Goal: Communication & Community: Answer question/provide support

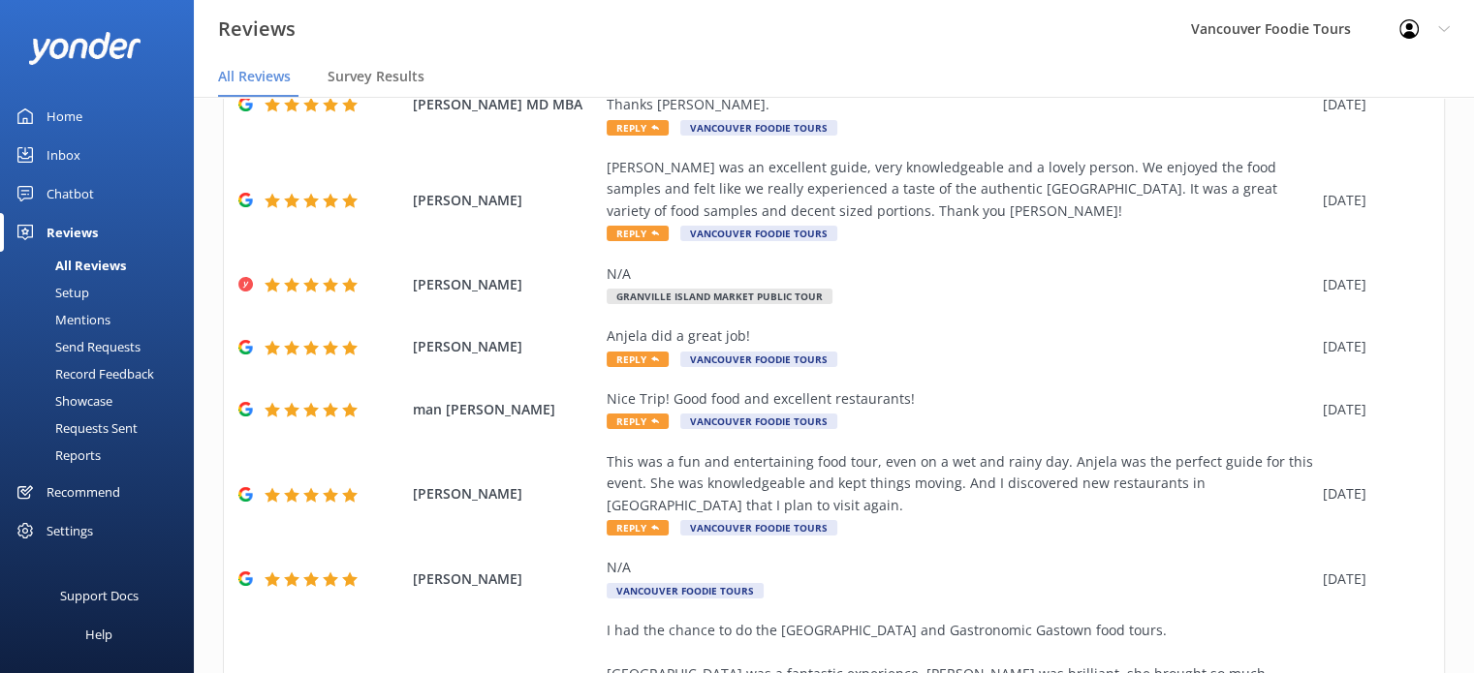
scroll to position [209, 0]
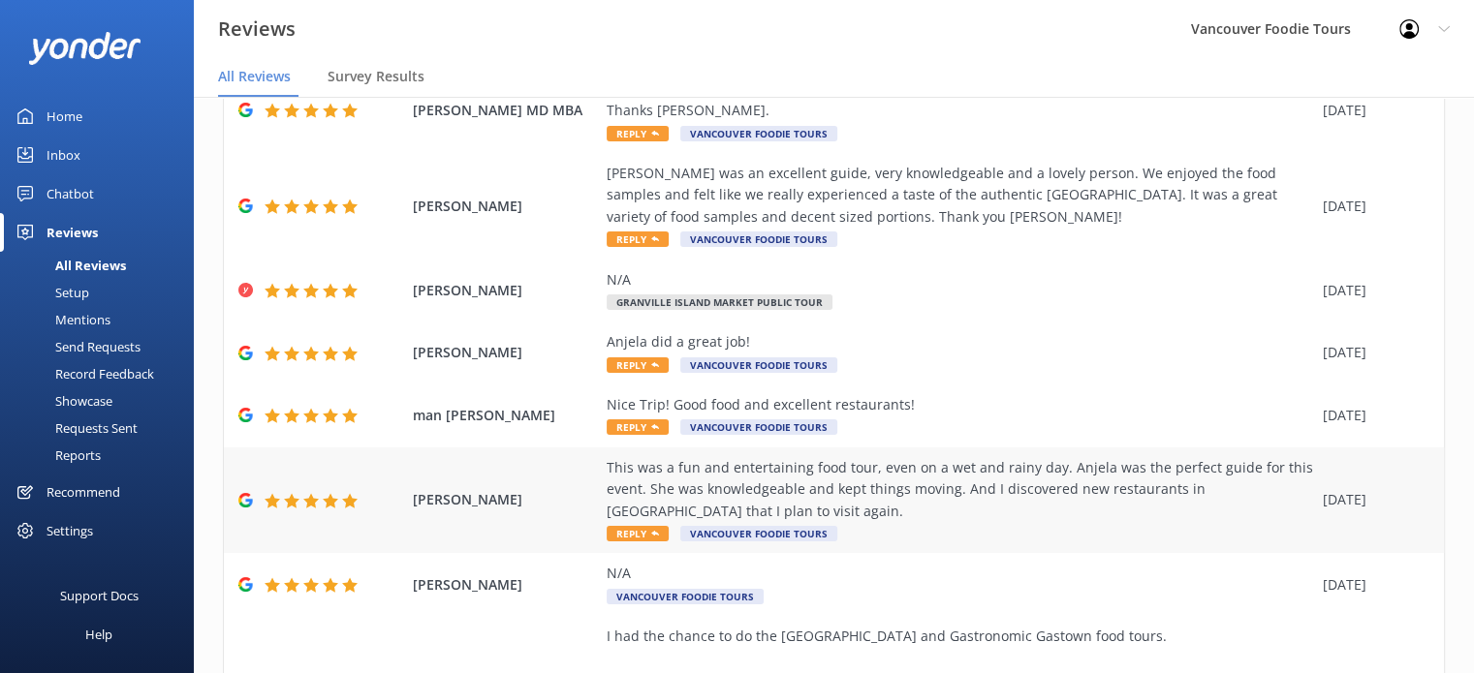
click at [1012, 498] on div "This was a fun and entertaining food tour, even on a wet and rainy day. Anjela …" at bounding box center [960, 489] width 706 height 65
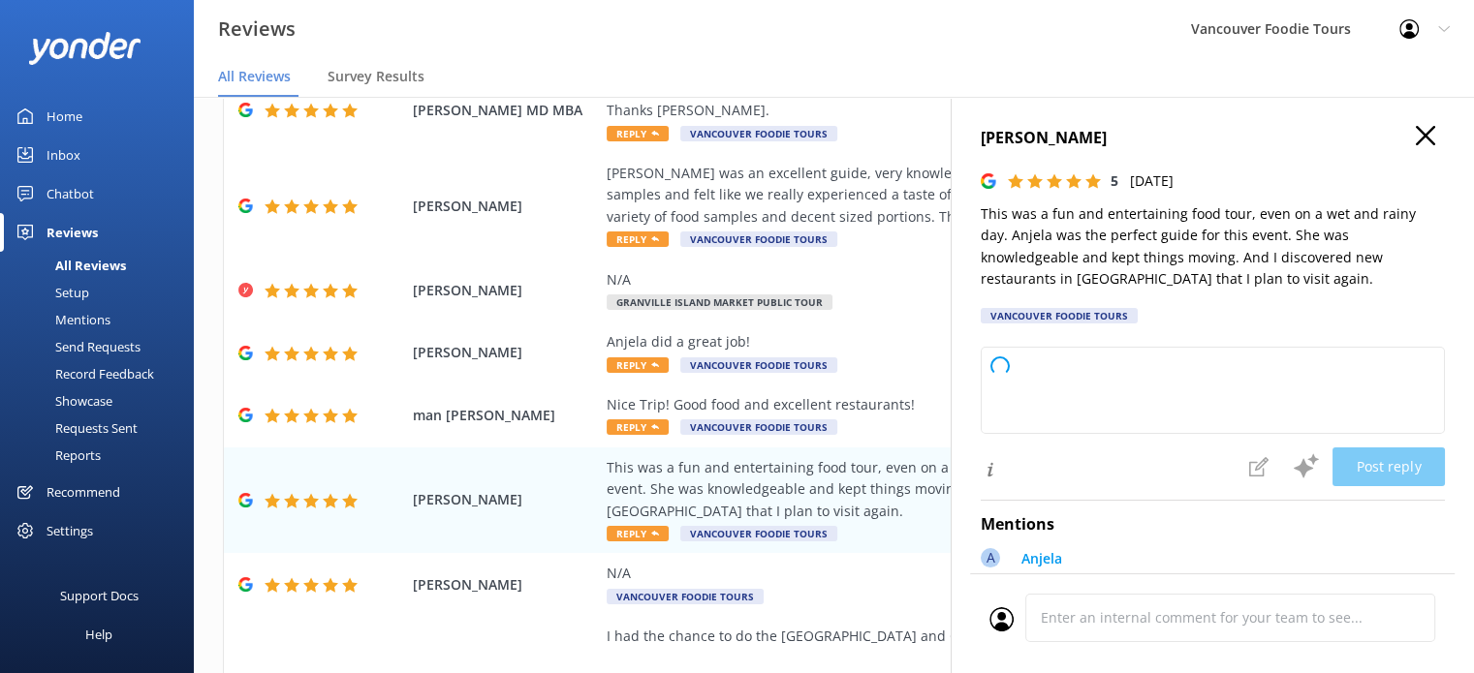
type textarea "Thank you so much for your wonderful review! We're thrilled you enjoyed the tou…"
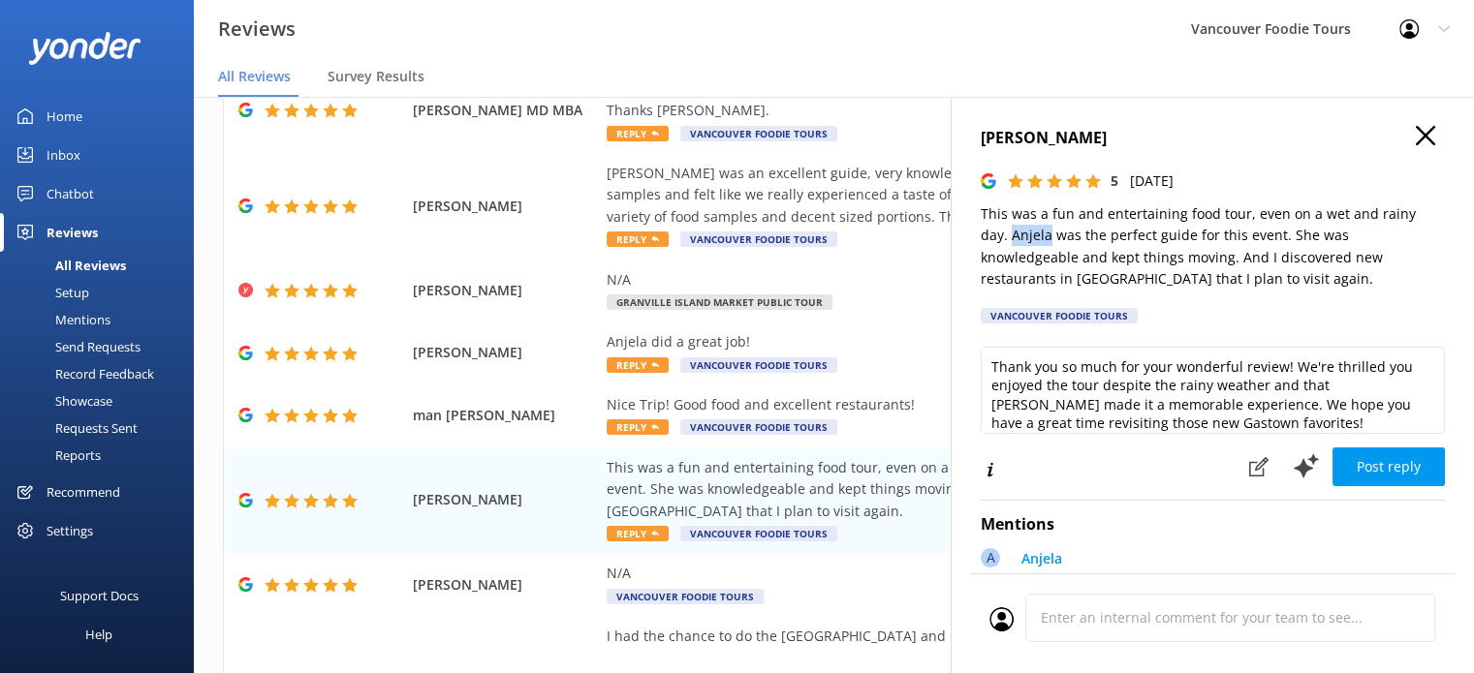
drag, startPoint x: 979, startPoint y: 239, endPoint x: 1019, endPoint y: 235, distance: 40.9
click at [1019, 235] on div "[PERSON_NAME] 5 [DATE] This was a fun and entertaining food tour, even on a wet…" at bounding box center [1212, 433] width 523 height 673
copy p "Anjela"
click at [1416, 135] on use at bounding box center [1425, 135] width 19 height 19
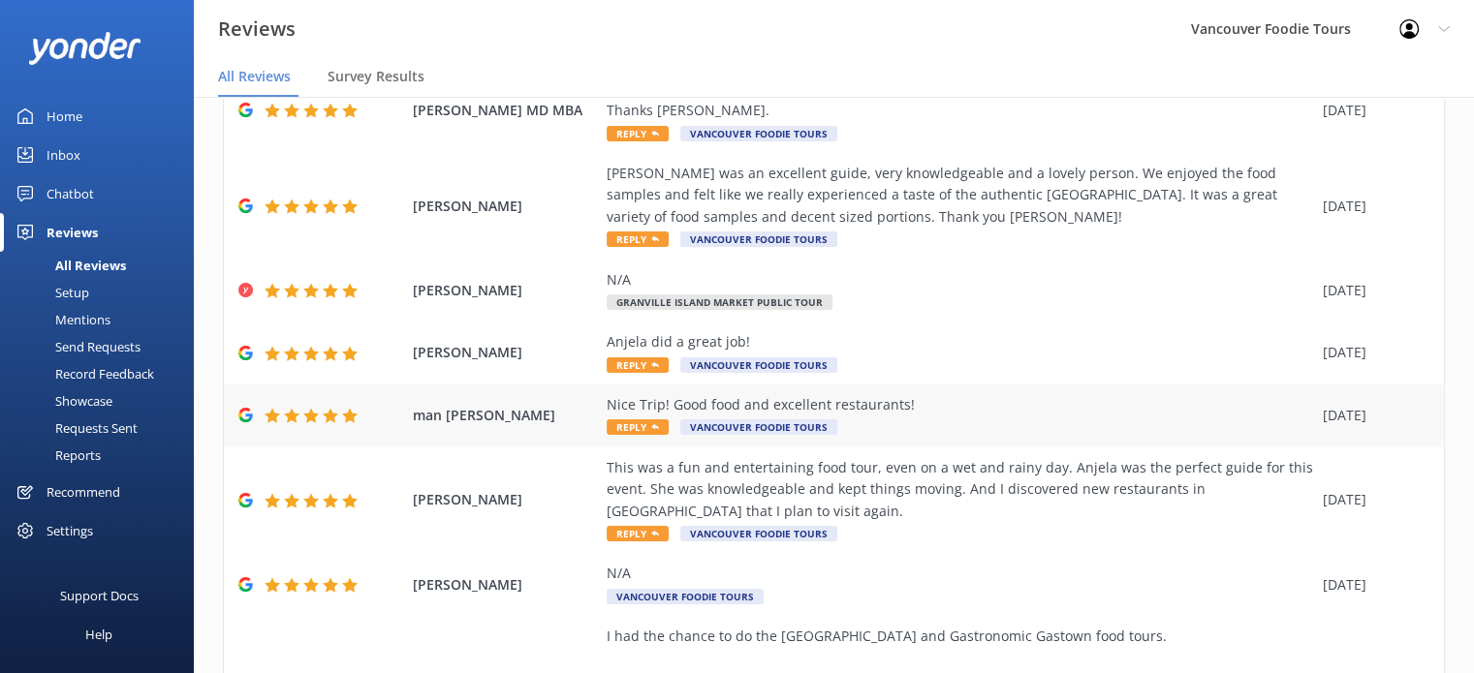
click at [1012, 392] on div "man Chan Nice Trip! Good food and excellent restaurants! Reply Vancouver Foodie…" at bounding box center [834, 416] width 1220 height 63
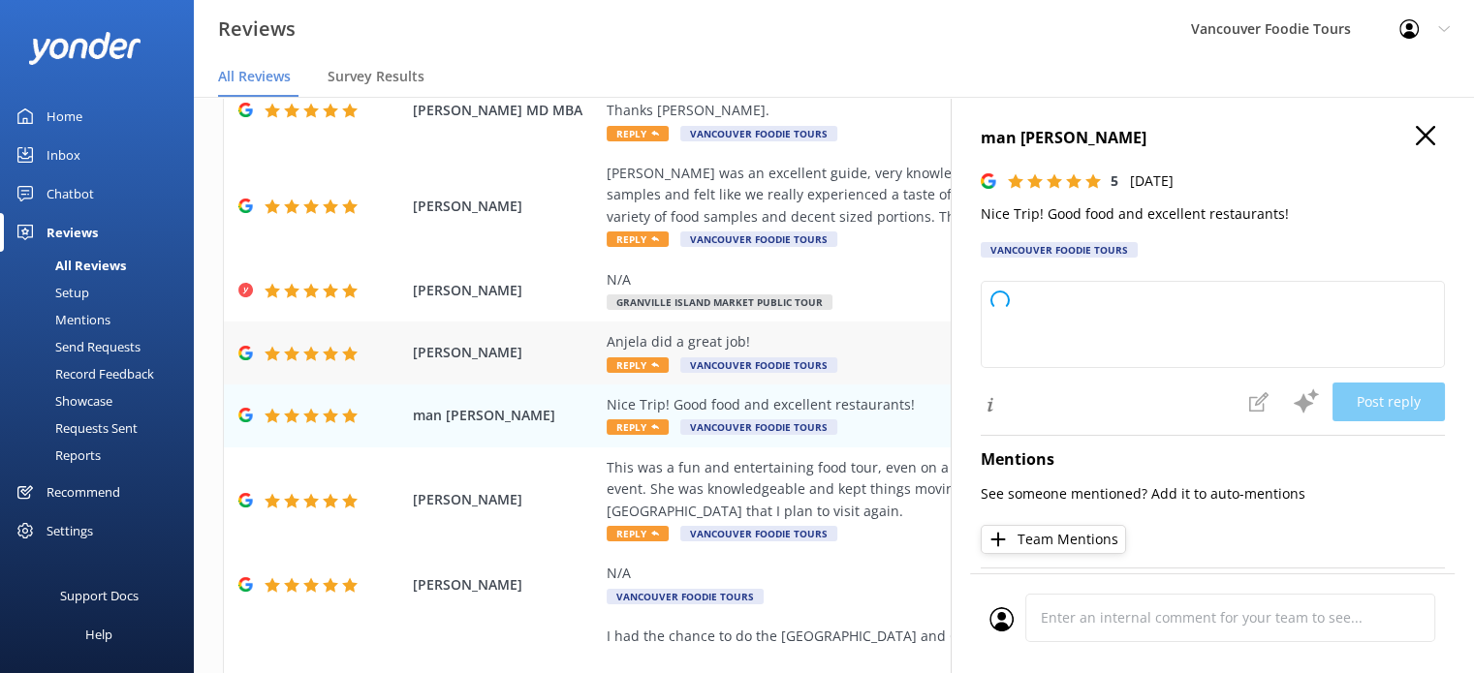
click at [839, 340] on div "Anjela did a great job!" at bounding box center [960, 341] width 706 height 21
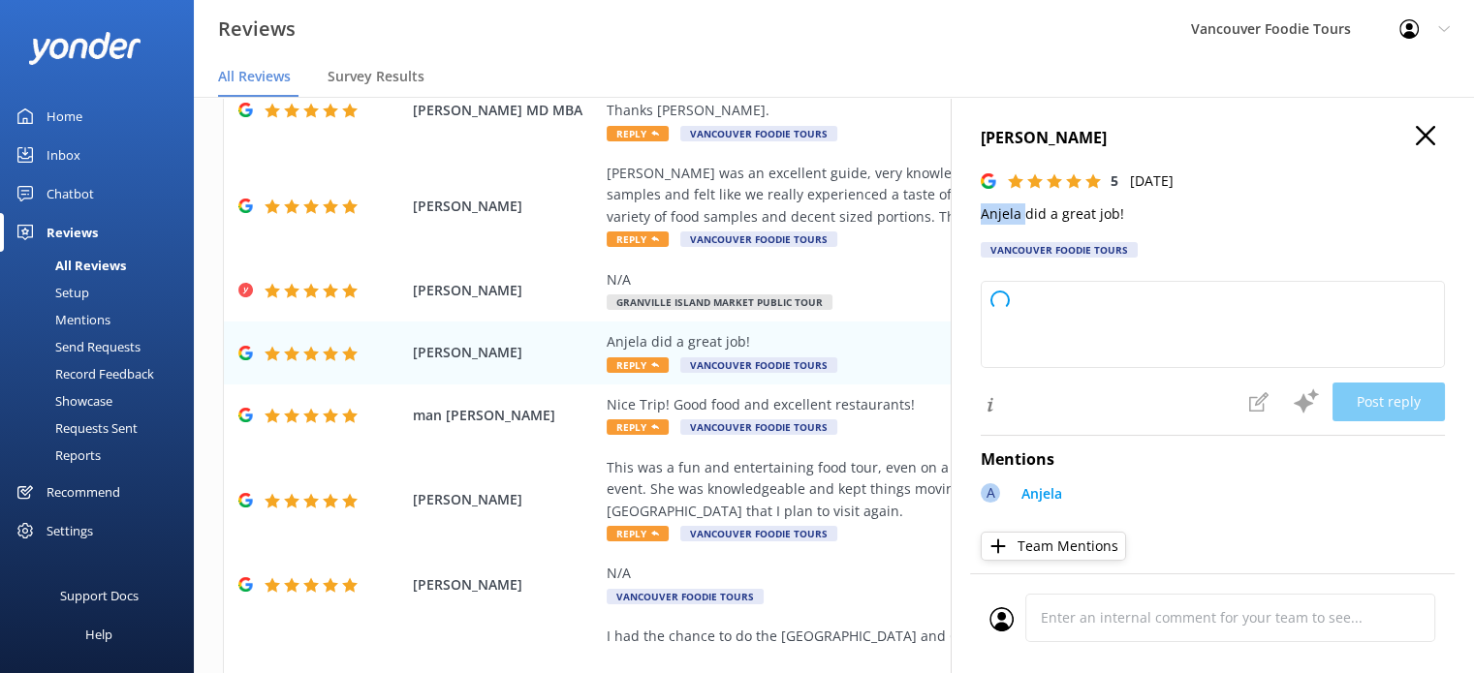
drag, startPoint x: 977, startPoint y: 216, endPoint x: 1020, endPoint y: 212, distance: 43.8
click at [1020, 212] on div "Reg Esau 5 [DATE] Anjela did a great job! Vancouver Foodie Tours Loading.. Post…" at bounding box center [1212, 433] width 523 height 673
click at [1023, 217] on p "Anjela did a great job!" at bounding box center [1213, 213] width 464 height 21
drag, startPoint x: 981, startPoint y: 220, endPoint x: 1015, endPoint y: 218, distance: 34.9
click at [1015, 218] on p "Anjela did a great job!" at bounding box center [1213, 213] width 464 height 21
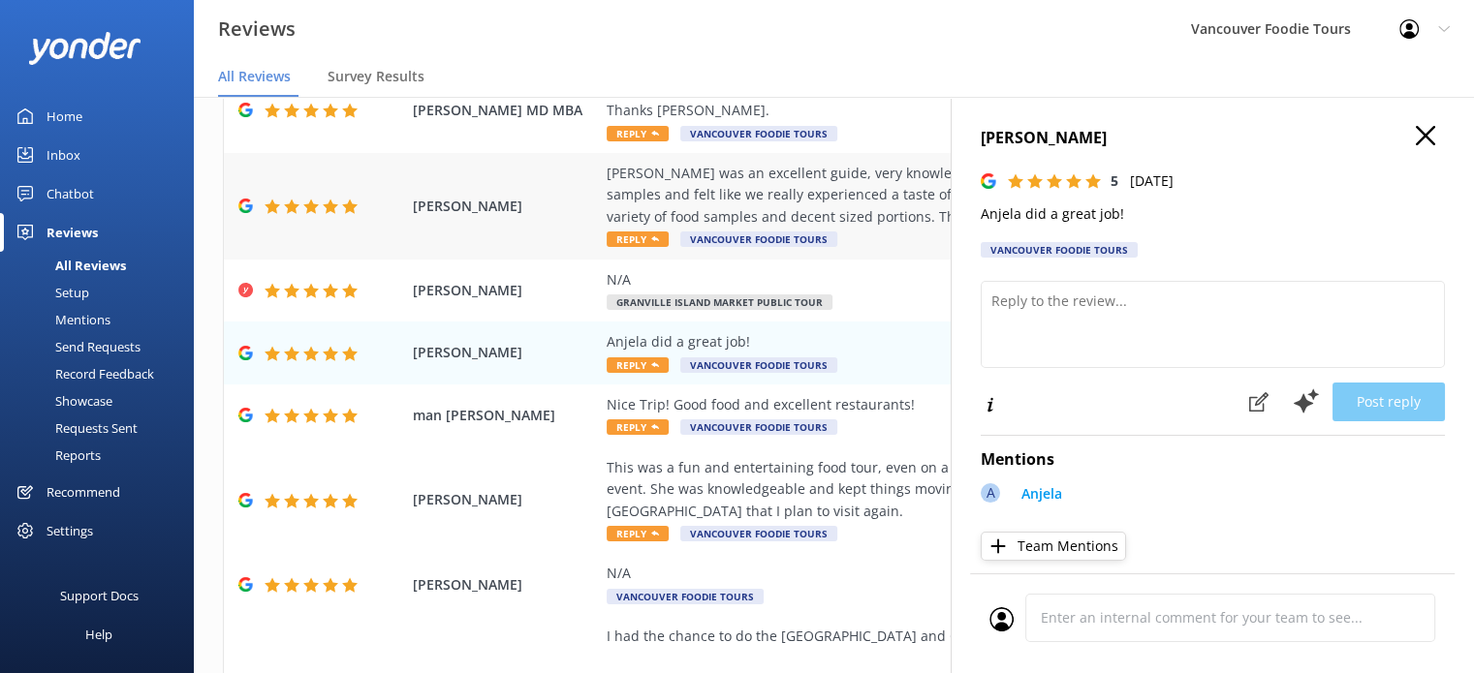
click at [867, 178] on div "[PERSON_NAME] was an excellent guide, very knowledgeable and a lovely person. W…" at bounding box center [960, 195] width 706 height 65
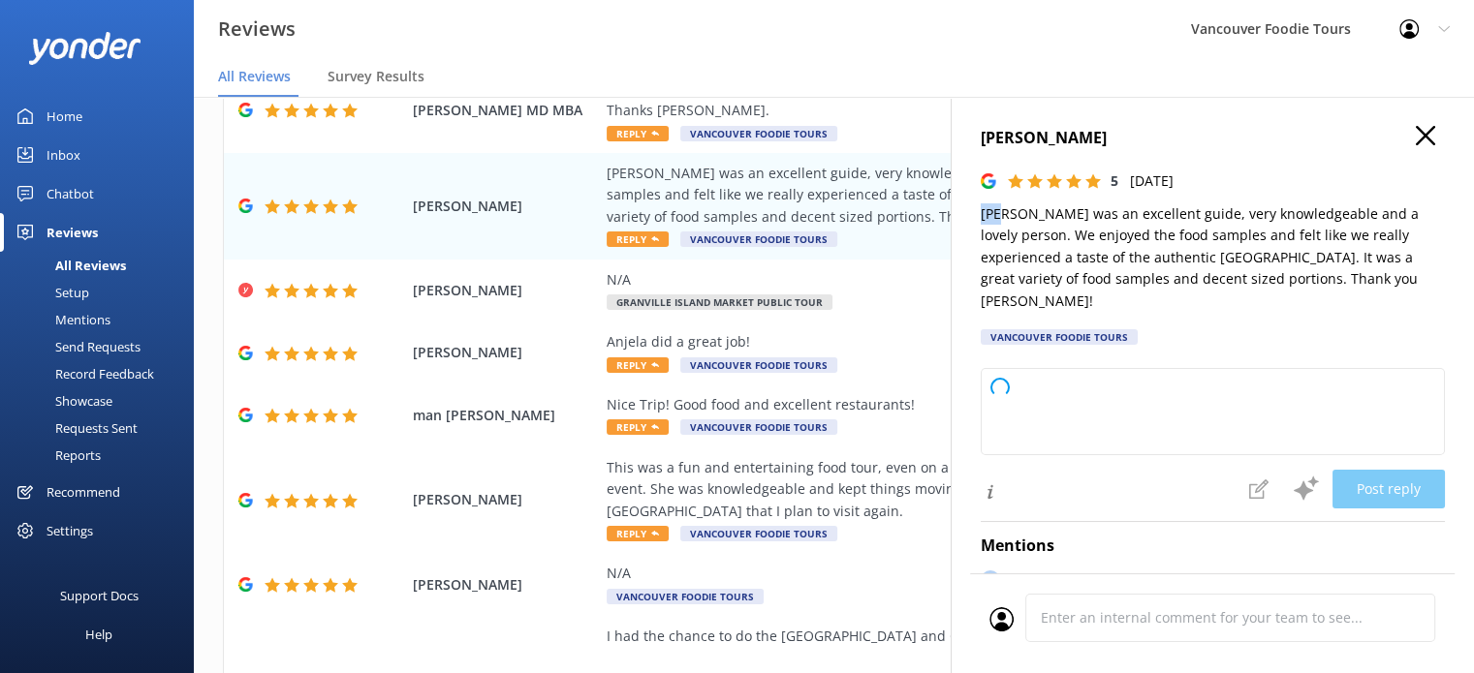
type textarea "Thank you so much for your wonderful review! We're delighted to hear you enjoye…"
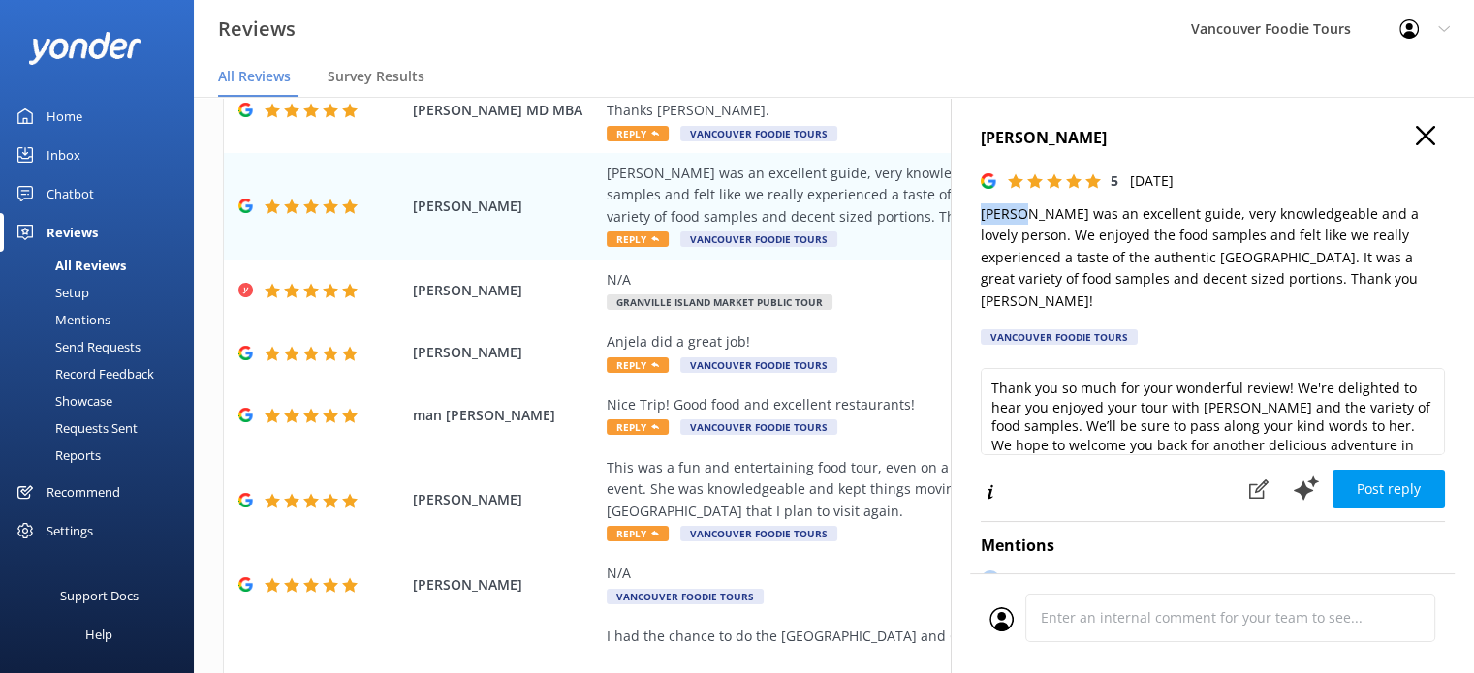
drag, startPoint x: 982, startPoint y: 219, endPoint x: 1026, endPoint y: 215, distance: 44.7
click at [1026, 215] on p "[PERSON_NAME] was an excellent guide, very knowledgeable and a lovely person. W…" at bounding box center [1213, 257] width 464 height 109
click at [1416, 135] on icon at bounding box center [1425, 135] width 19 height 19
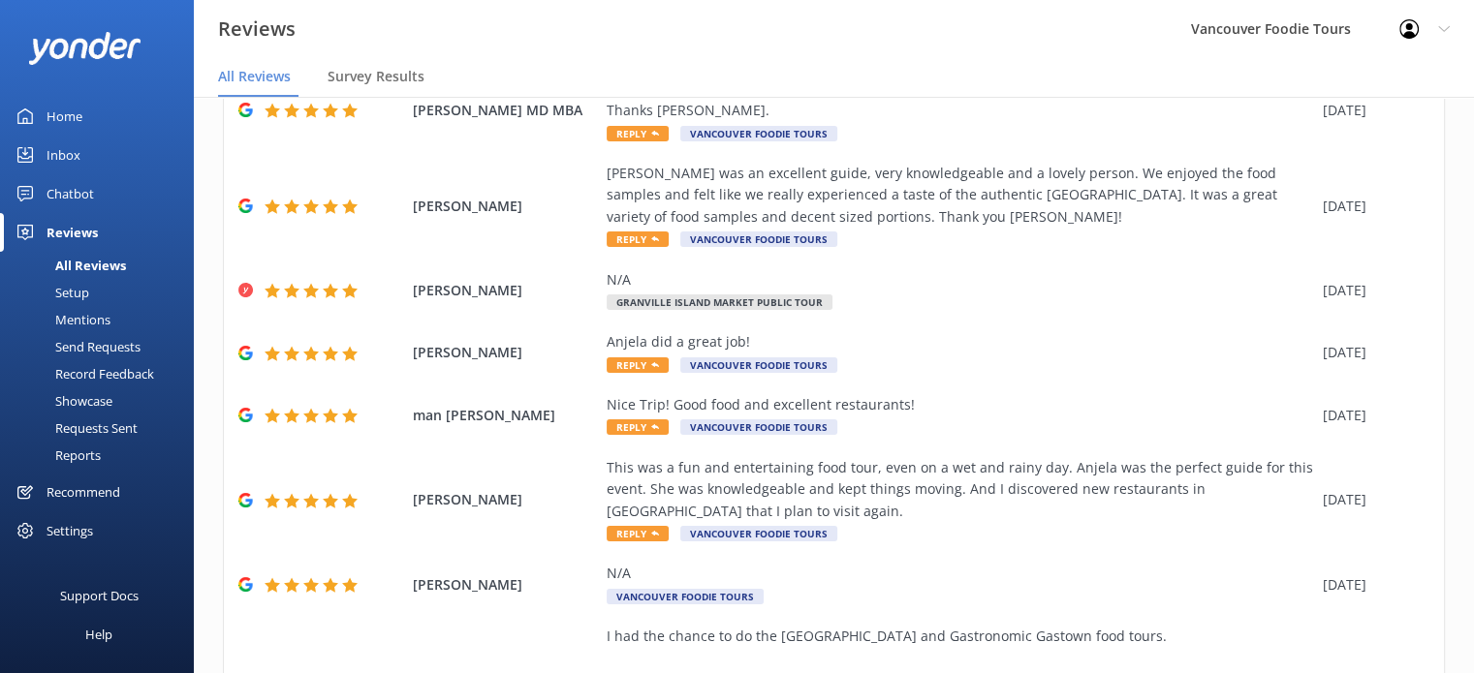
drag, startPoint x: 1457, startPoint y: 316, endPoint x: 1467, endPoint y: 216, distance: 100.3
click at [1467, 216] on div "Out of 1167 reviews: 4.8 NPS 93 All reply statuses All reply statuses Needs a r…" at bounding box center [834, 404] width 1280 height 615
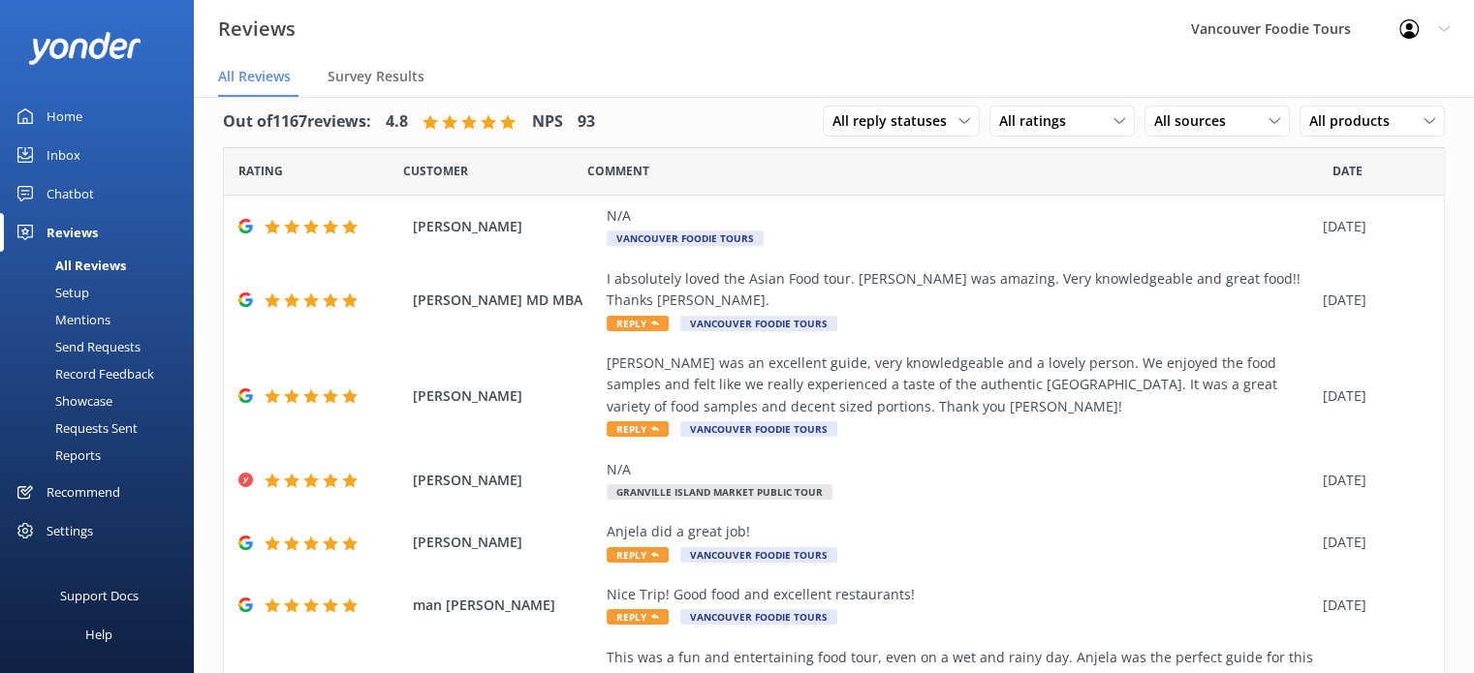
scroll to position [0, 0]
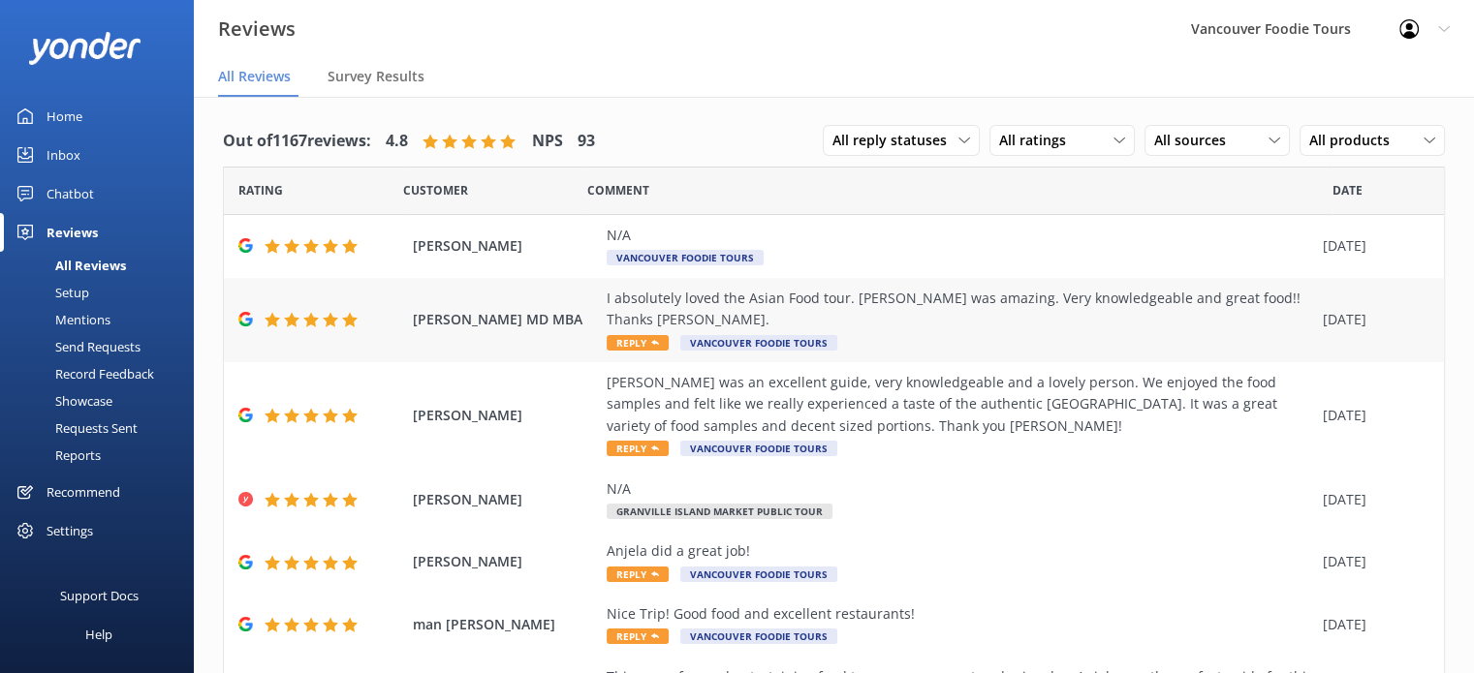
click at [960, 334] on div "I absolutely loved the Asian Food tour. [PERSON_NAME] was amazing. Very knowled…" at bounding box center [960, 320] width 706 height 65
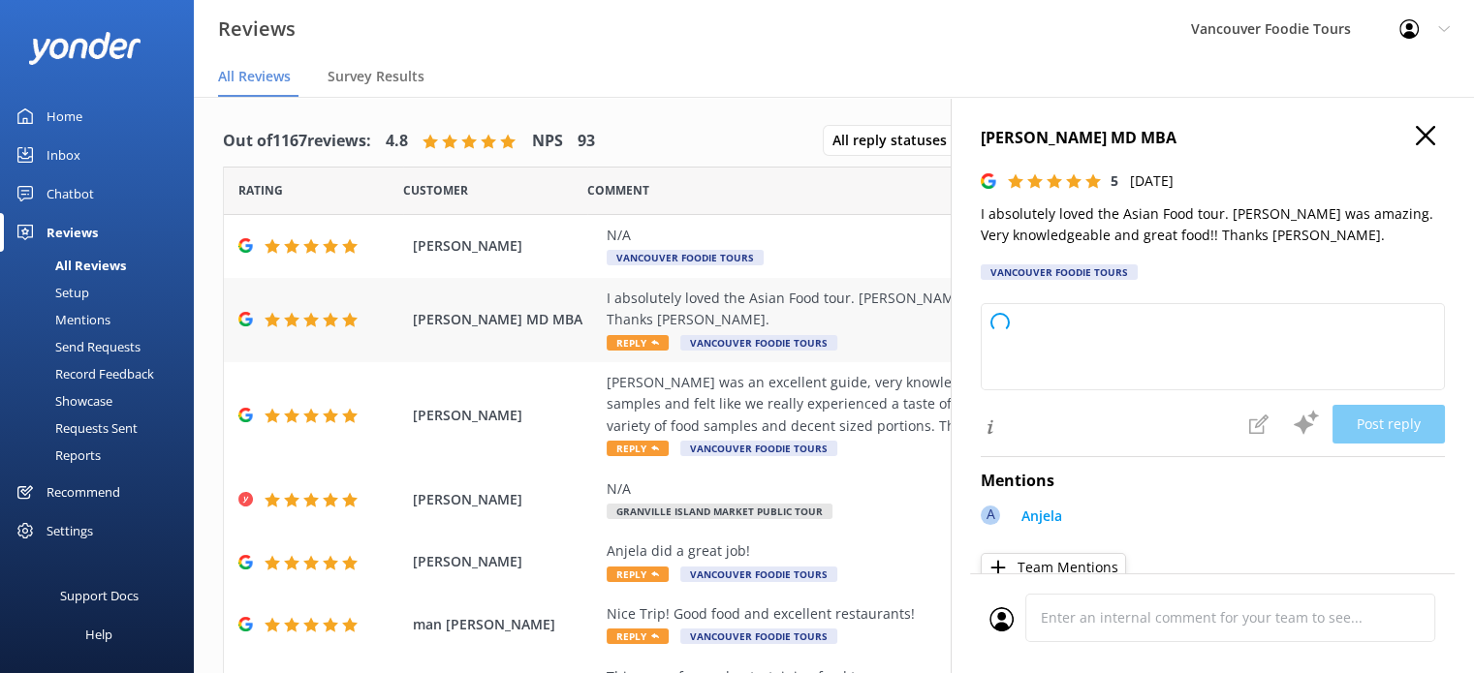
type textarea "Thank you so much for your wonderful feedback! We're thrilled to hear you enjoy…"
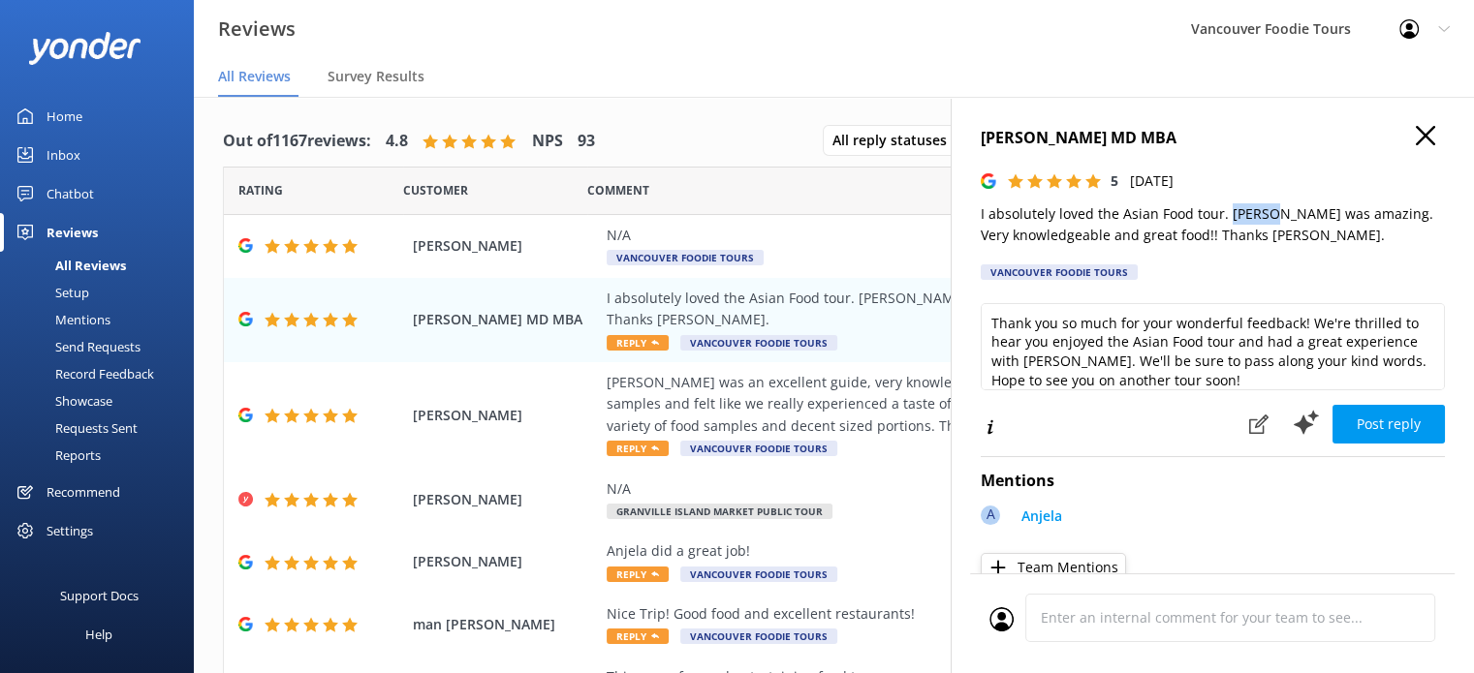
drag, startPoint x: 1225, startPoint y: 216, endPoint x: 1268, endPoint y: 216, distance: 43.6
click at [1268, 216] on p "I absolutely loved the Asian Food tour. [PERSON_NAME] was amazing. Very knowled…" at bounding box center [1213, 225] width 464 height 44
click at [1416, 132] on icon at bounding box center [1425, 135] width 19 height 19
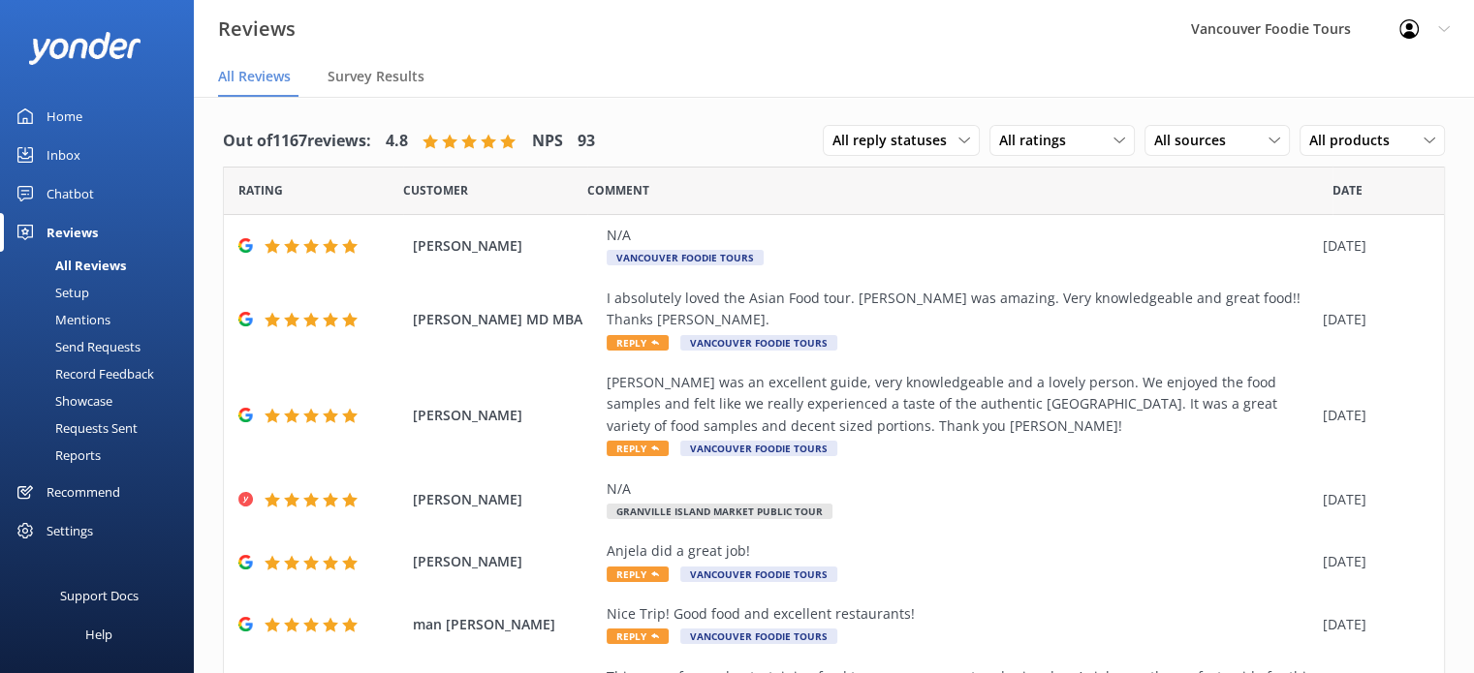
click at [87, 156] on link "Inbox" at bounding box center [97, 155] width 194 height 39
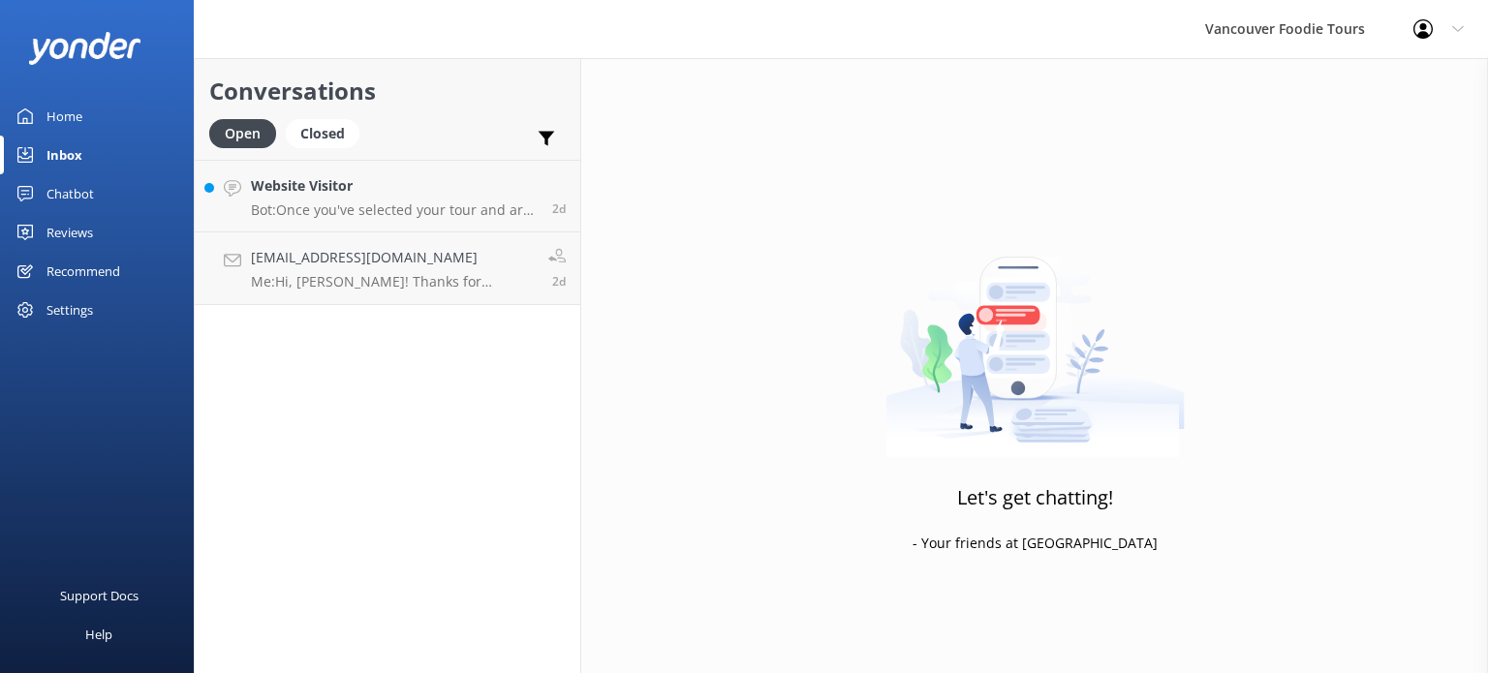
click at [88, 240] on div "Reviews" at bounding box center [70, 232] width 47 height 39
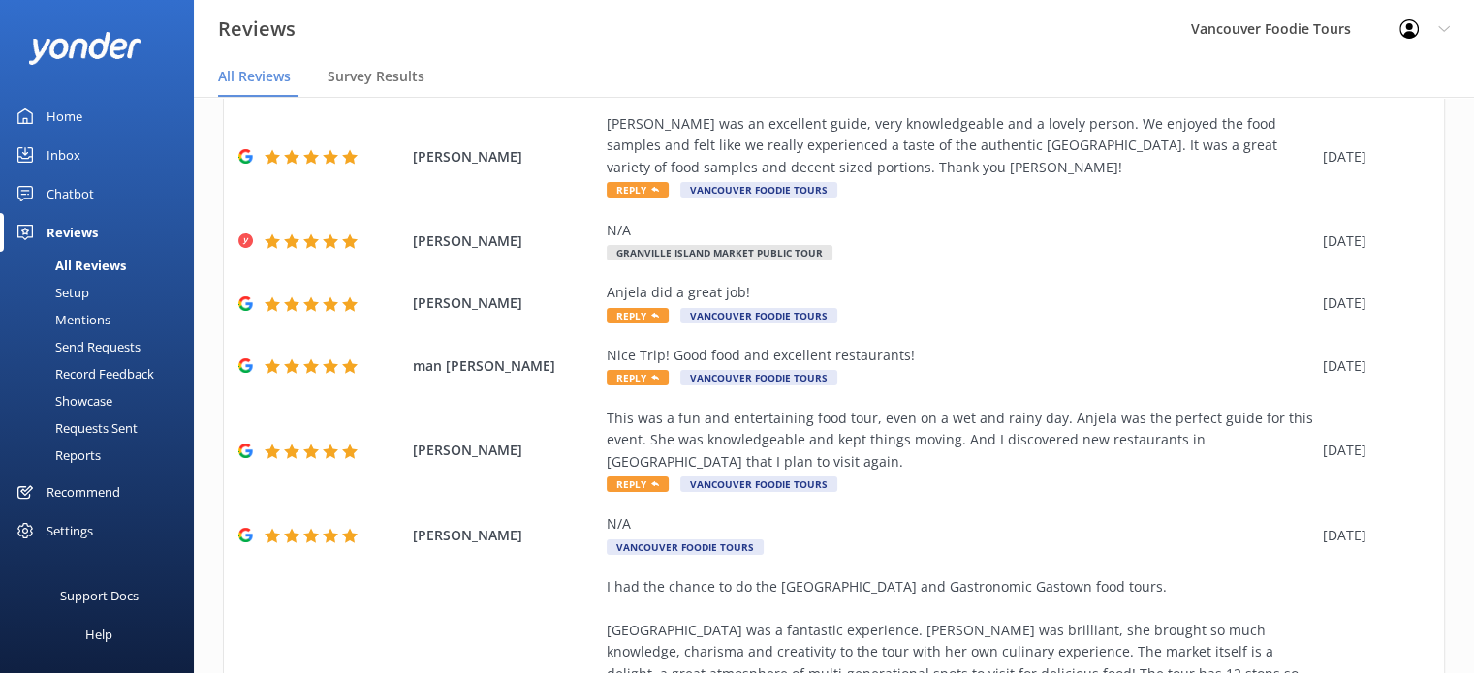
scroll to position [255, 0]
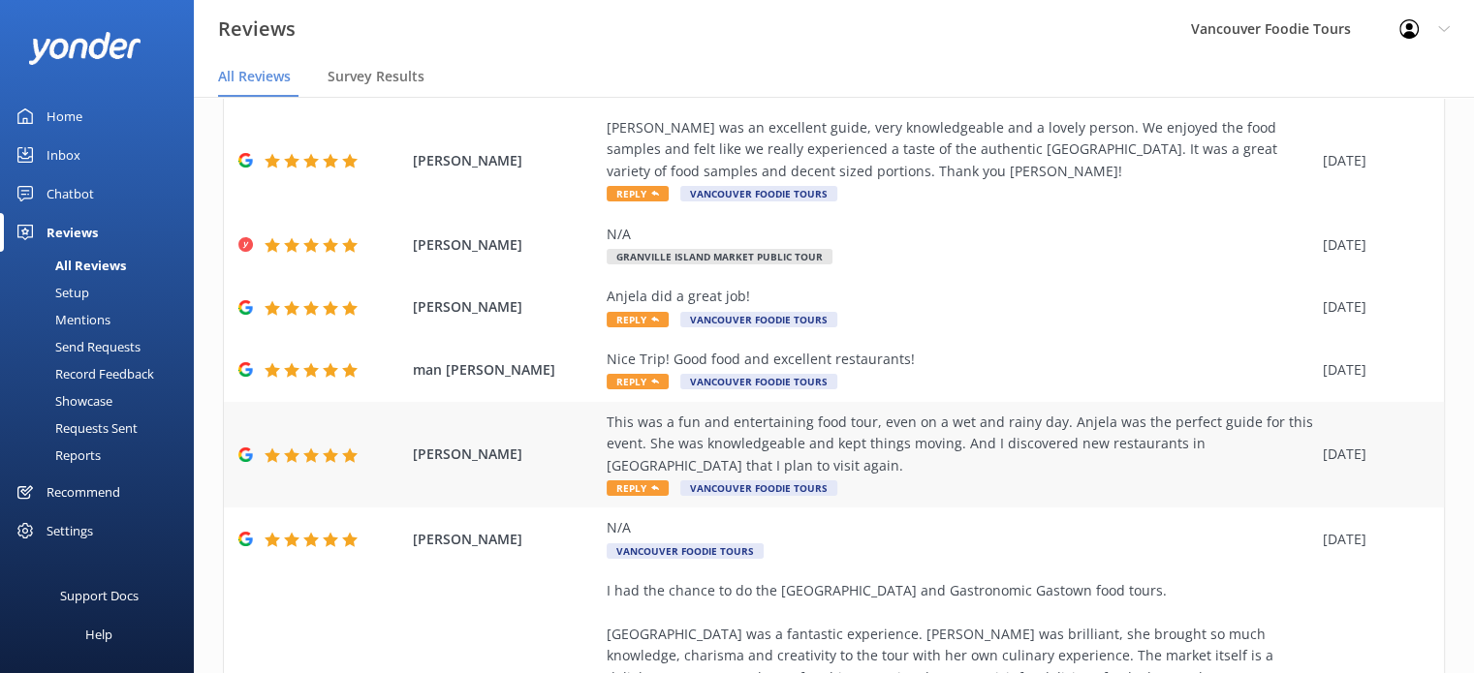
click at [980, 478] on div "This was a fun and entertaining food tour, even on a wet and rainy day. Anjela …" at bounding box center [960, 455] width 706 height 87
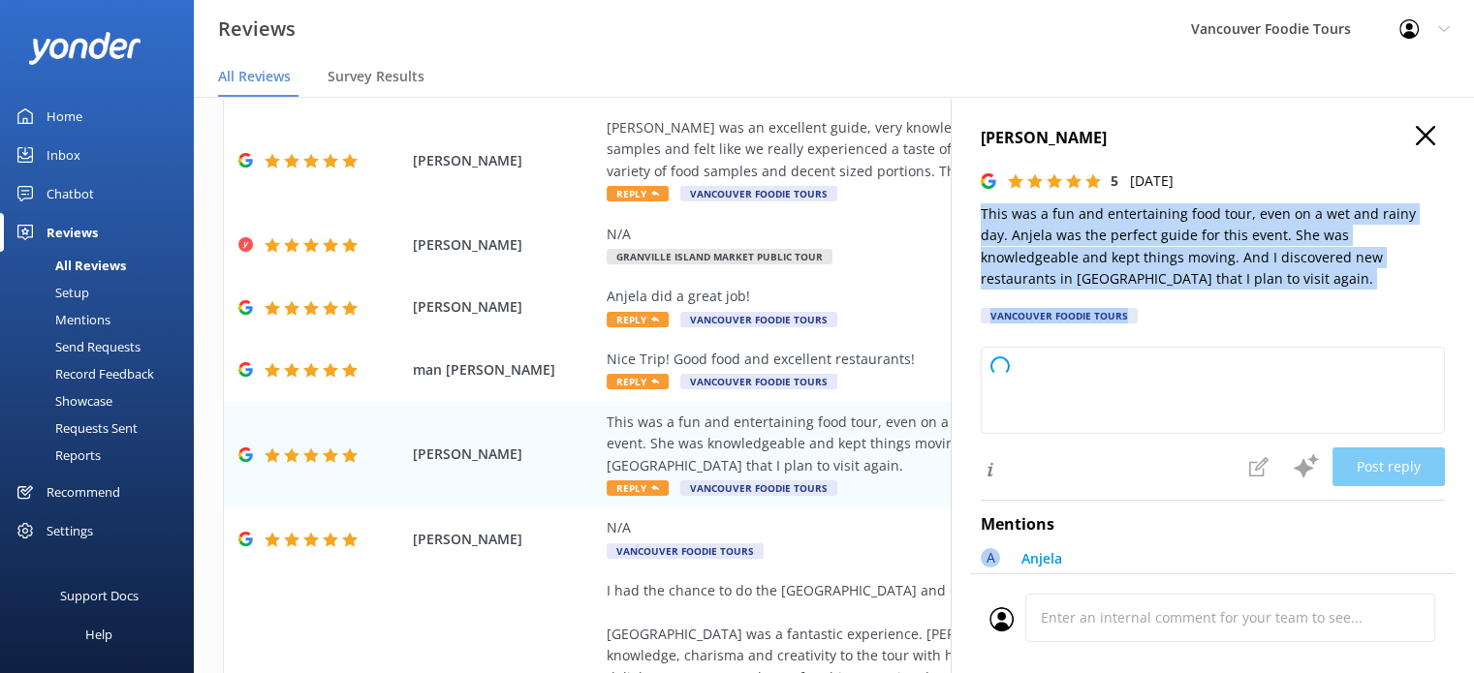
type textarea "Thank you so much for your wonderful review! We're thrilled to hear you enjoyed…"
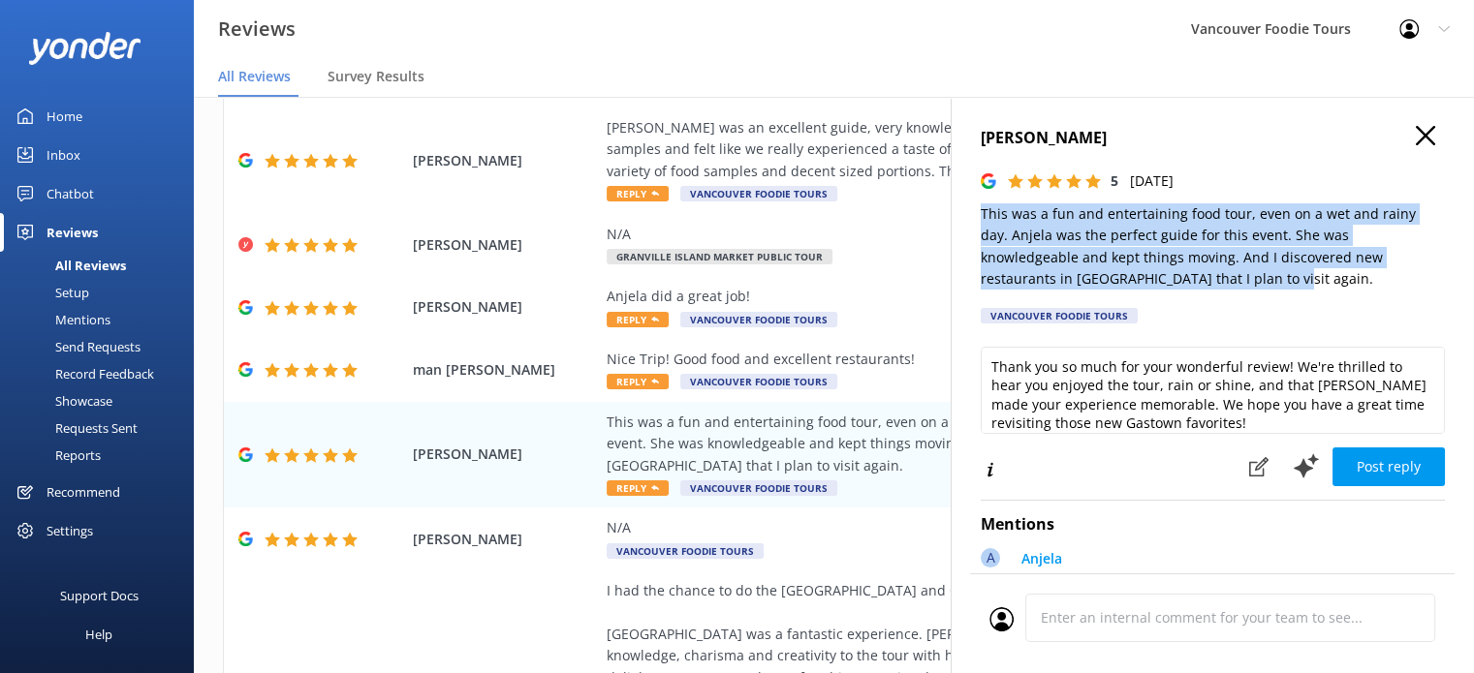
drag, startPoint x: 976, startPoint y: 206, endPoint x: 1225, endPoint y: 278, distance: 259.1
click at [1225, 278] on div "[PERSON_NAME] 5 [DATE] This was a fun and entertaining food tour, even on a wet…" at bounding box center [1212, 433] width 523 height 673
copy p "This was a fun and entertaining food tour, even on a wet and rainy day. Anjela …"
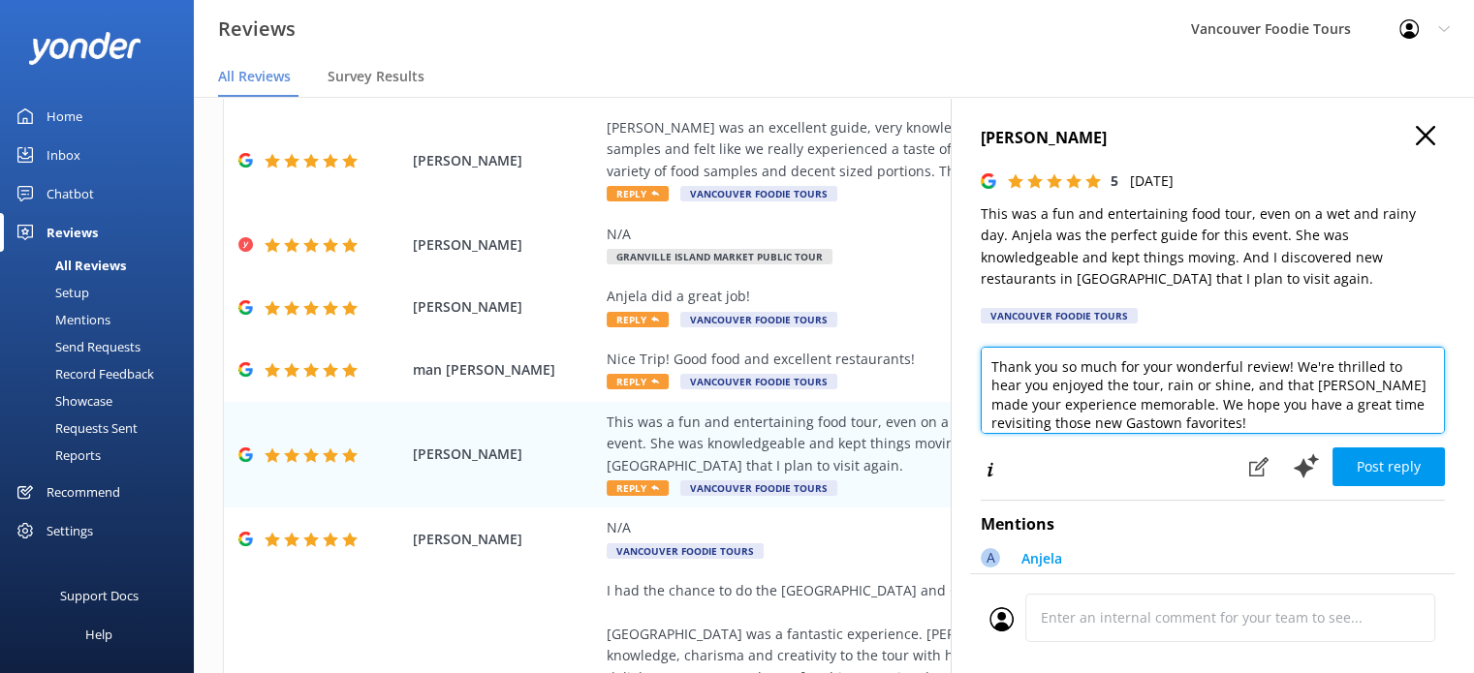
click at [1102, 390] on textarea "Thank you so much for your wonderful review! We're thrilled to hear you enjoyed…" at bounding box center [1213, 390] width 464 height 87
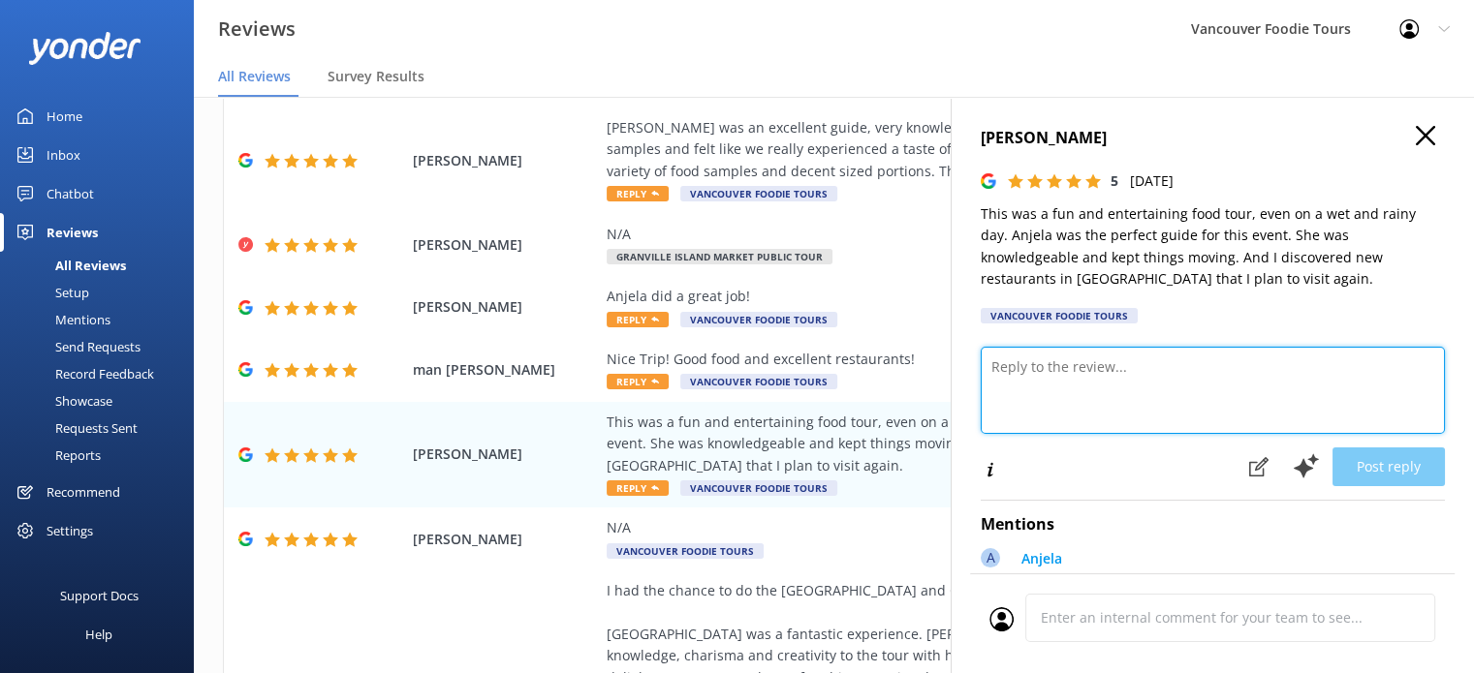
paste textarea "Hi [PERSON_NAME], thank you for sharing your experience! We’re so glad the rain…"
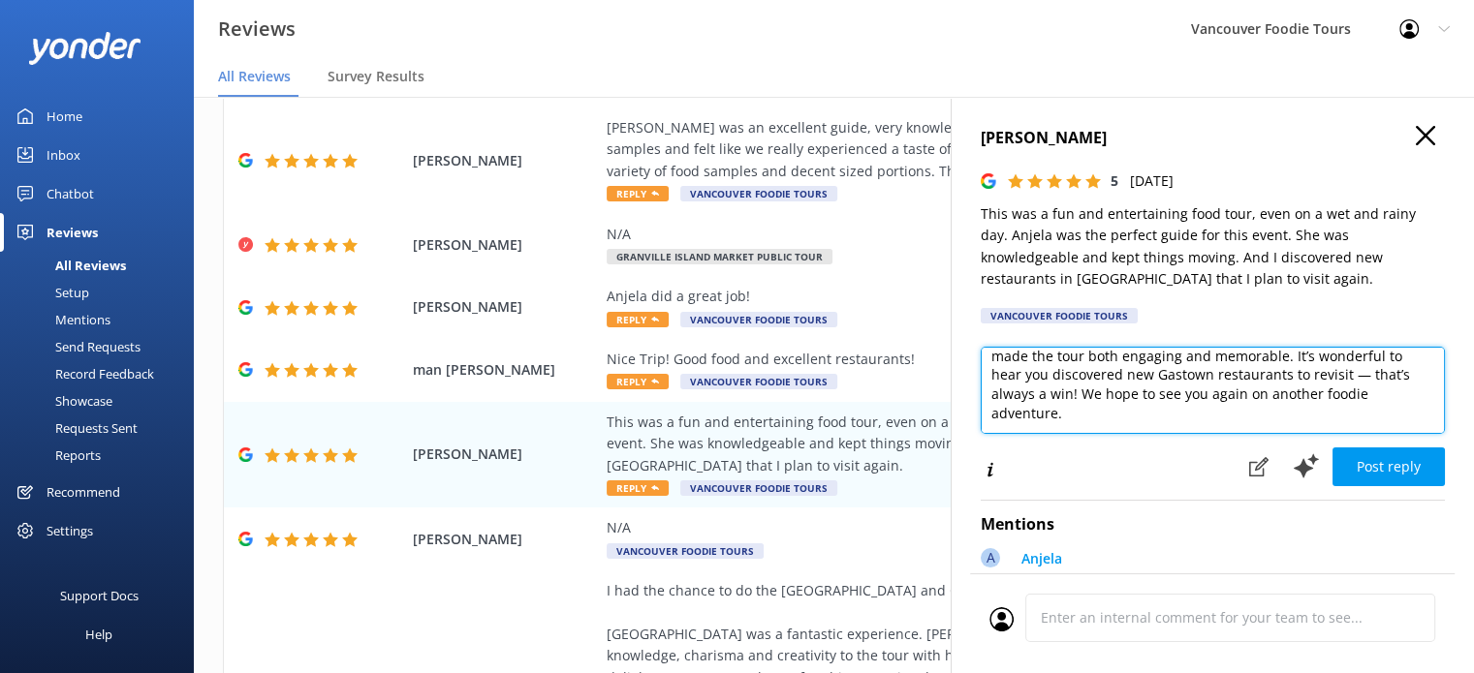
scroll to position [66, 0]
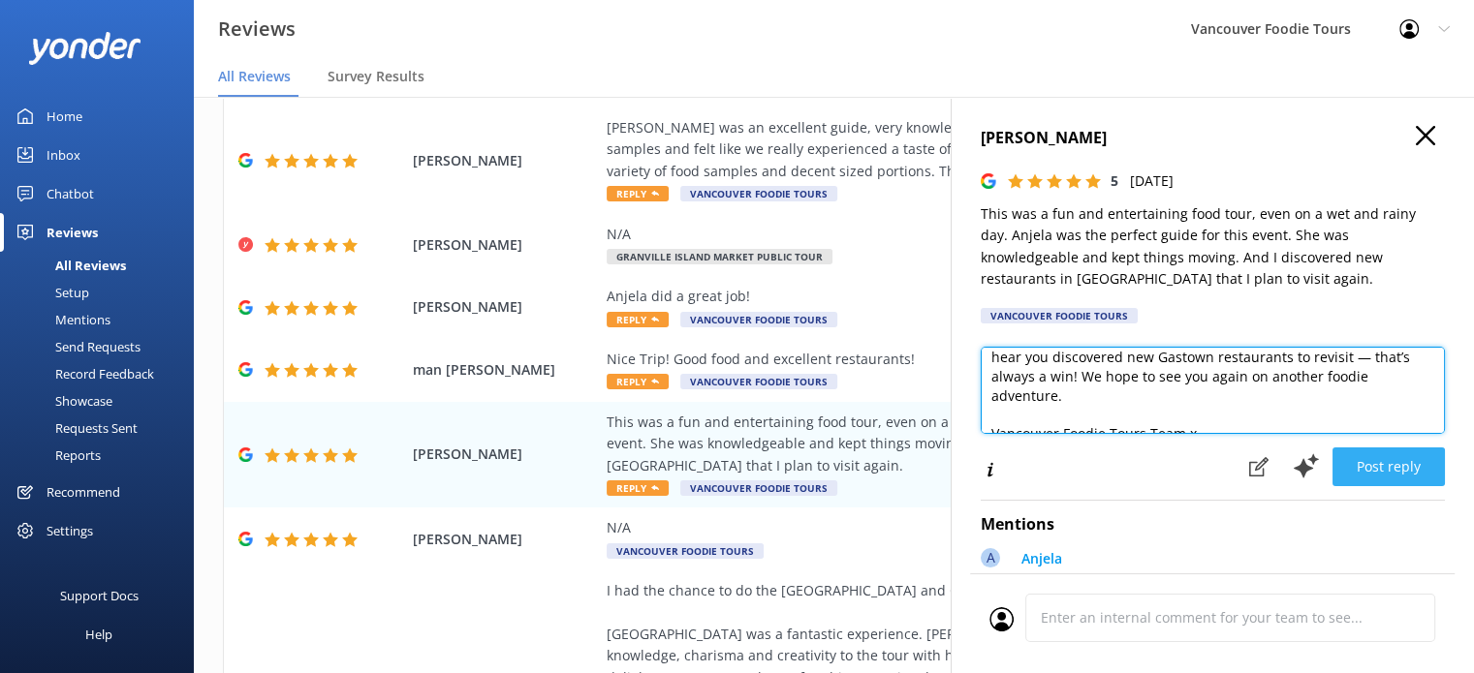
type textarea "Hi [PERSON_NAME], thank you for sharing your experience! We’re so glad the rain…"
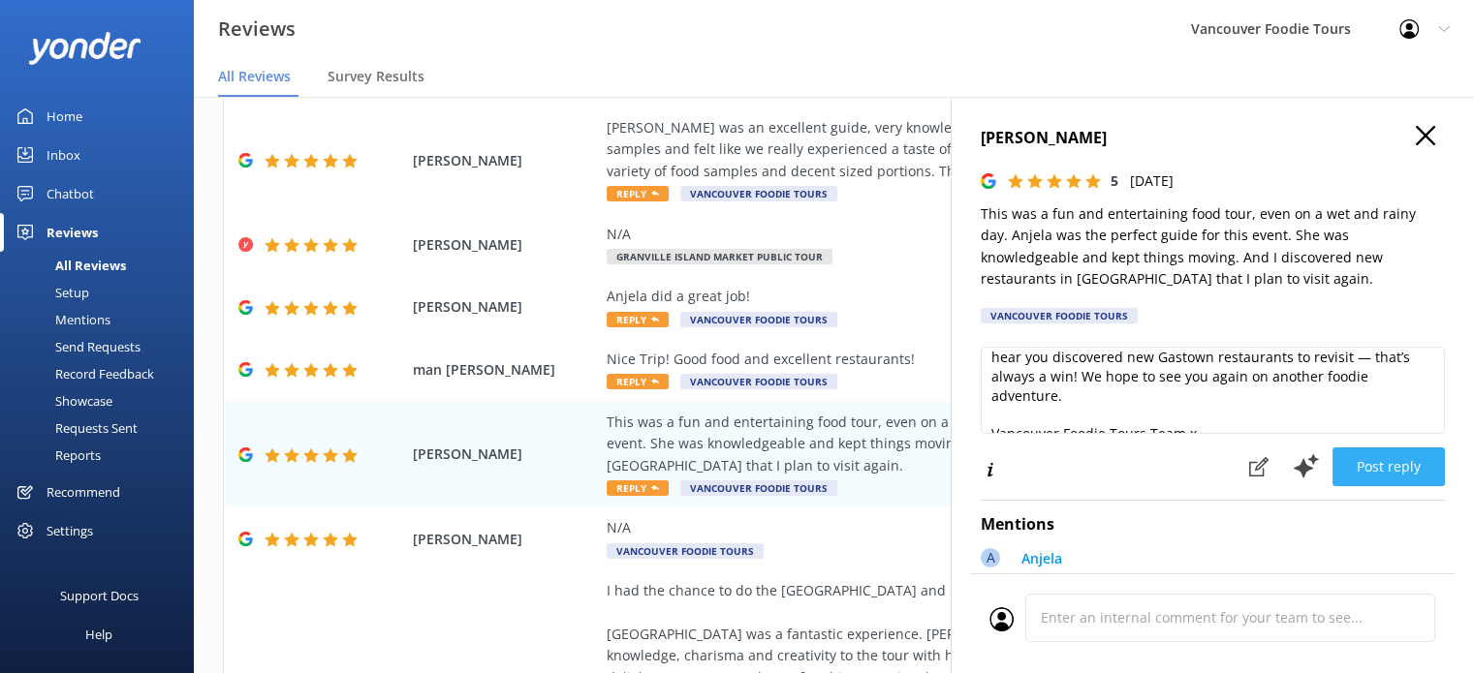
click at [1398, 475] on button "Post reply" at bounding box center [1388, 467] width 112 height 39
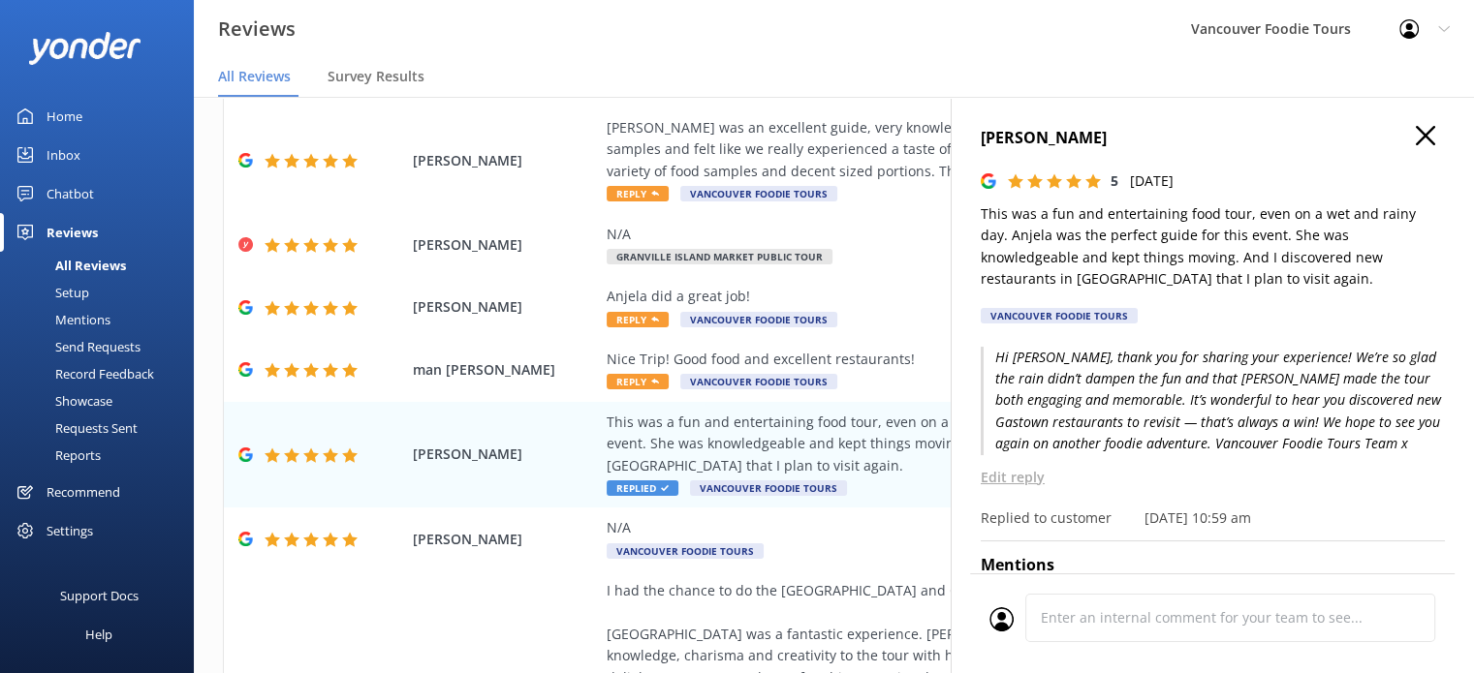
click at [1416, 140] on icon at bounding box center [1425, 135] width 19 height 19
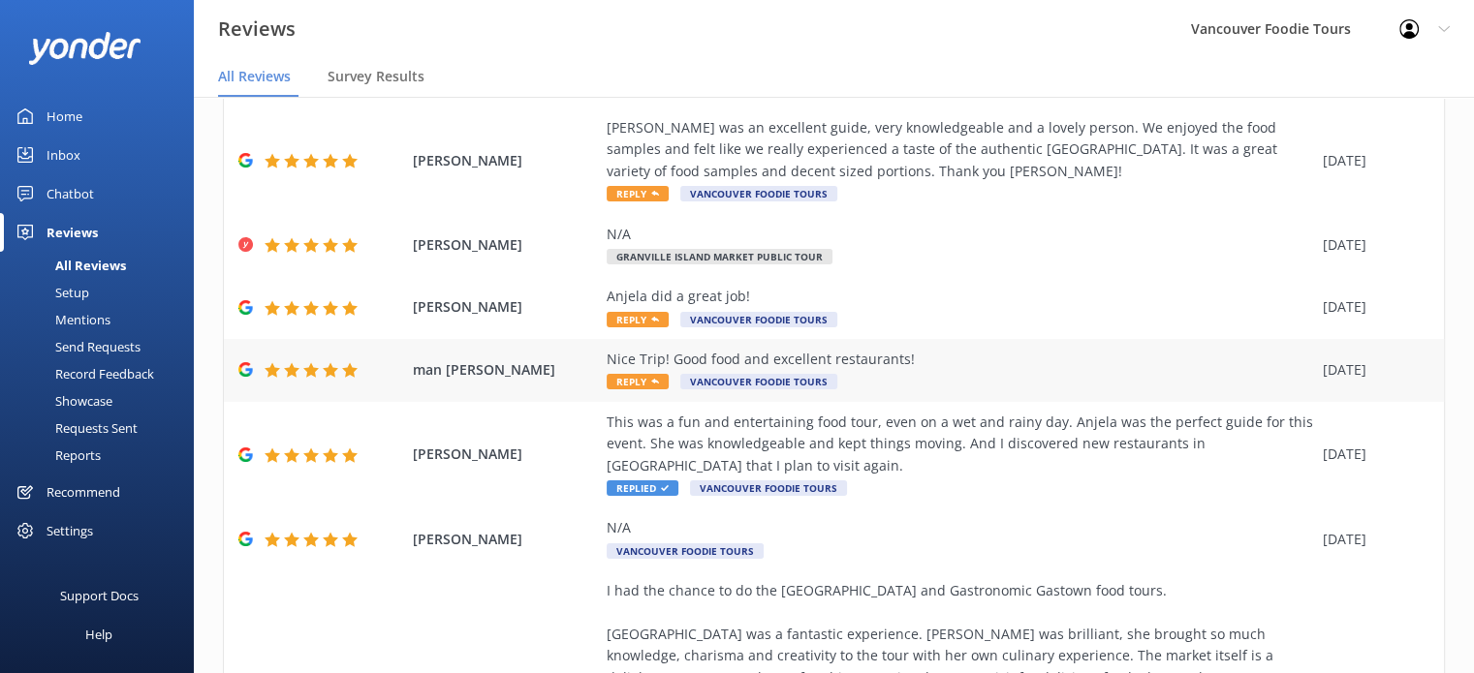
click at [957, 363] on div "Nice Trip! Good food and excellent restaurants!" at bounding box center [960, 359] width 706 height 21
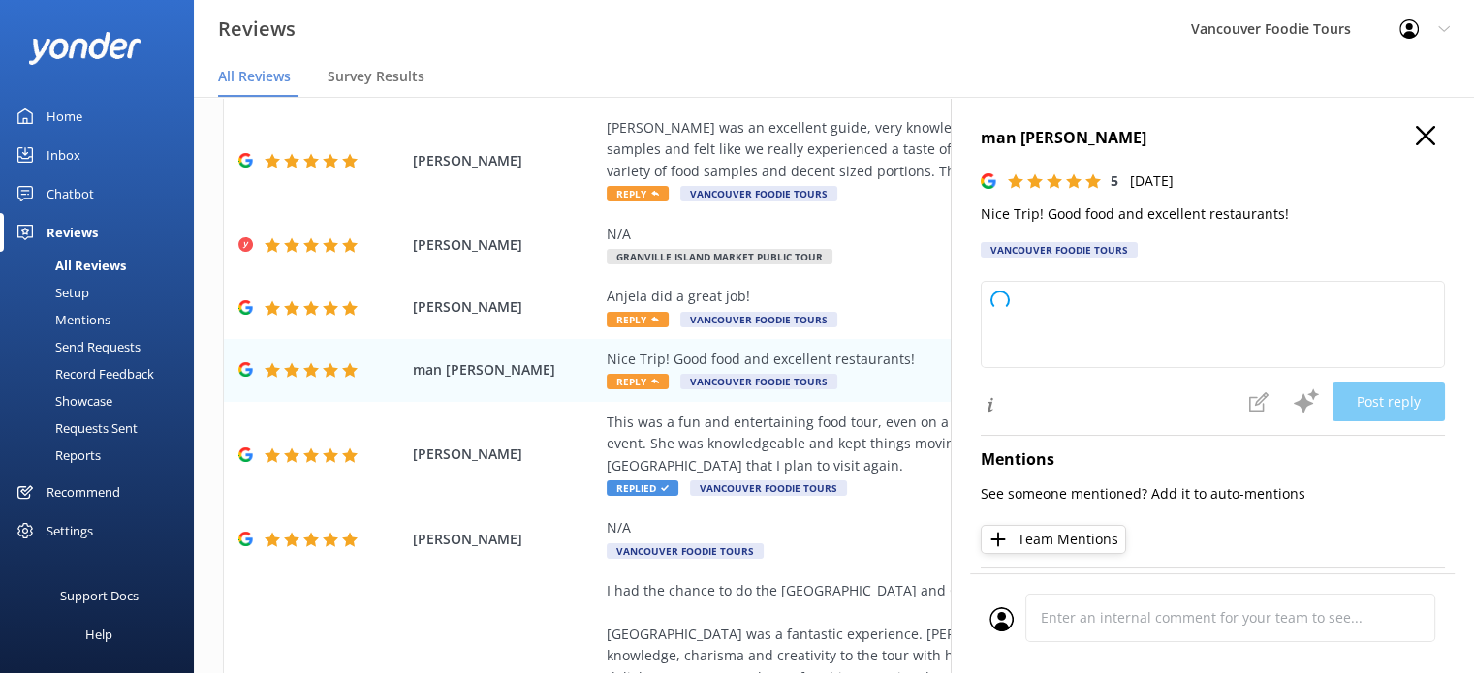
type textarea "Thank you so much for your wonderful review! We're delighted to hear you enjoye…"
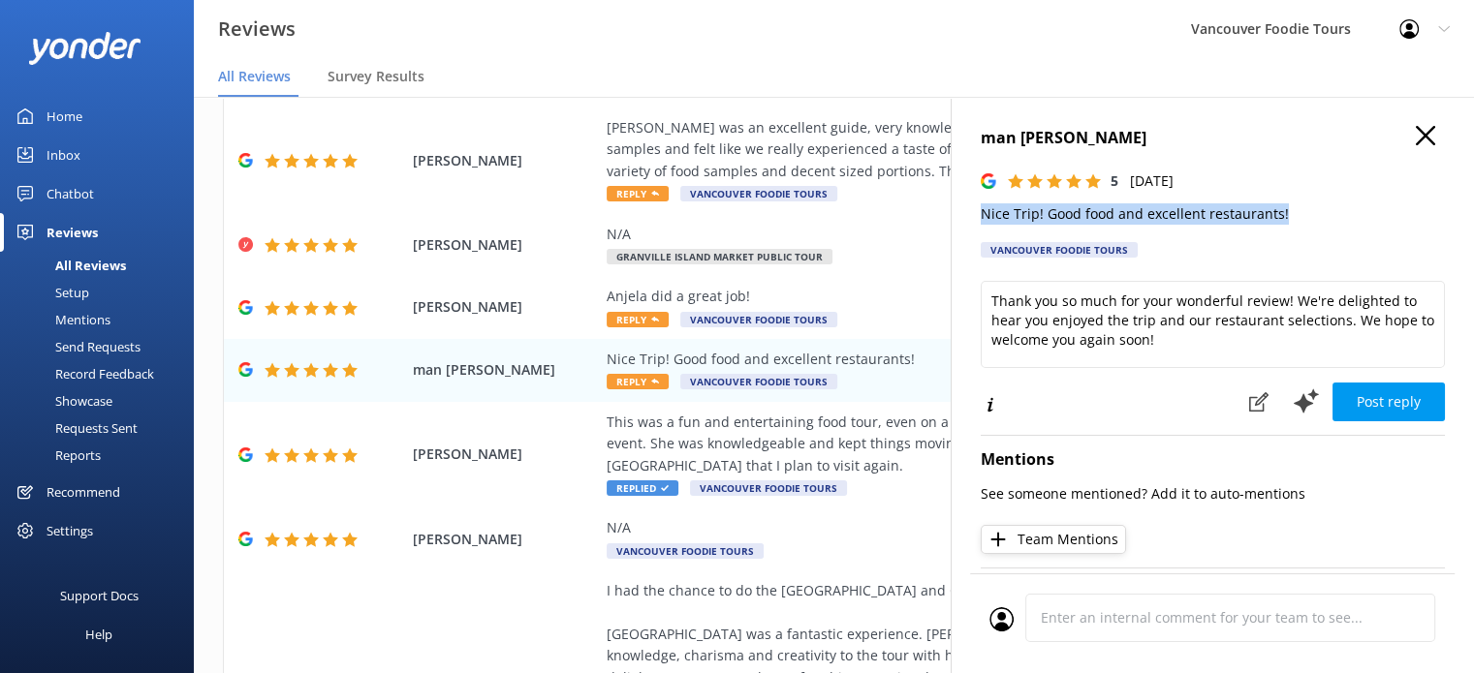
drag, startPoint x: 983, startPoint y: 216, endPoint x: 1317, endPoint y: 216, distance: 334.3
click at [1317, 216] on p "Nice Trip! Good food and excellent restaurants!" at bounding box center [1213, 213] width 464 height 21
copy p "Nice Trip! Good food and excellent restaurants!"
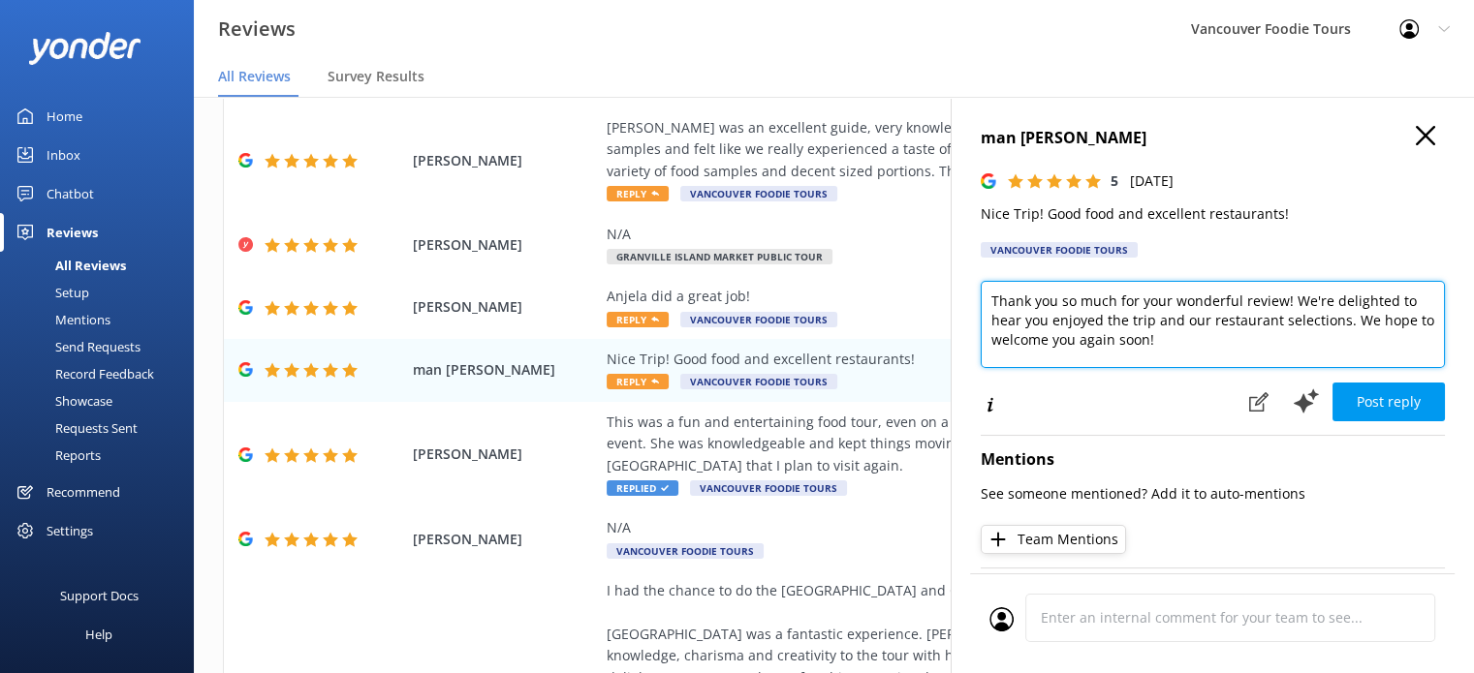
click at [1233, 309] on textarea "Thank you so much for your wonderful review! We're delighted to hear you enjoye…" at bounding box center [1213, 324] width 464 height 87
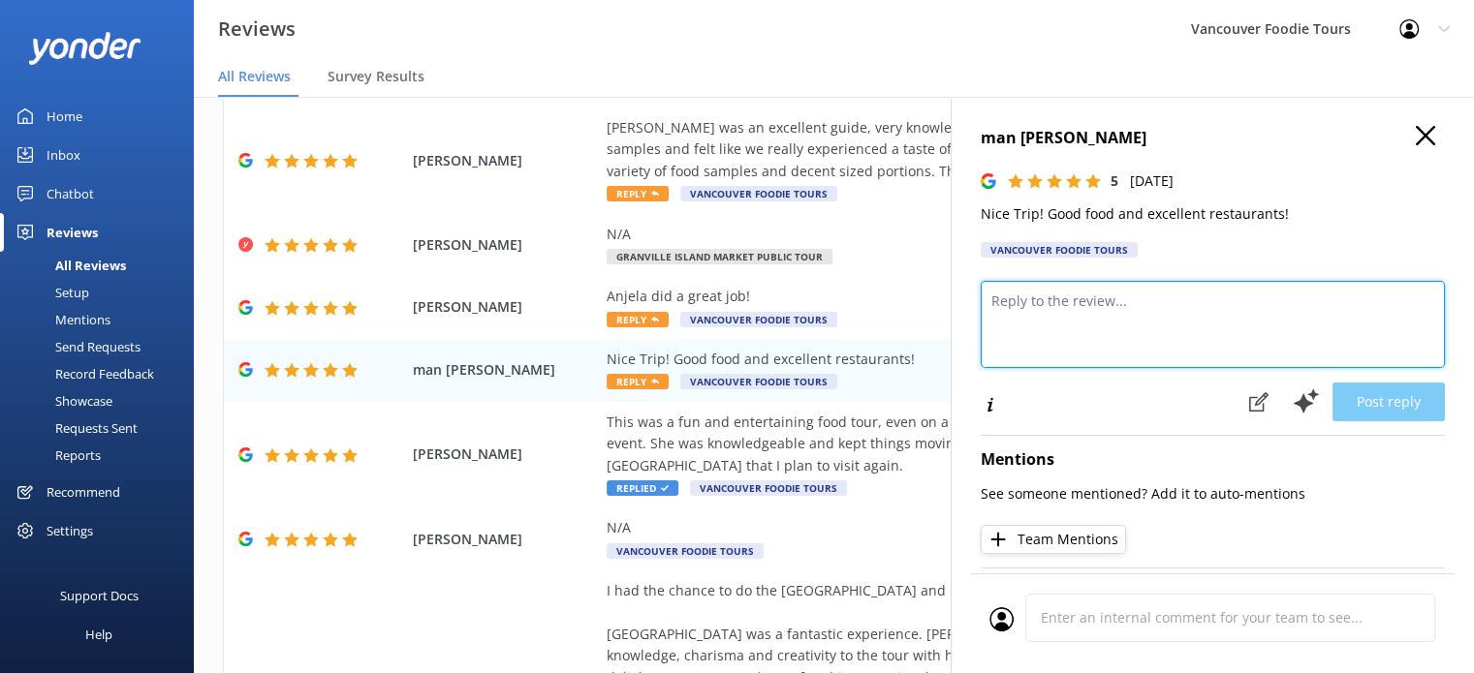
paste textarea "Hi Man, thanks so much for your review! We’re happy to hear you enjoyed the tri…"
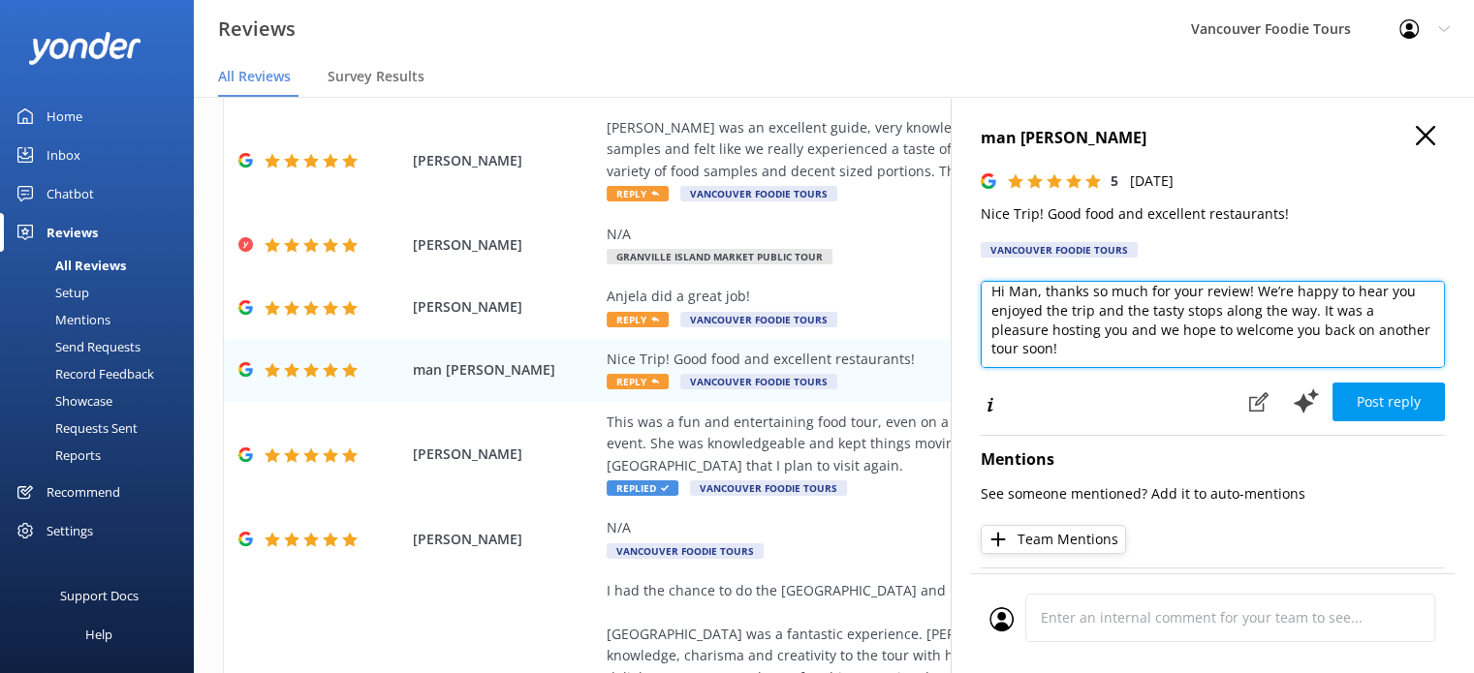
scroll to position [47, 0]
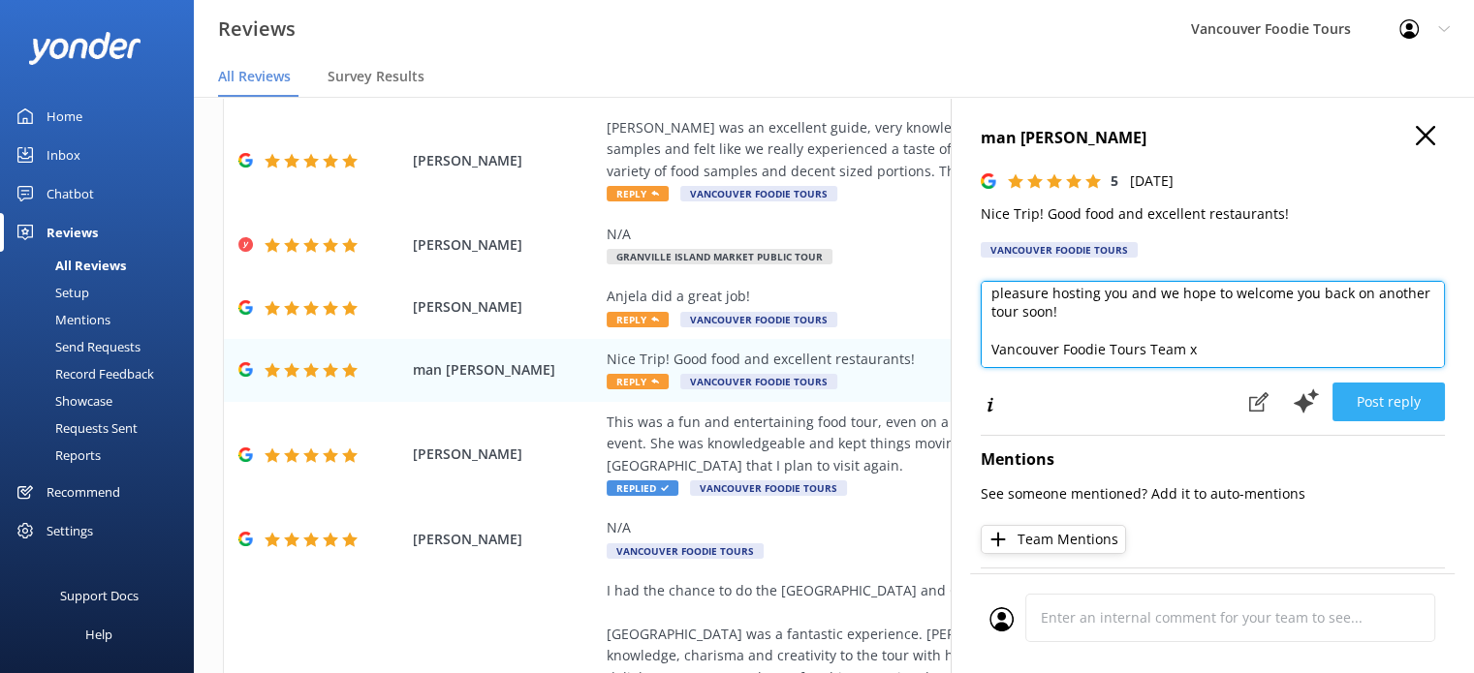
type textarea "Hi Man, thanks so much for your review! We’re happy to hear you enjoyed the tri…"
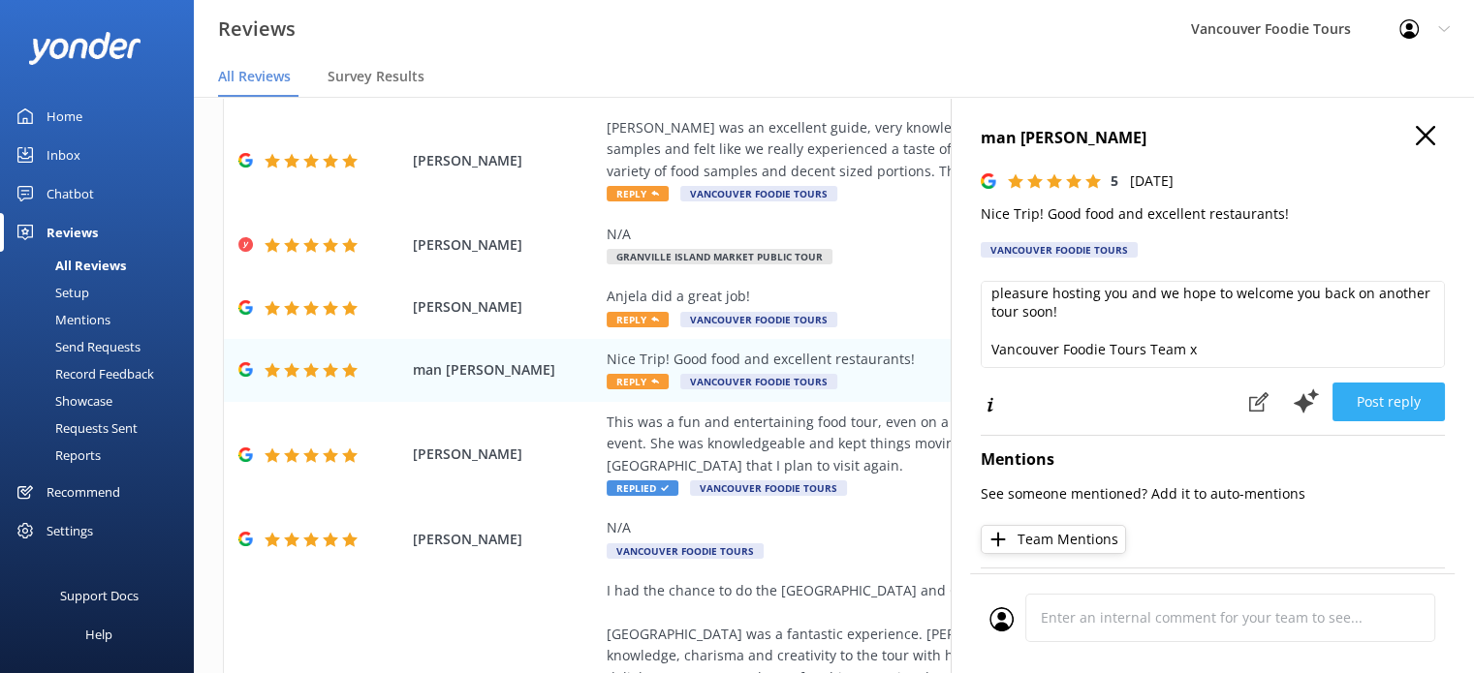
click at [1381, 398] on button "Post reply" at bounding box center [1388, 402] width 112 height 39
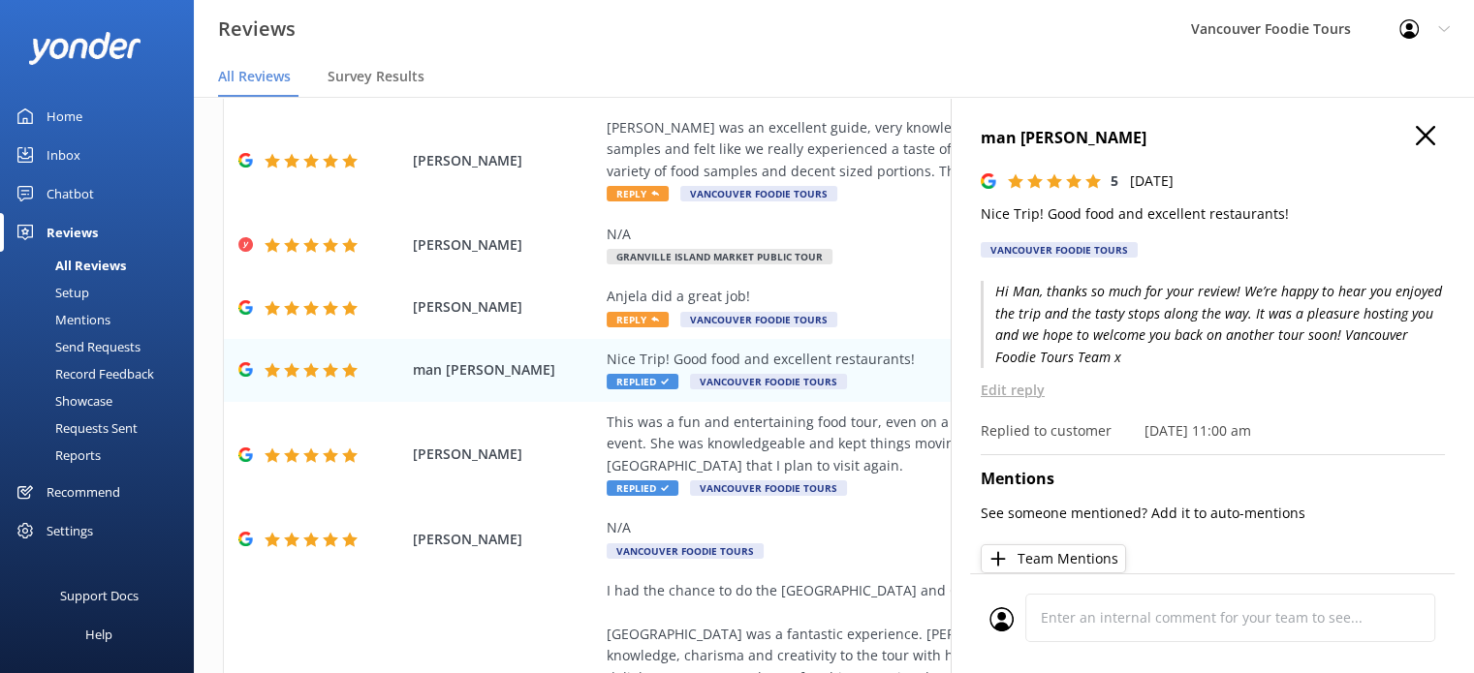
click at [1417, 138] on icon at bounding box center [1425, 135] width 19 height 19
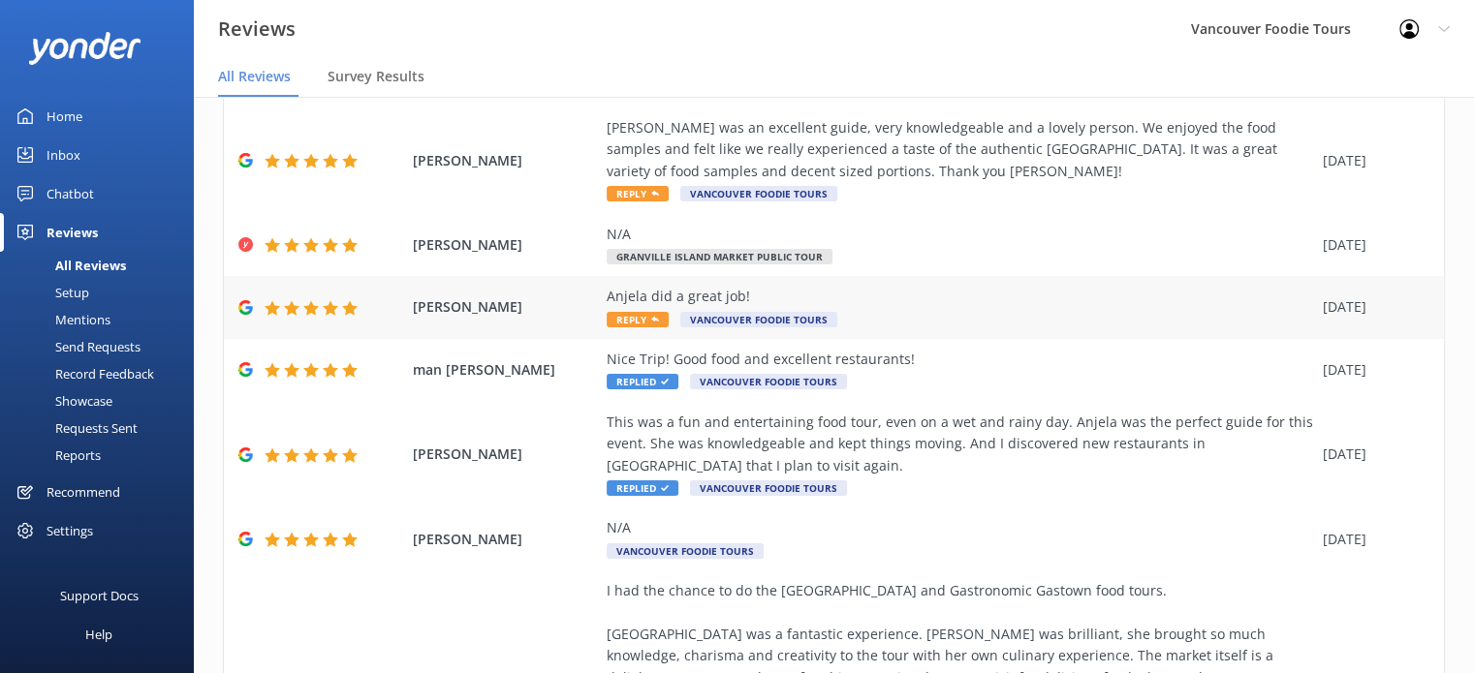
click at [1018, 298] on div "Anjela did a great job!" at bounding box center [960, 296] width 706 height 21
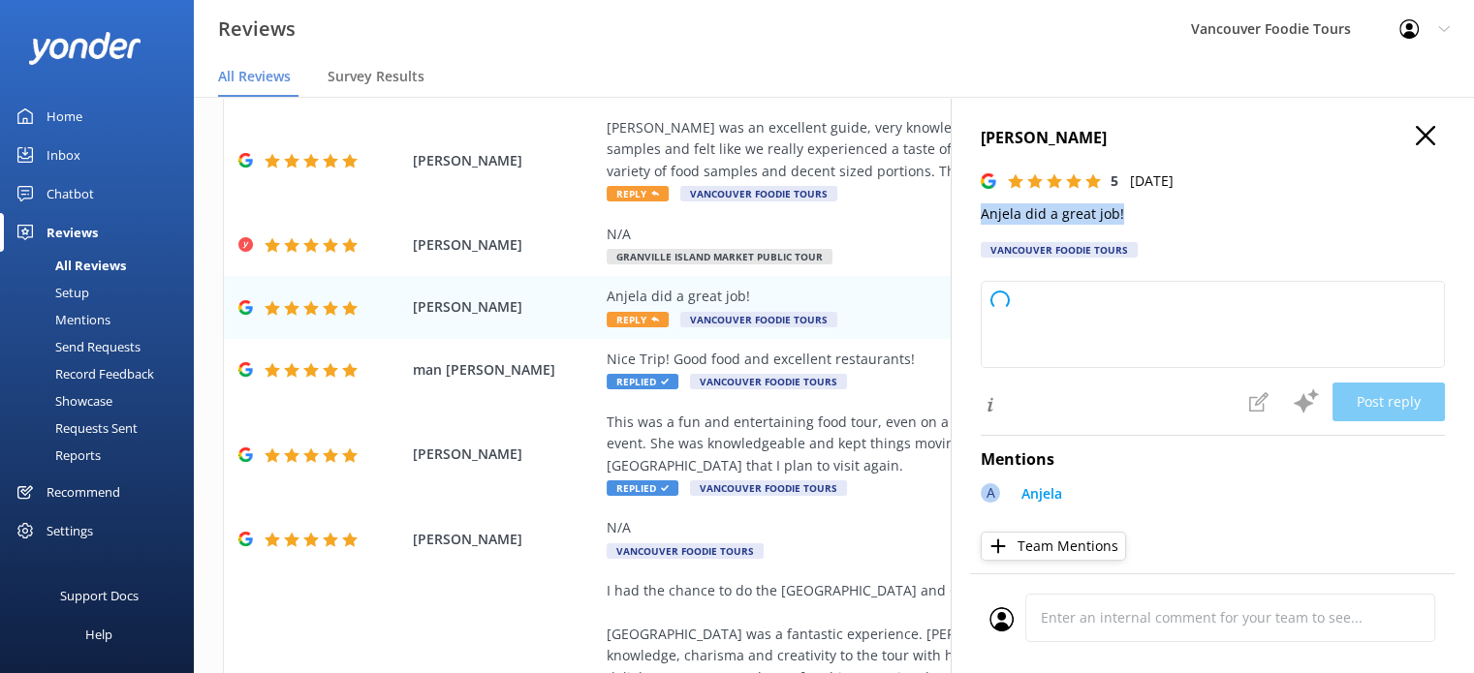
type textarea "Thank you so much for your kind words and 5-star rating! We're thrilled to hear…"
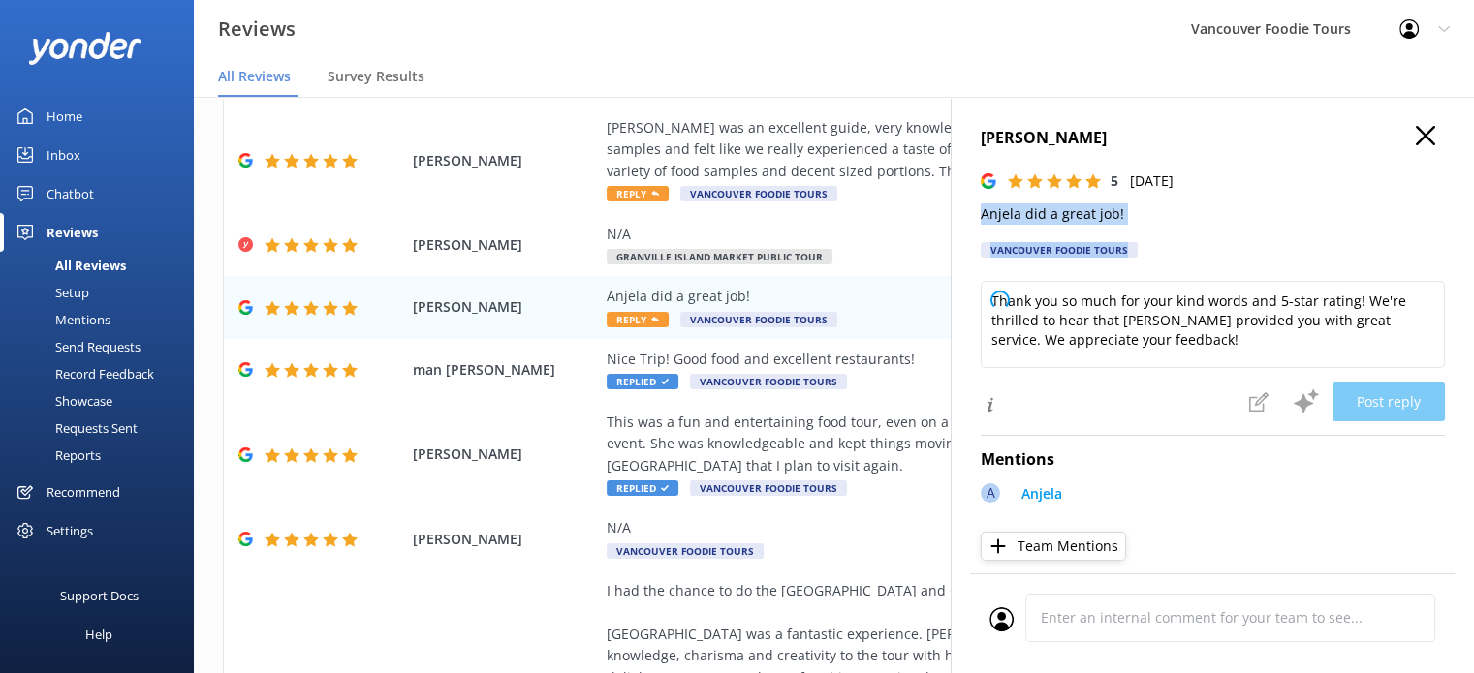
drag, startPoint x: 983, startPoint y: 216, endPoint x: 1172, endPoint y: 226, distance: 189.2
click at [1172, 226] on div "Reg Esau 5 [DATE] Anjela did a great job! Vancouver Foodie Tours Loading.. Than…" at bounding box center [1212, 433] width 523 height 673
copy div "Anjela did a great job! Vancouver Foodie Tours"
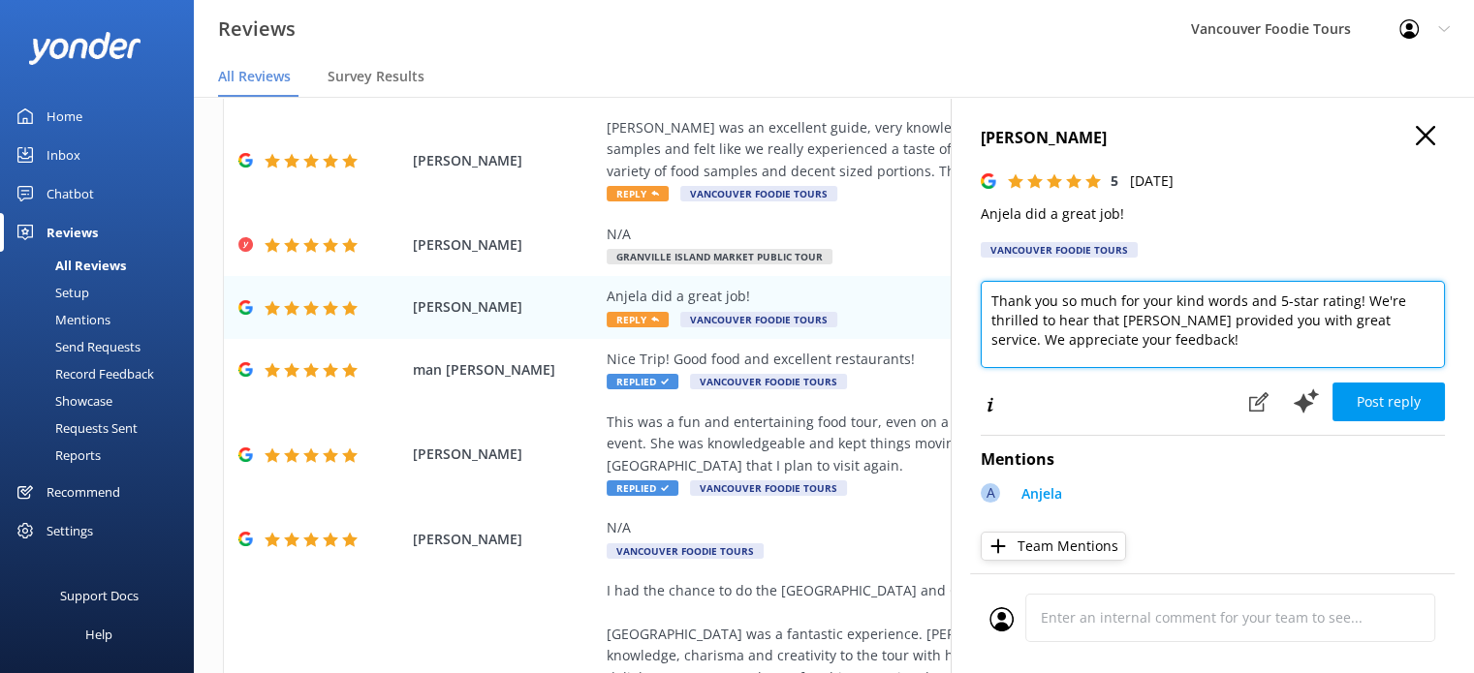
click at [1092, 309] on textarea "Thank you so much for your kind words and 5-star rating! We're thrilled to hear…" at bounding box center [1213, 324] width 464 height 87
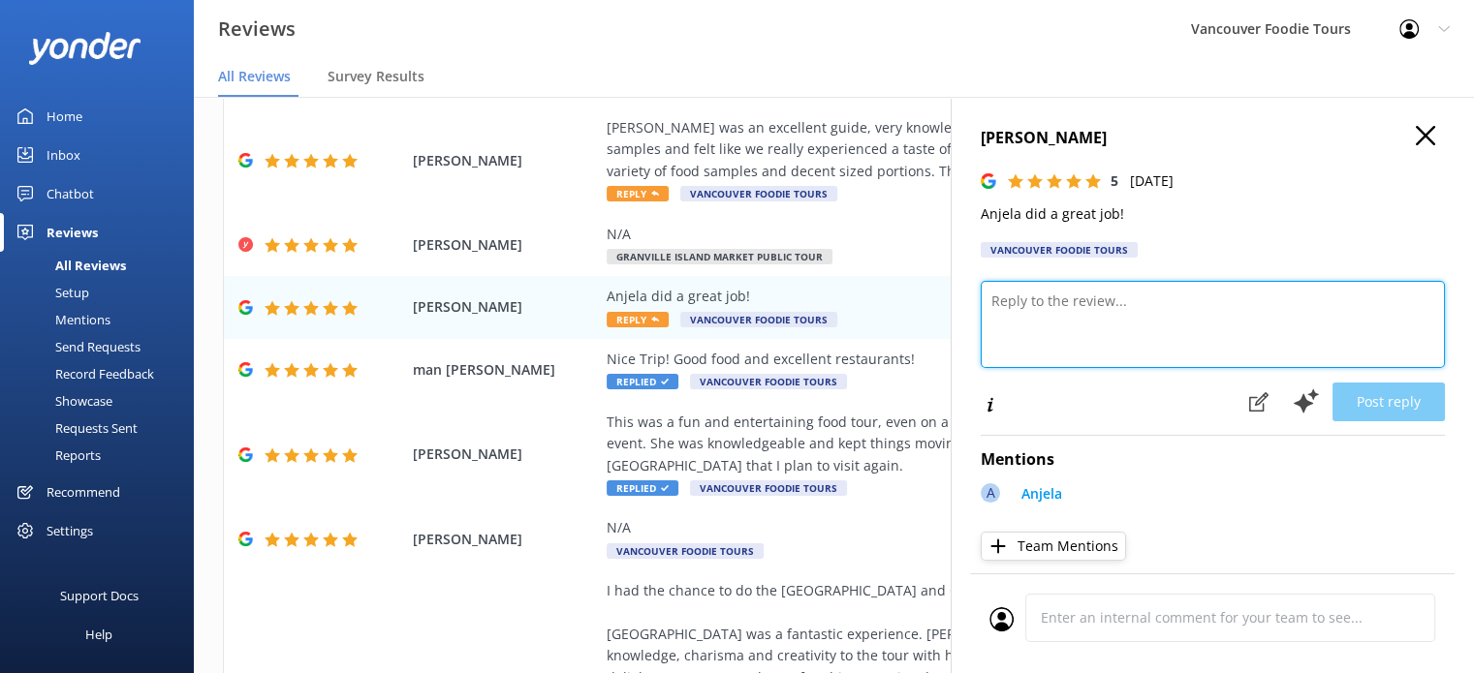
paste textarea "Hi [PERSON_NAME], thank you for your kind words! We’re so glad to hear you enjo…"
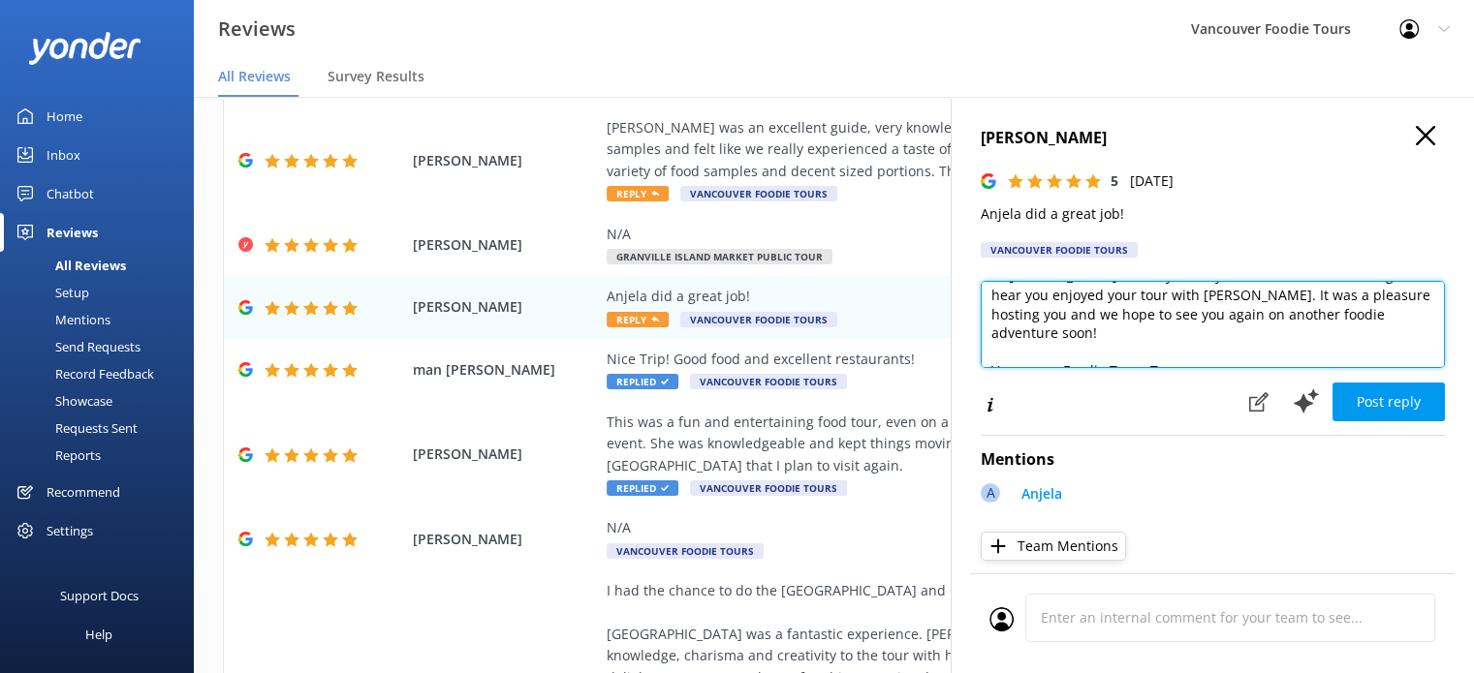
scroll to position [28, 0]
type textarea "Hi [PERSON_NAME], thank you for your kind words! We’re so glad to hear you enjo…"
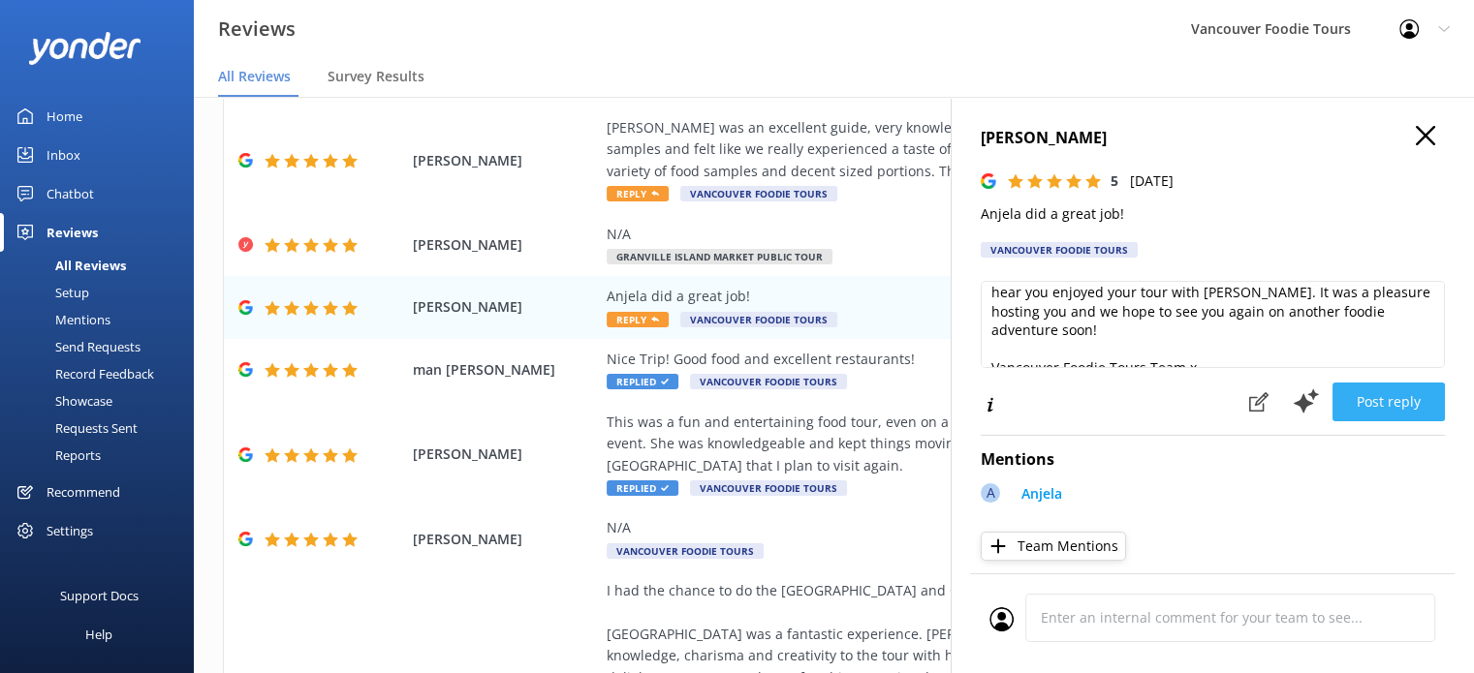
click at [1390, 406] on button "Post reply" at bounding box center [1388, 402] width 112 height 39
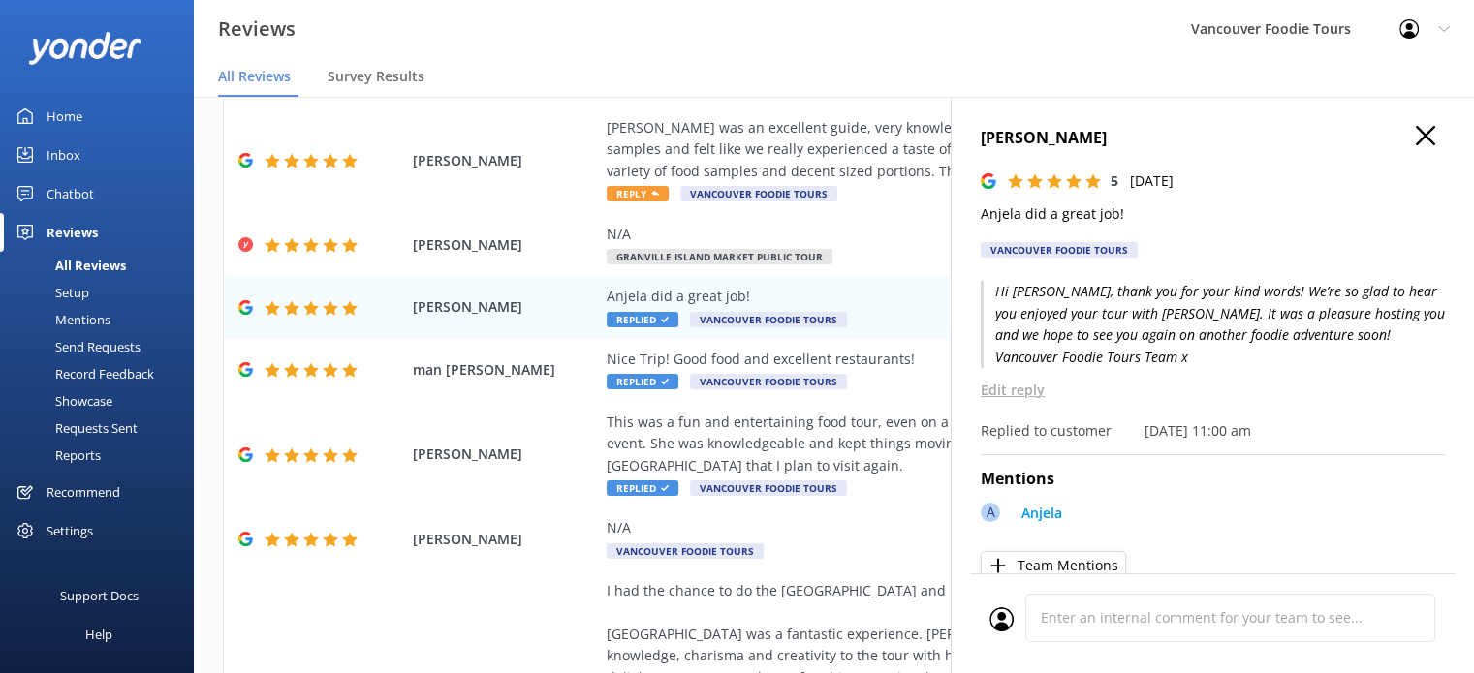
click at [1416, 134] on use at bounding box center [1425, 135] width 19 height 19
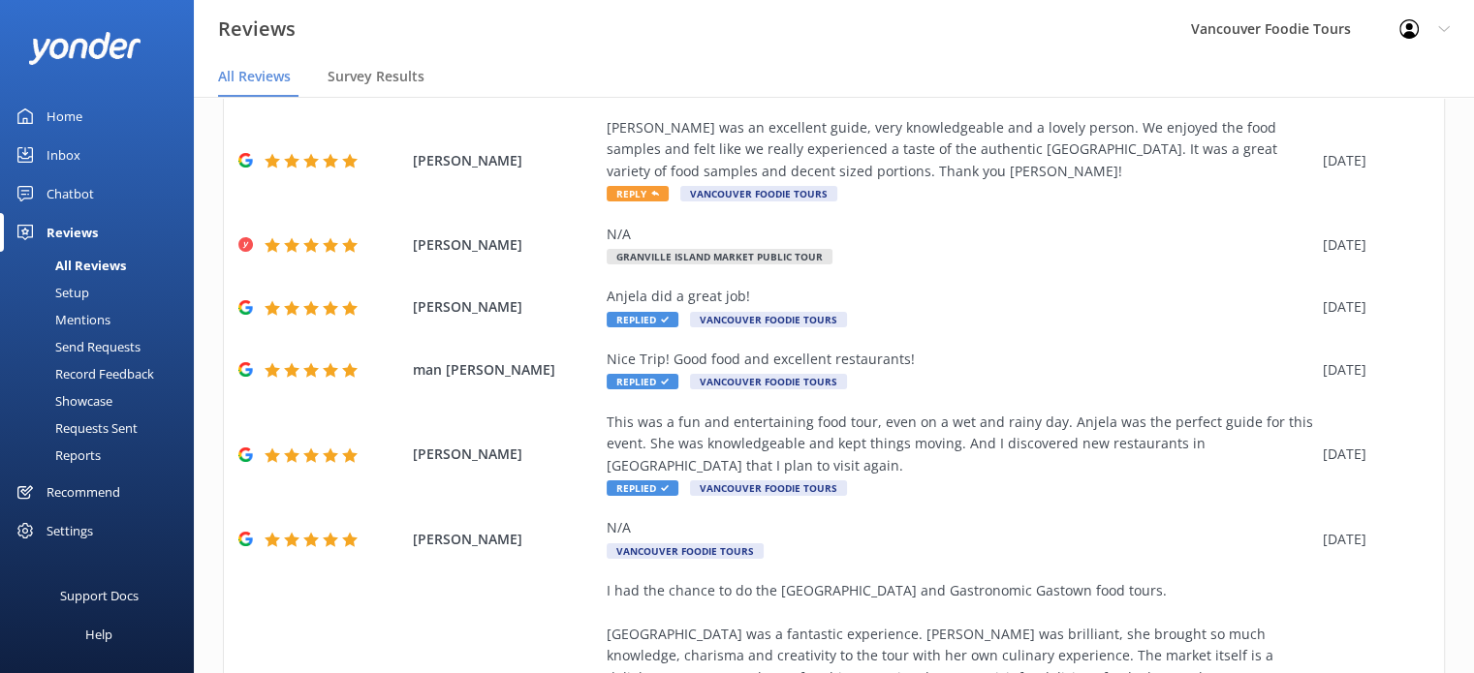
scroll to position [0, 0]
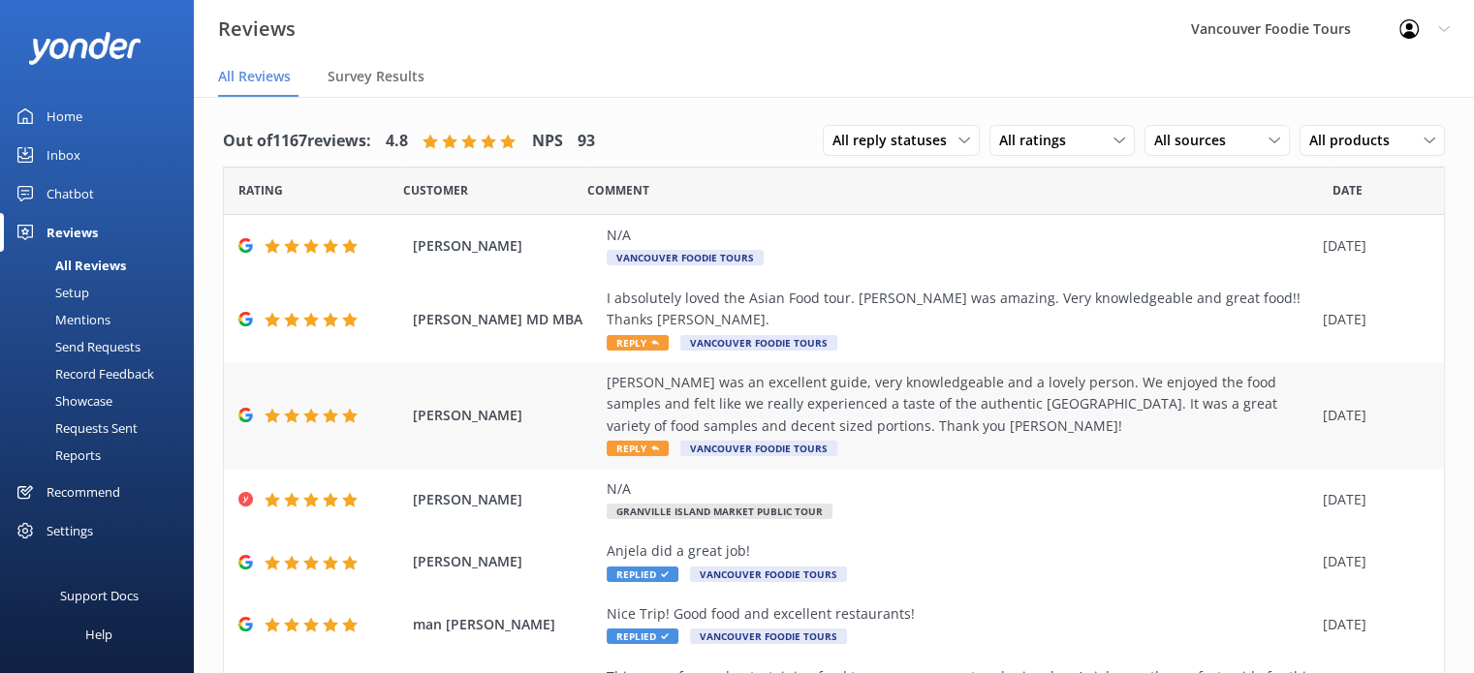
click at [945, 417] on div "[PERSON_NAME] was an excellent guide, very knowledgeable and a lovely person. W…" at bounding box center [960, 404] width 706 height 65
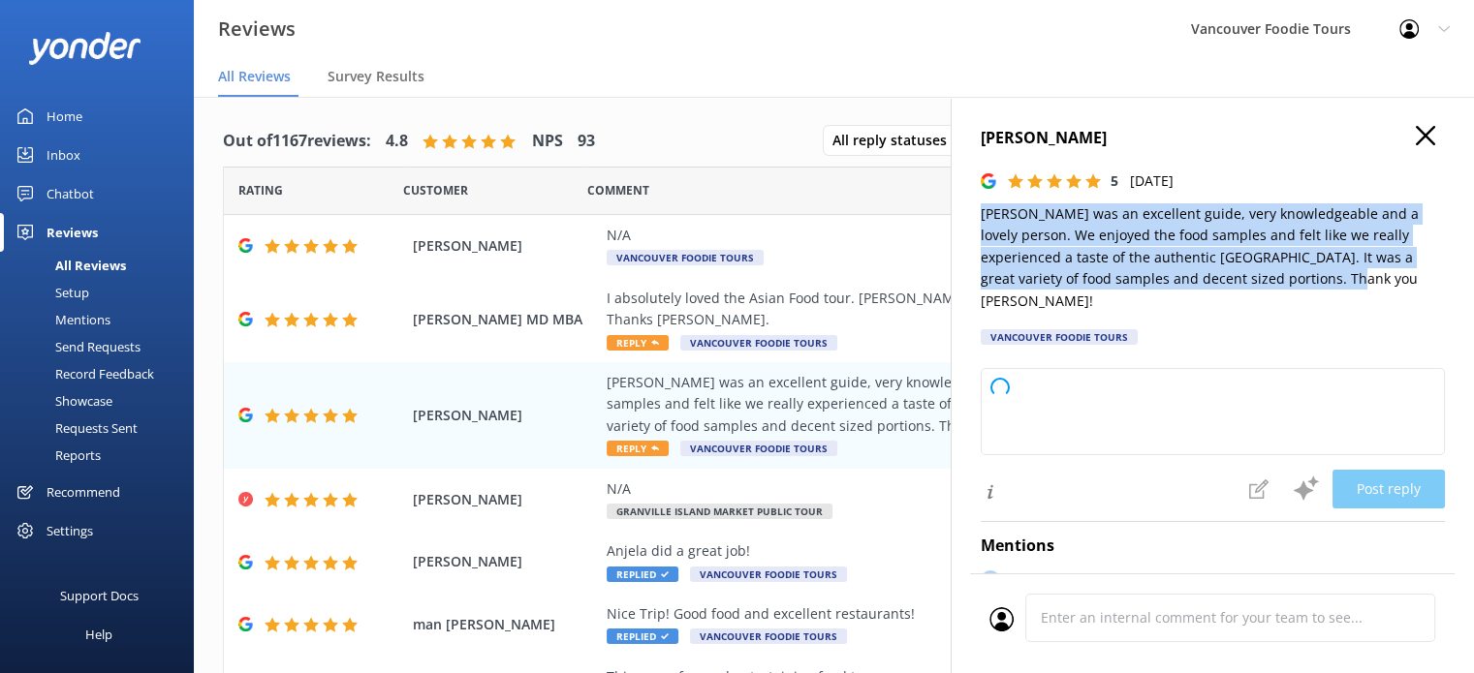
drag, startPoint x: 983, startPoint y: 212, endPoint x: 1413, endPoint y: 282, distance: 435.8
click at [1413, 282] on p "[PERSON_NAME] was an excellent guide, very knowledgeable and a lovely person. W…" at bounding box center [1213, 257] width 464 height 109
type textarea "Thank you so much for your wonderful review! We're delighted to hear you enjoye…"
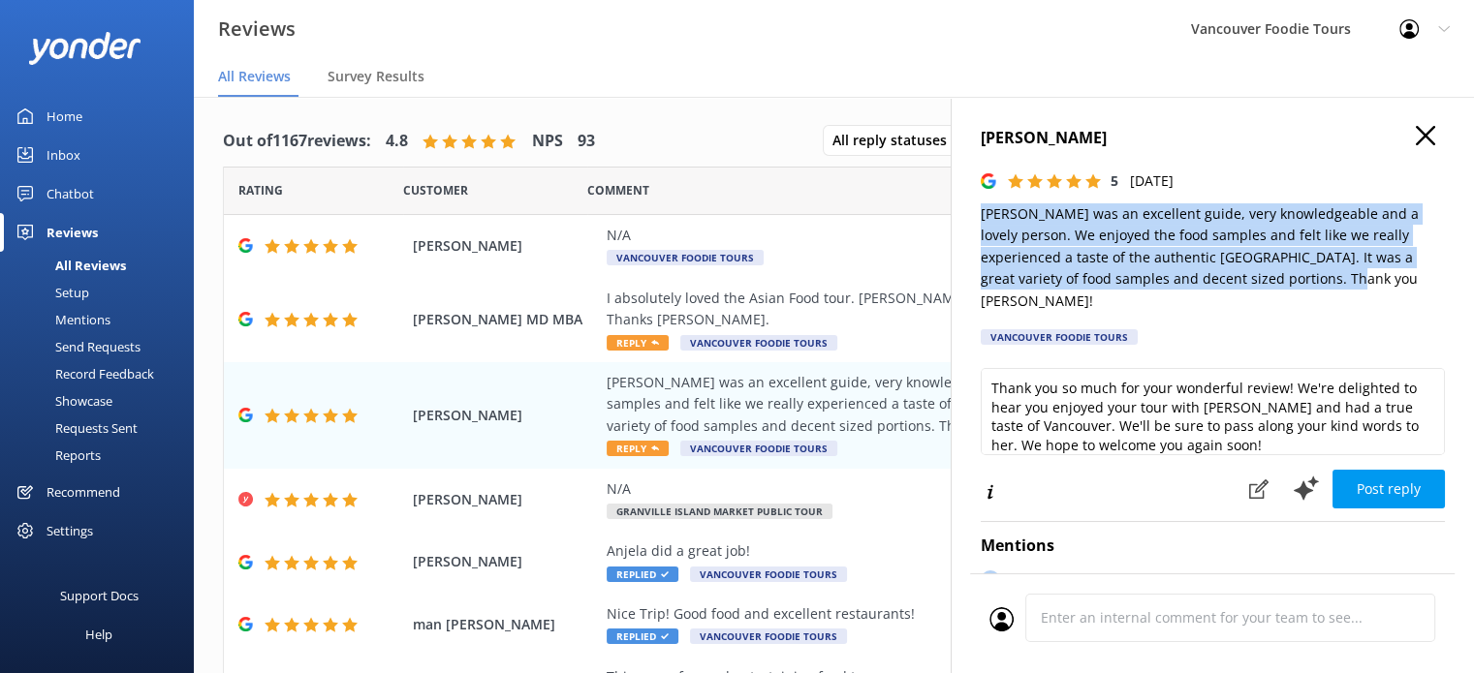
copy p "[PERSON_NAME] was an excellent guide, very knowledgeable and a lovely person. W…"
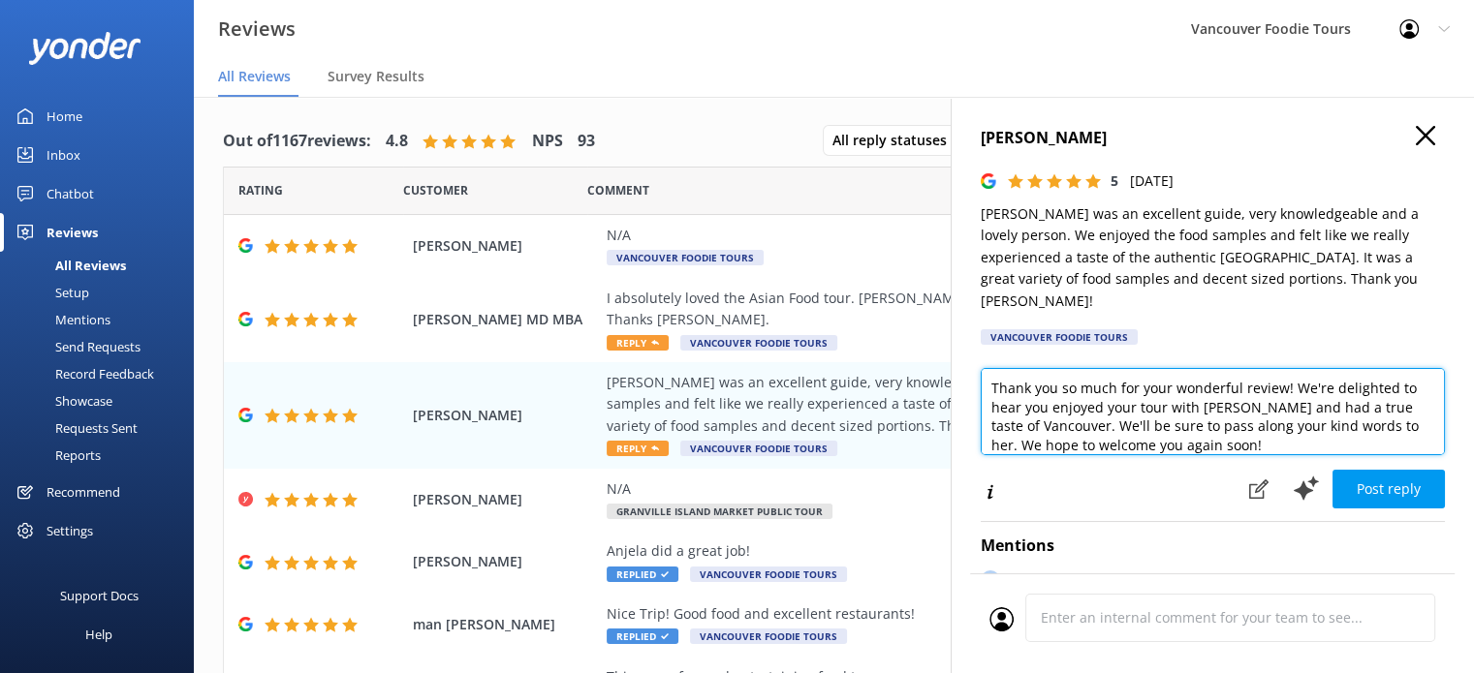
click at [1214, 411] on textarea "Thank you so much for your wonderful review! We're delighted to hear you enjoye…" at bounding box center [1213, 411] width 464 height 87
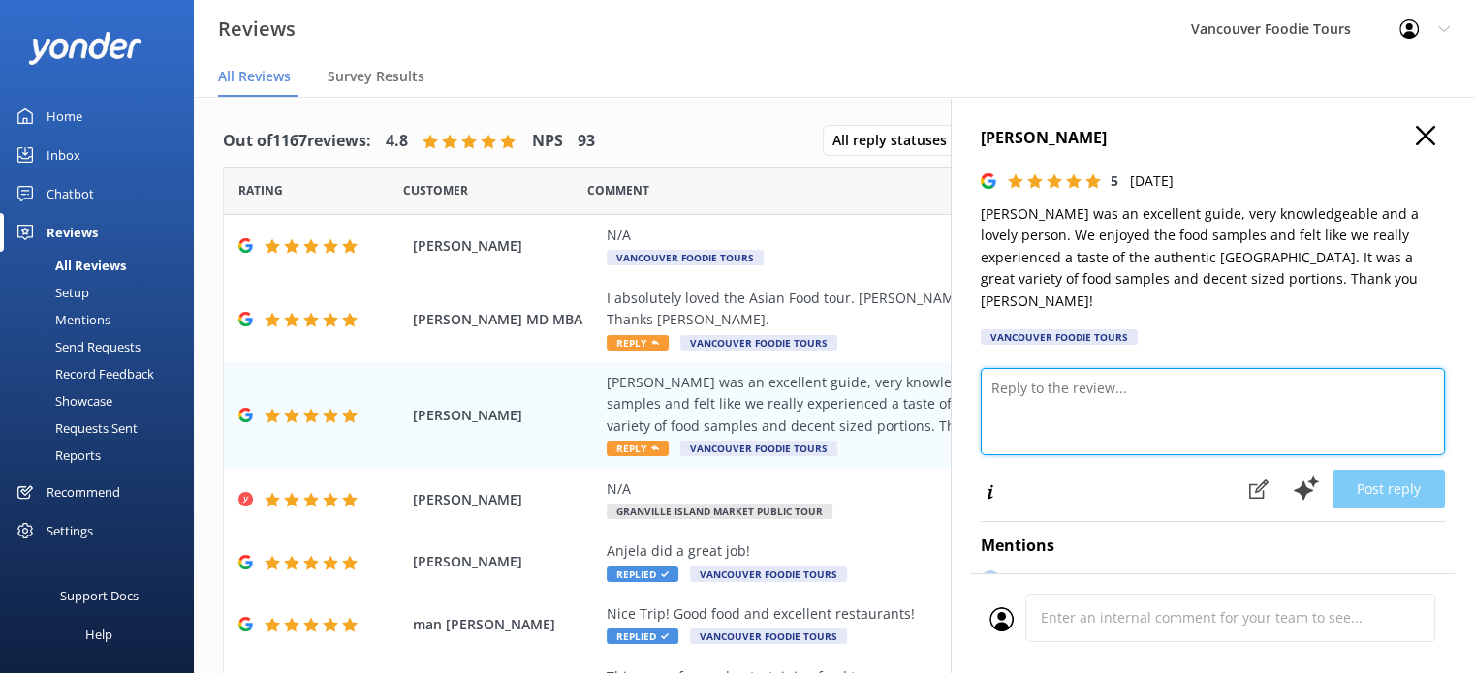
paste textarea "Hi [PERSON_NAME], thank you for such a lovely review! We’re so happy to hear yo…"
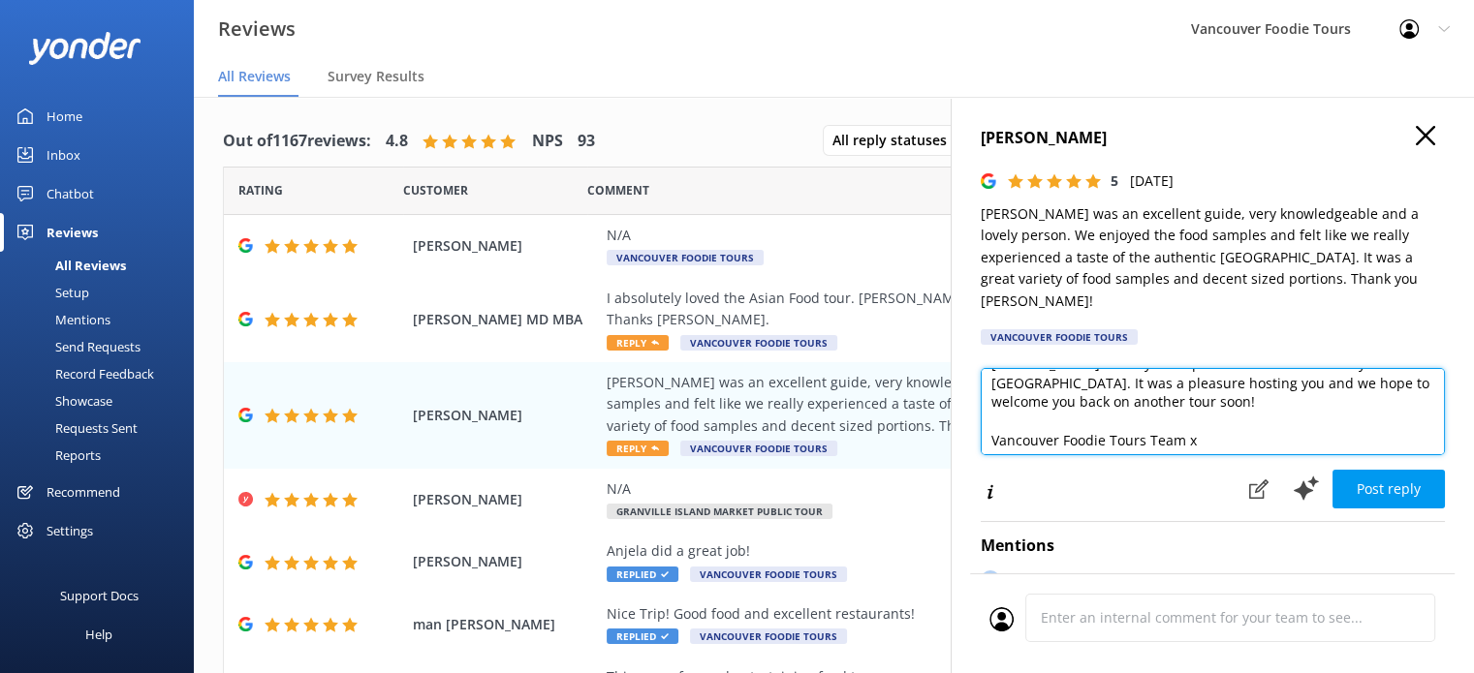
scroll to position [66, 0]
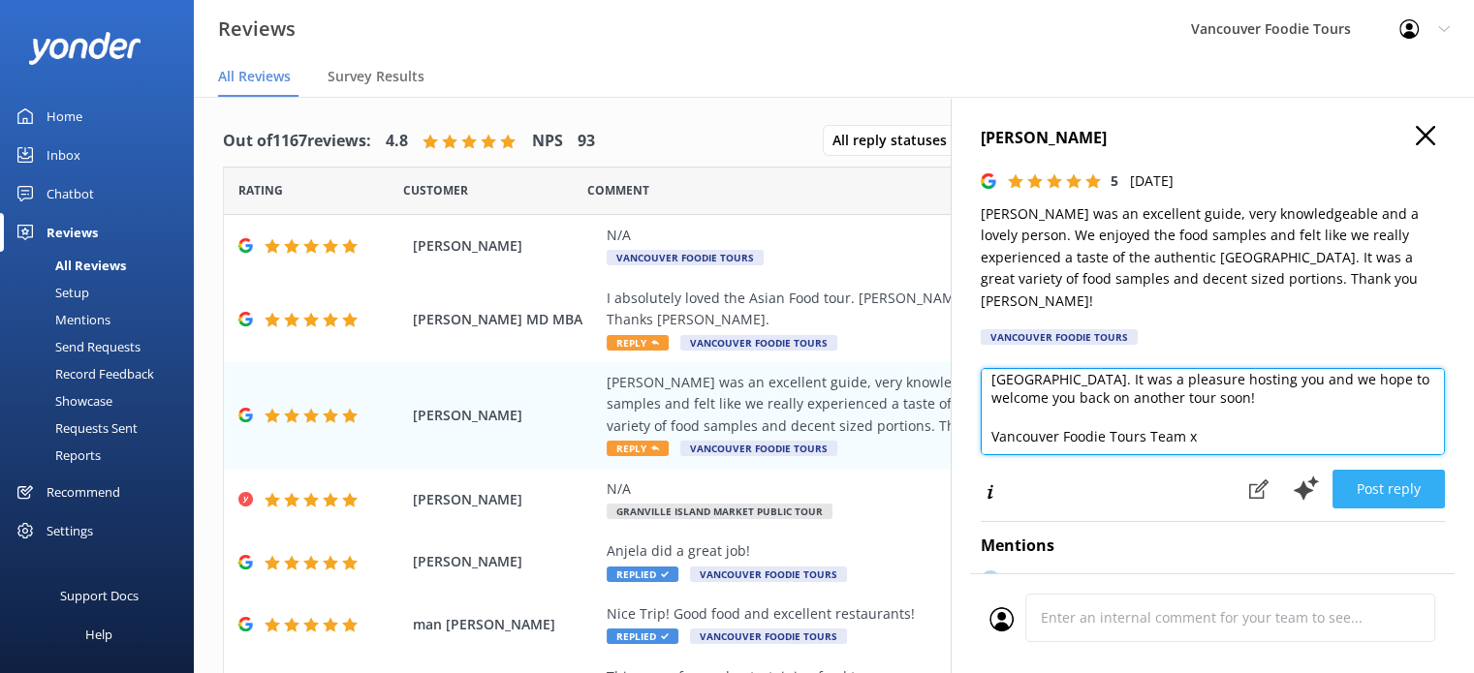
type textarea "Hi [PERSON_NAME], thank you for such a lovely review! We’re so happy to hear yo…"
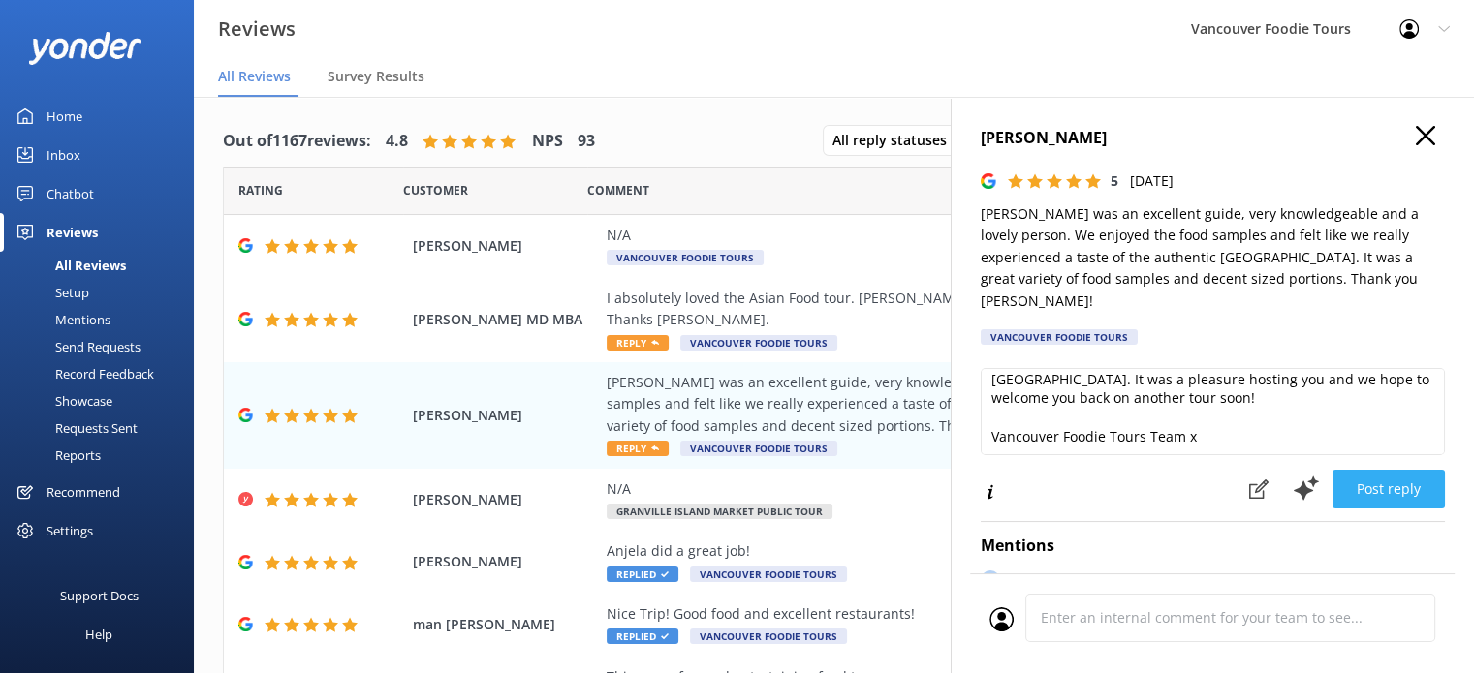
click at [1378, 470] on button "Post reply" at bounding box center [1388, 489] width 112 height 39
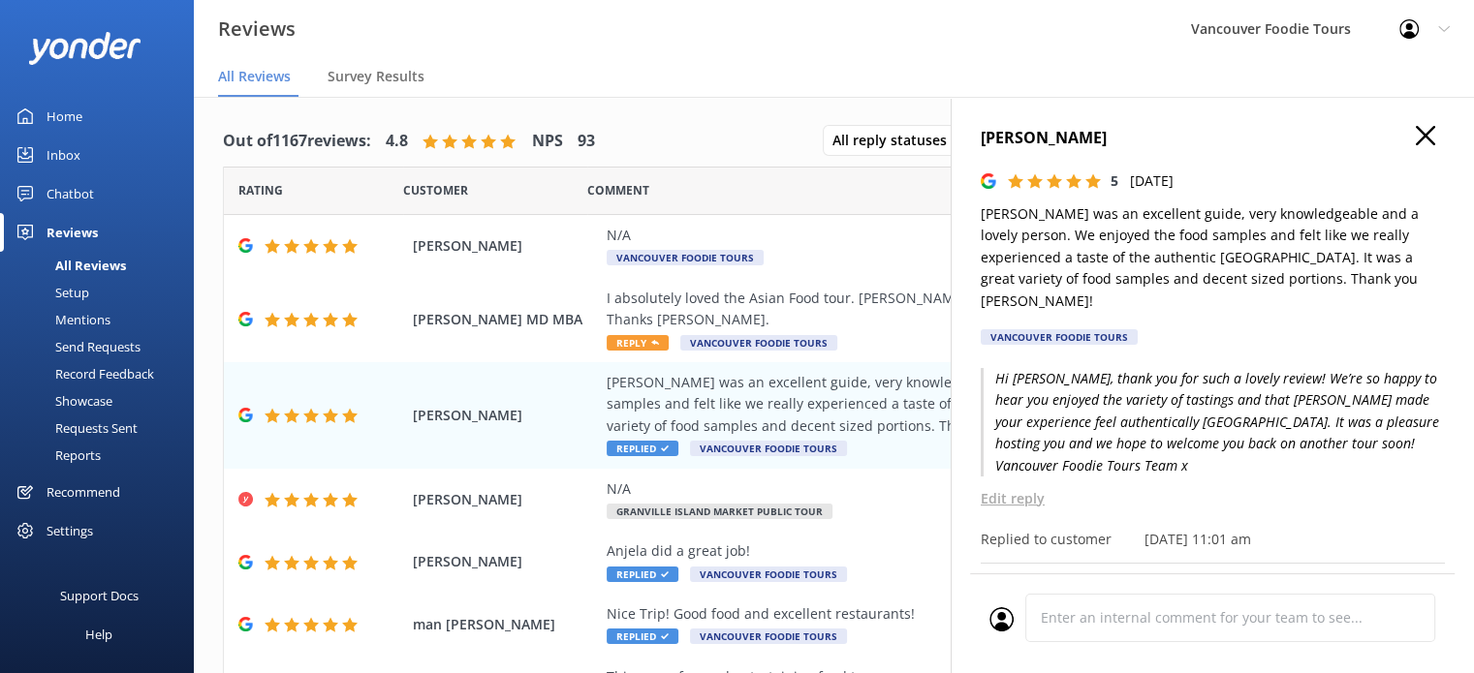
click at [1416, 134] on icon at bounding box center [1425, 135] width 19 height 19
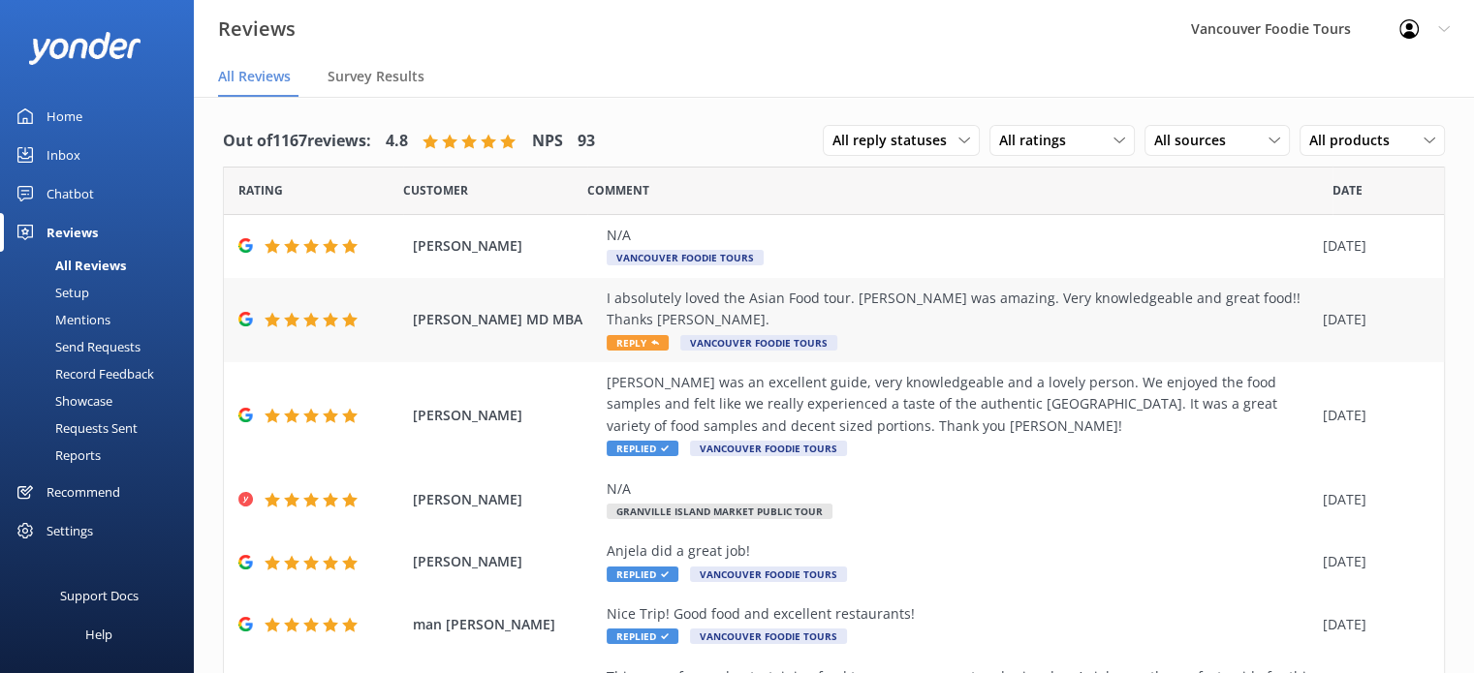
click at [1023, 297] on div "I absolutely loved the Asian Food tour. [PERSON_NAME] was amazing. Very knowled…" at bounding box center [960, 310] width 706 height 44
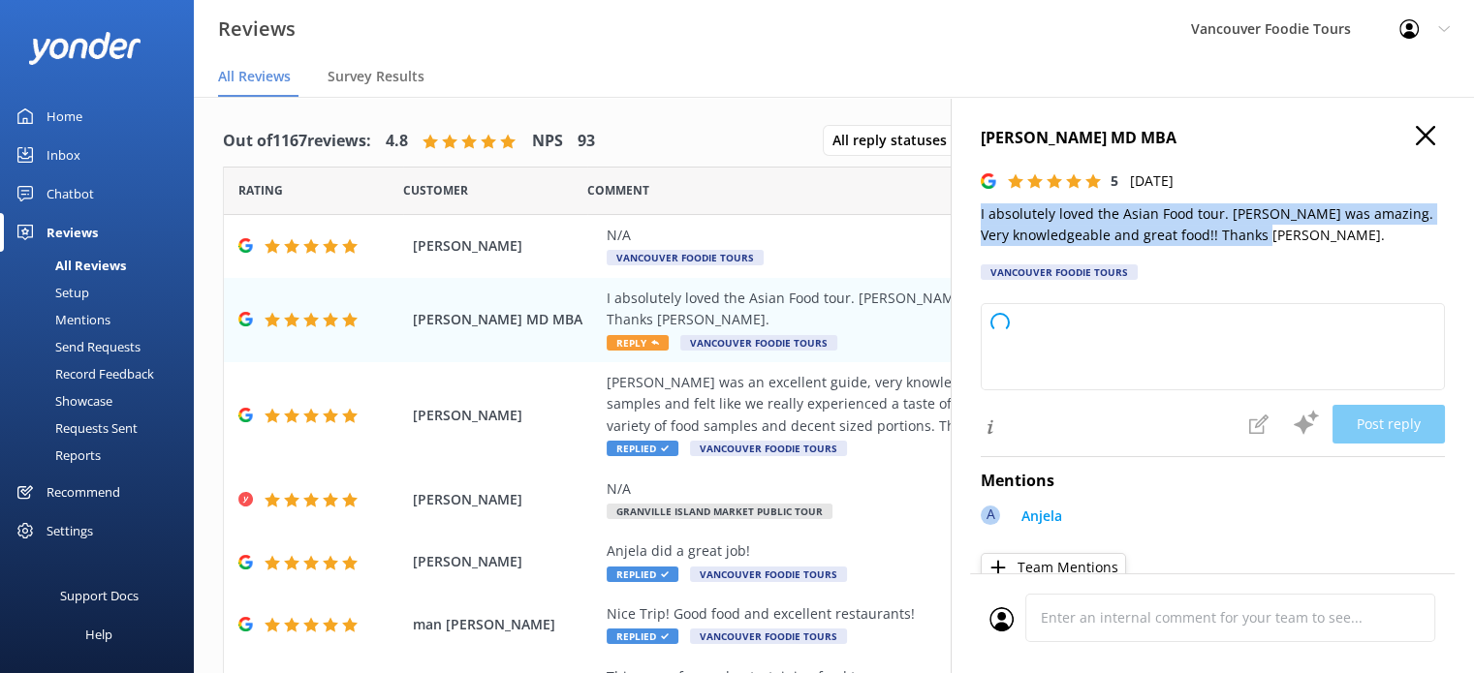
type textarea "Thank you so much for your wonderful review! We're thrilled to hear you enjoyed…"
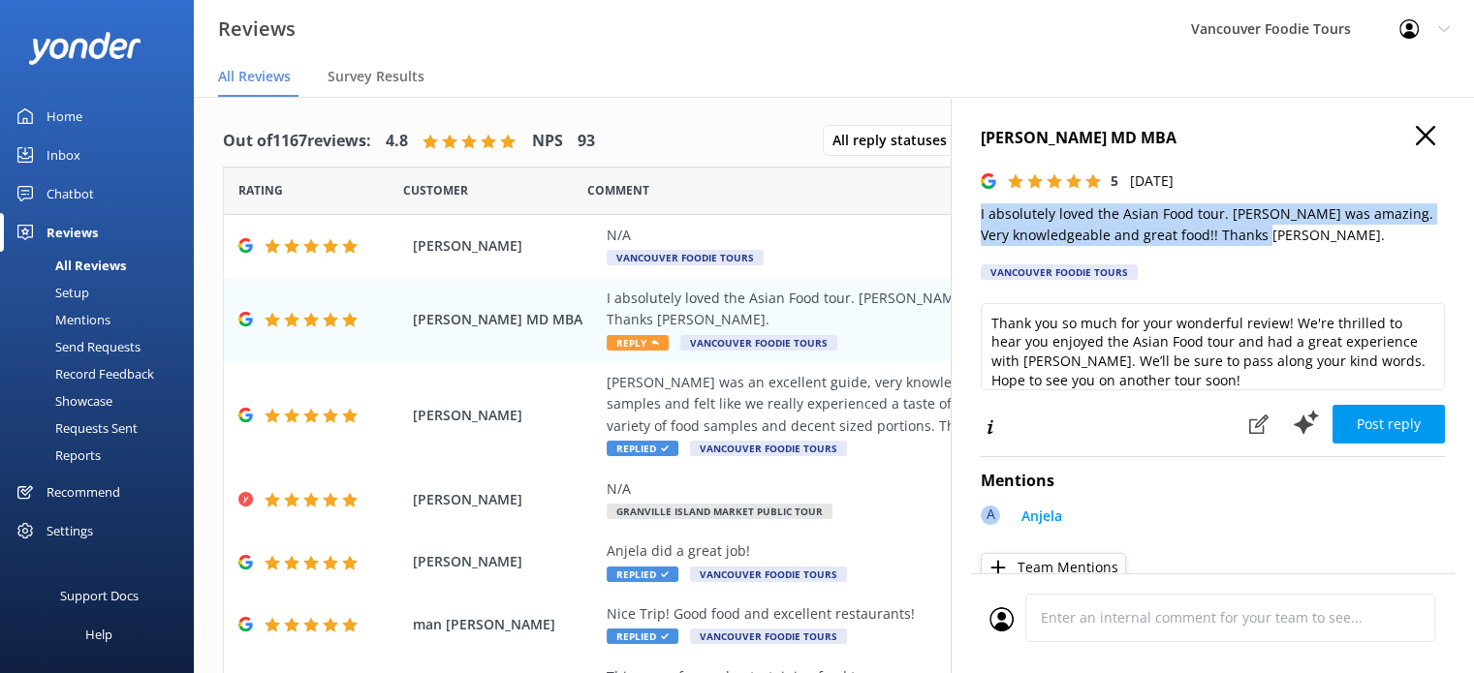
drag, startPoint x: 975, startPoint y: 217, endPoint x: 1344, endPoint y: 245, distance: 370.2
click at [1344, 245] on div "[PERSON_NAME] MD MBA 5 [DATE] I absolutely loved the Asian Food tour. [PERSON_N…" at bounding box center [1212, 433] width 523 height 673
copy p "I absolutely loved the Asian Food tour. [PERSON_NAME] was amazing. Very knowled…"
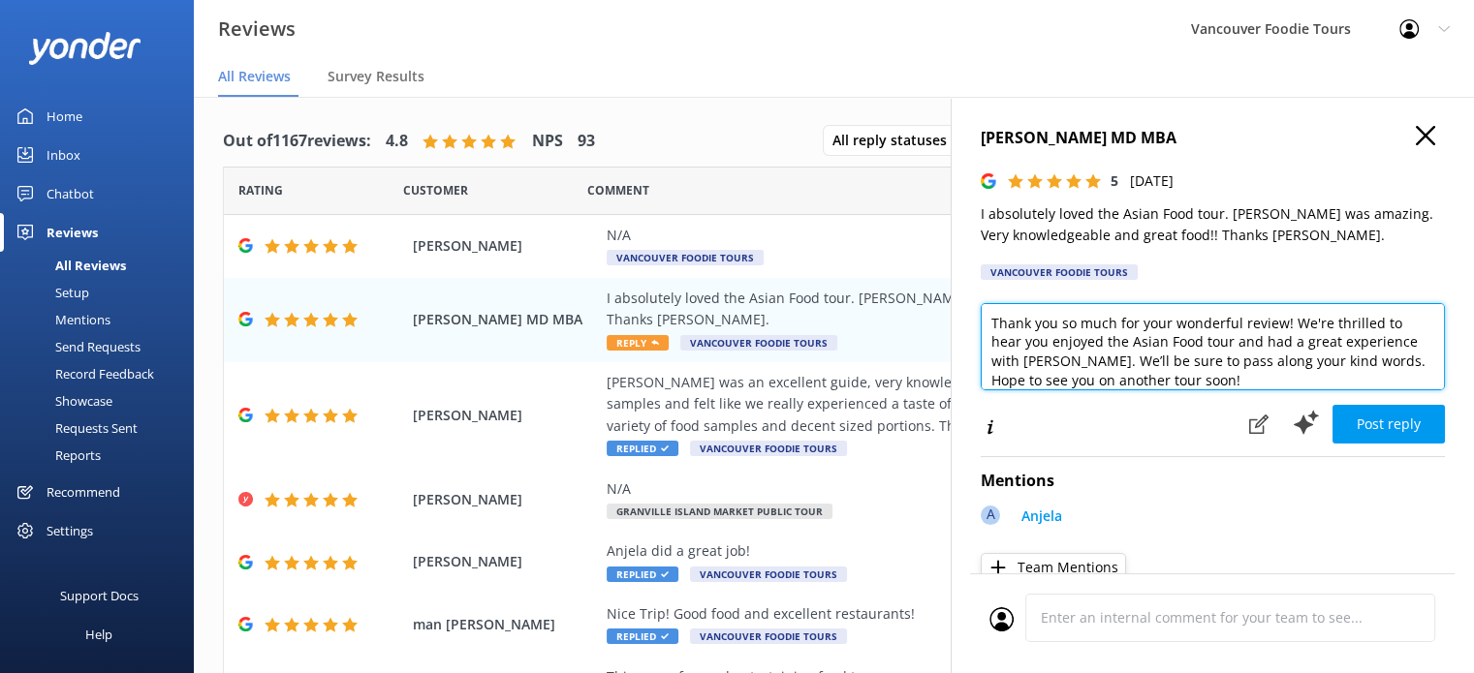
click at [1138, 363] on textarea "Thank you so much for your wonderful review! We're thrilled to hear you enjoyed…" at bounding box center [1213, 346] width 464 height 87
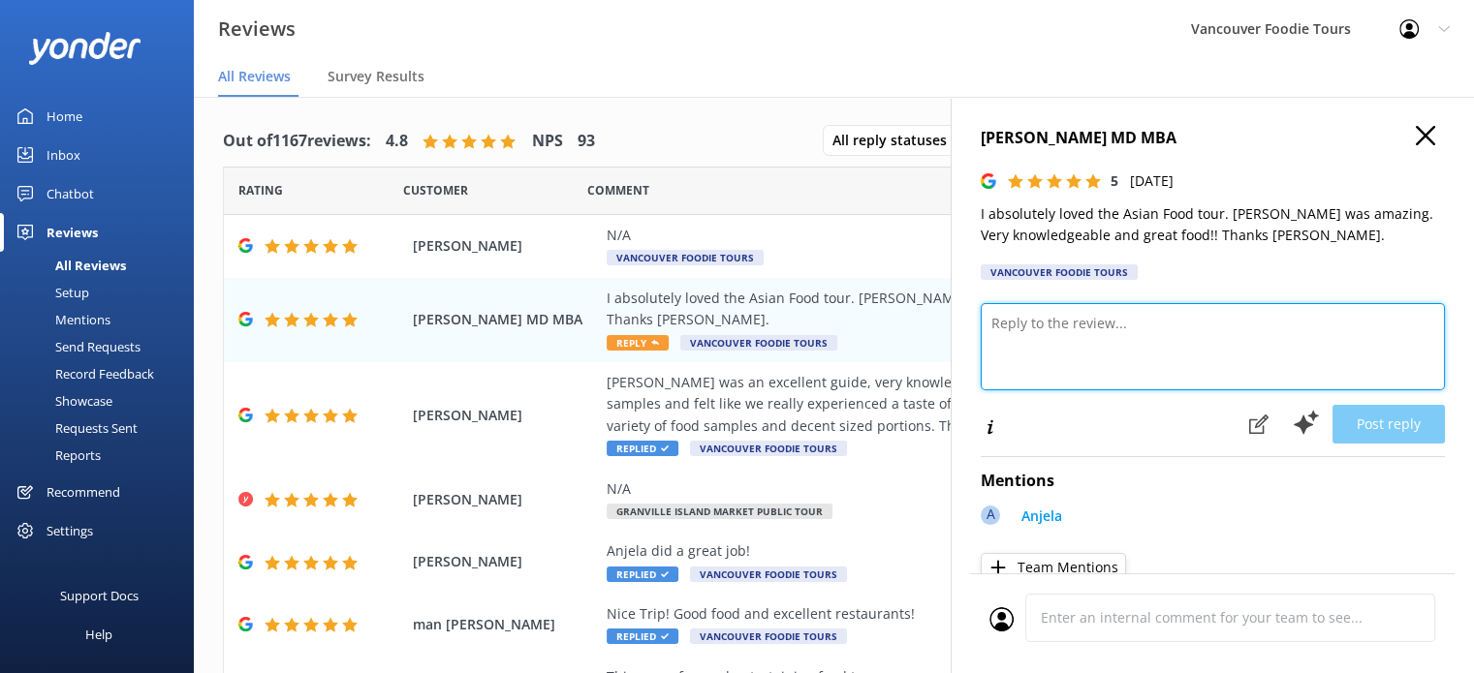
paste textarea "Hi Deepa, thank you so much for sharing your kind words! We’re thrilled to hear…"
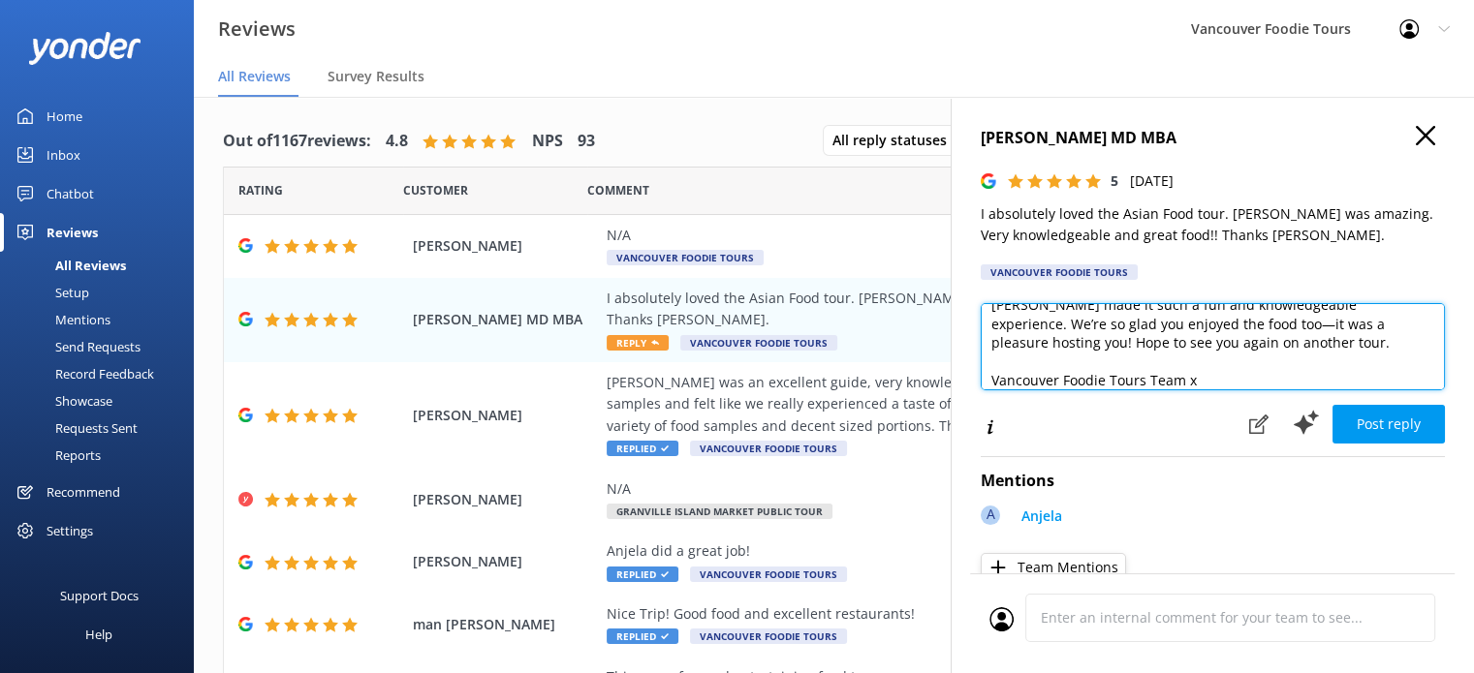
scroll to position [10, 0]
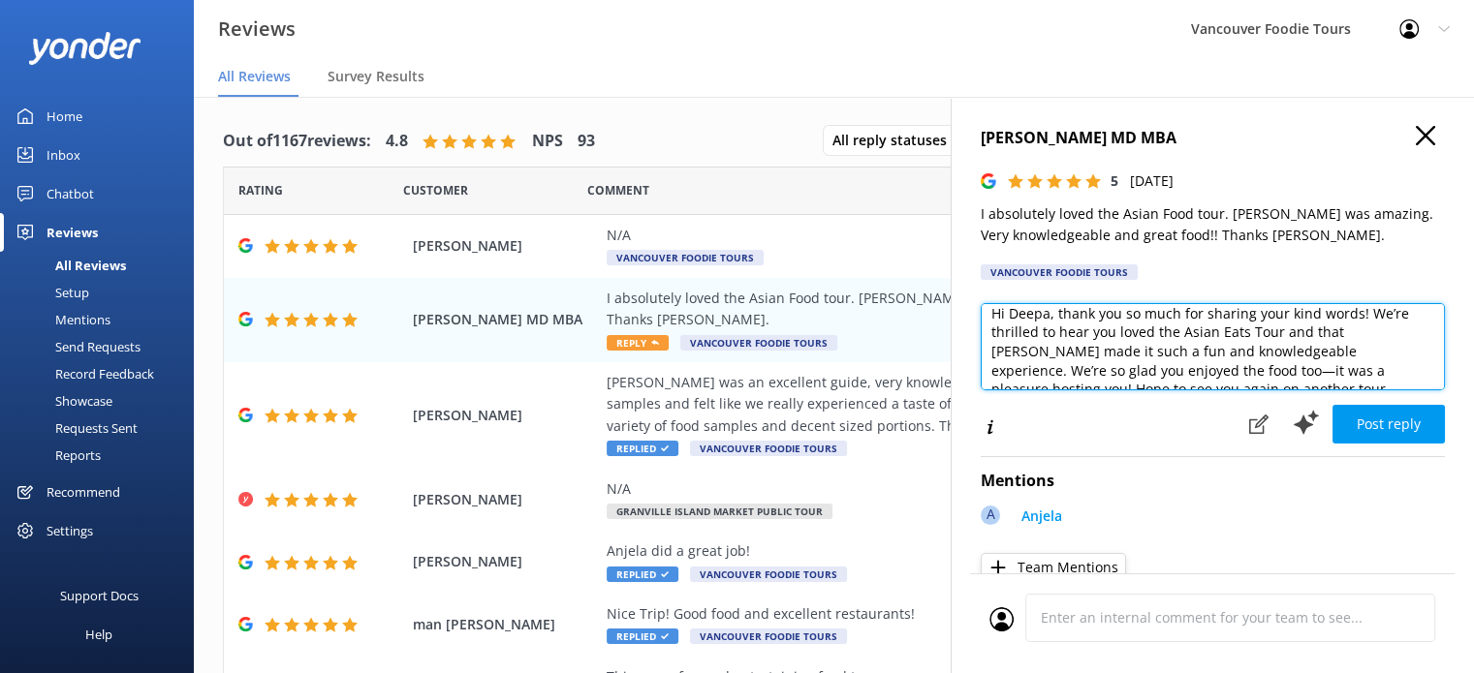
click at [1176, 335] on textarea "Hi Deepa, thank you so much for sharing your kind words! We’re thrilled to hear…" at bounding box center [1213, 346] width 464 height 87
click at [1429, 375] on textarea "Hi Deepa, thank you so much for sharing your kind words! We’re thrilled to hear…" at bounding box center [1213, 346] width 464 height 87
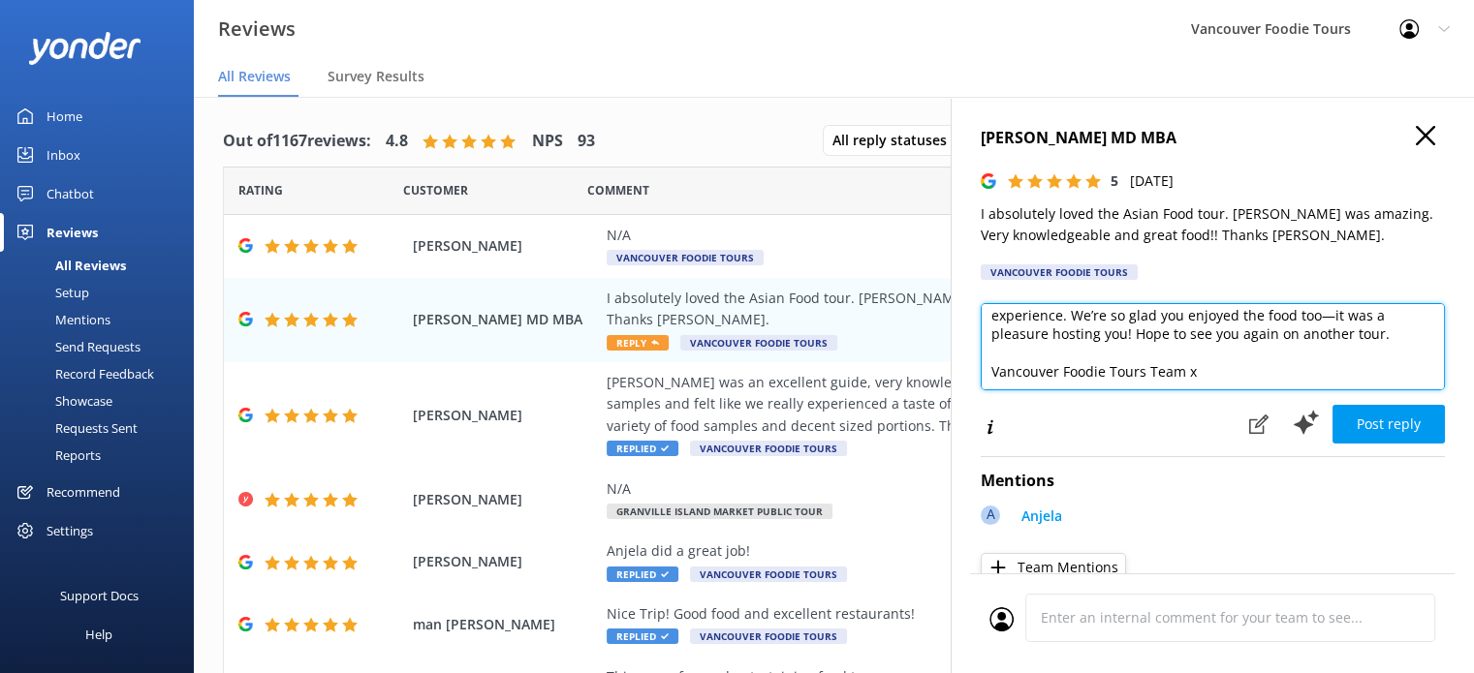
scroll to position [66, 0]
type textarea "Hi Deepa, thank you so much for sharing your kind words! We’re thrilled to hear…"
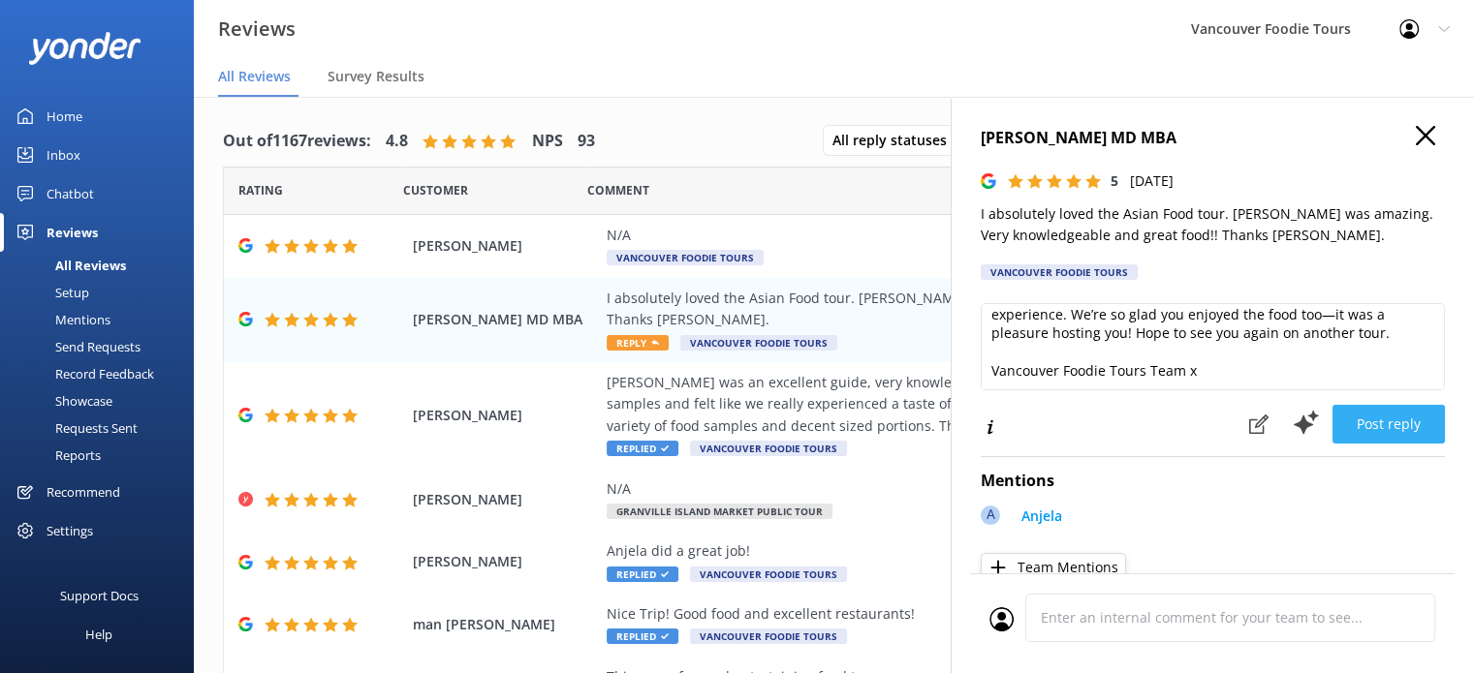
click at [1390, 424] on button "Post reply" at bounding box center [1388, 424] width 112 height 39
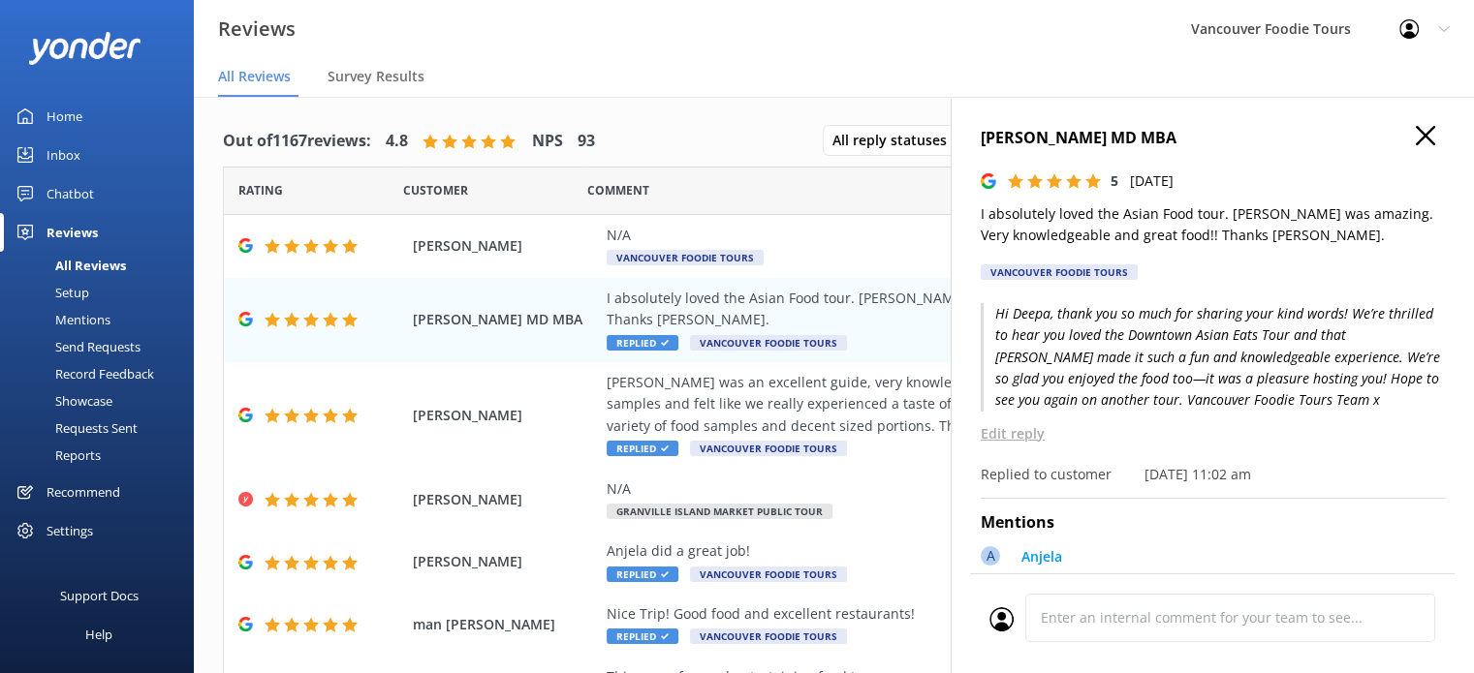
click at [1417, 138] on icon at bounding box center [1425, 135] width 19 height 19
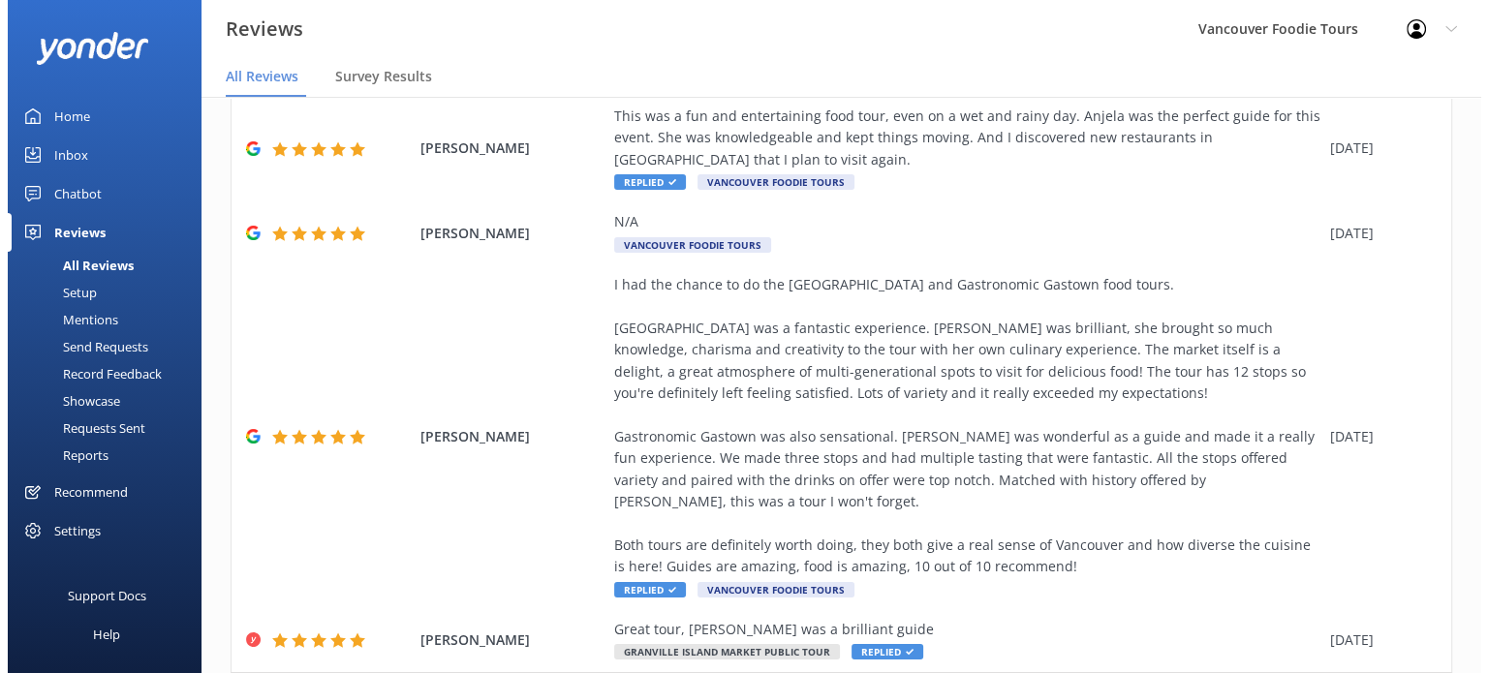
scroll to position [624, 0]
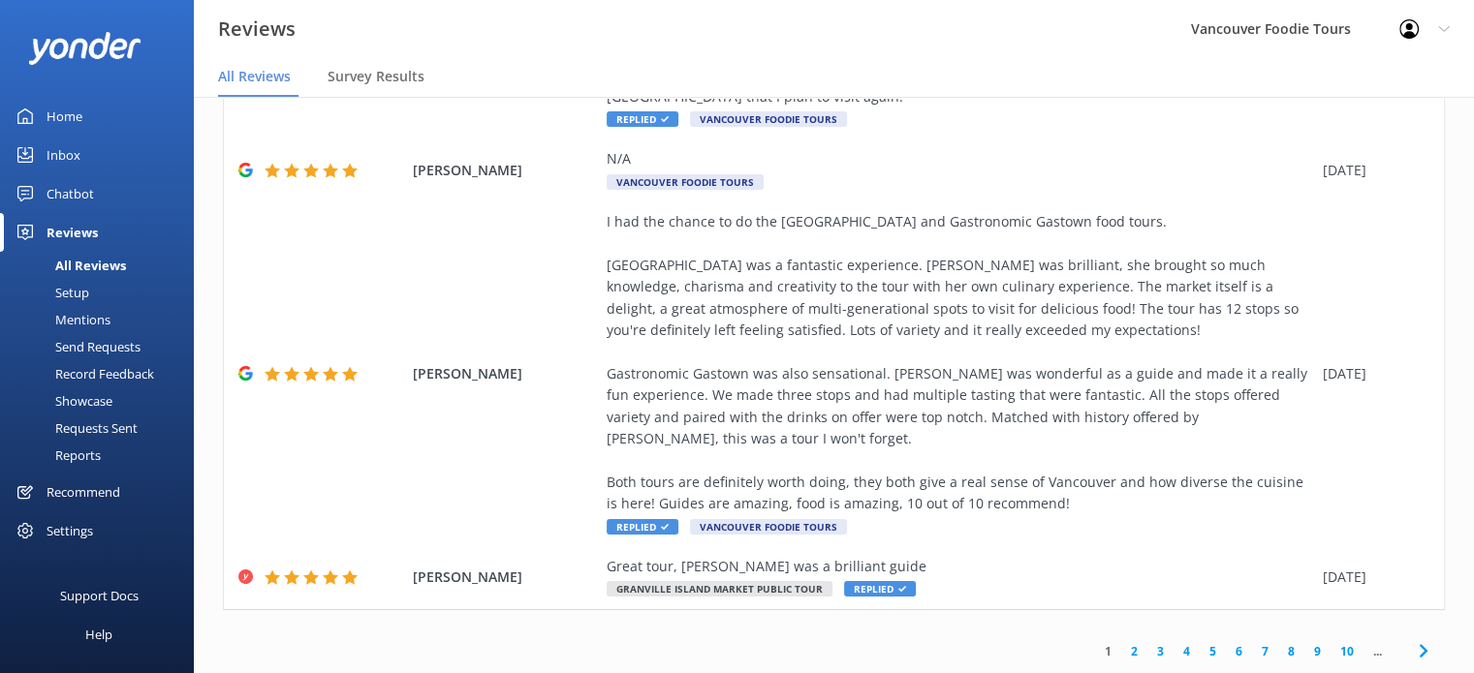
click at [73, 150] on div "Inbox" at bounding box center [64, 155] width 34 height 39
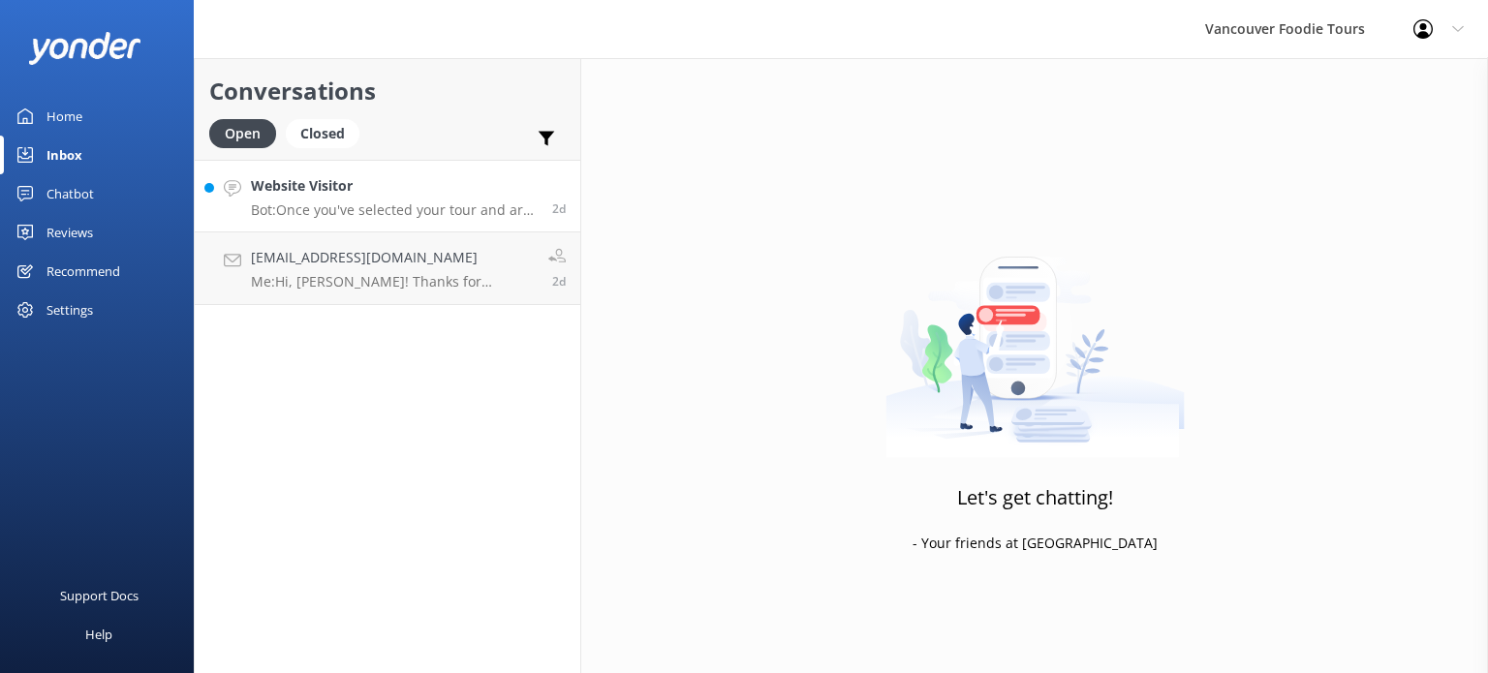
click at [382, 210] on p "Bot: Once you've selected your tour and are on the check-out screen, there is a…" at bounding box center [394, 210] width 287 height 17
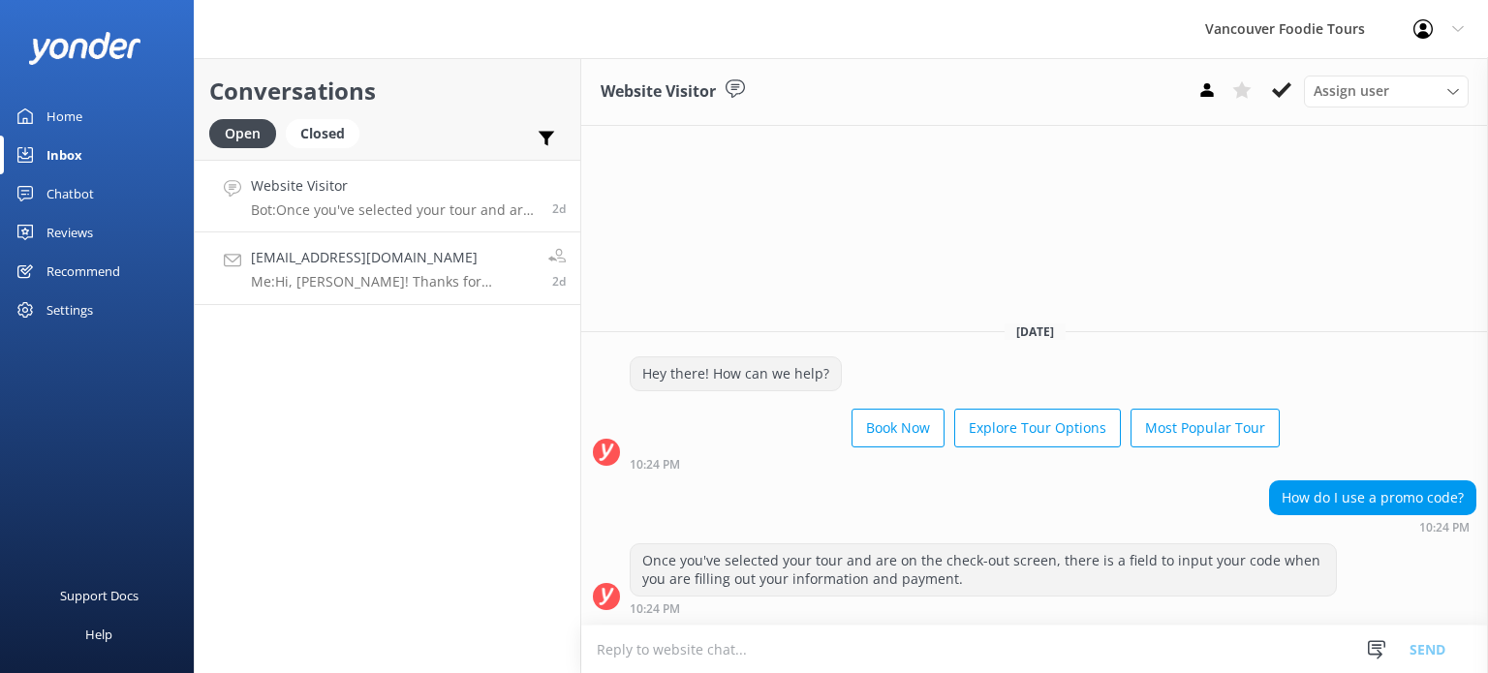
click at [411, 270] on div "[EMAIL_ADDRESS][DOMAIN_NAME] Me: Hi, [PERSON_NAME]! Thanks for reaching out to …" at bounding box center [392, 268] width 283 height 43
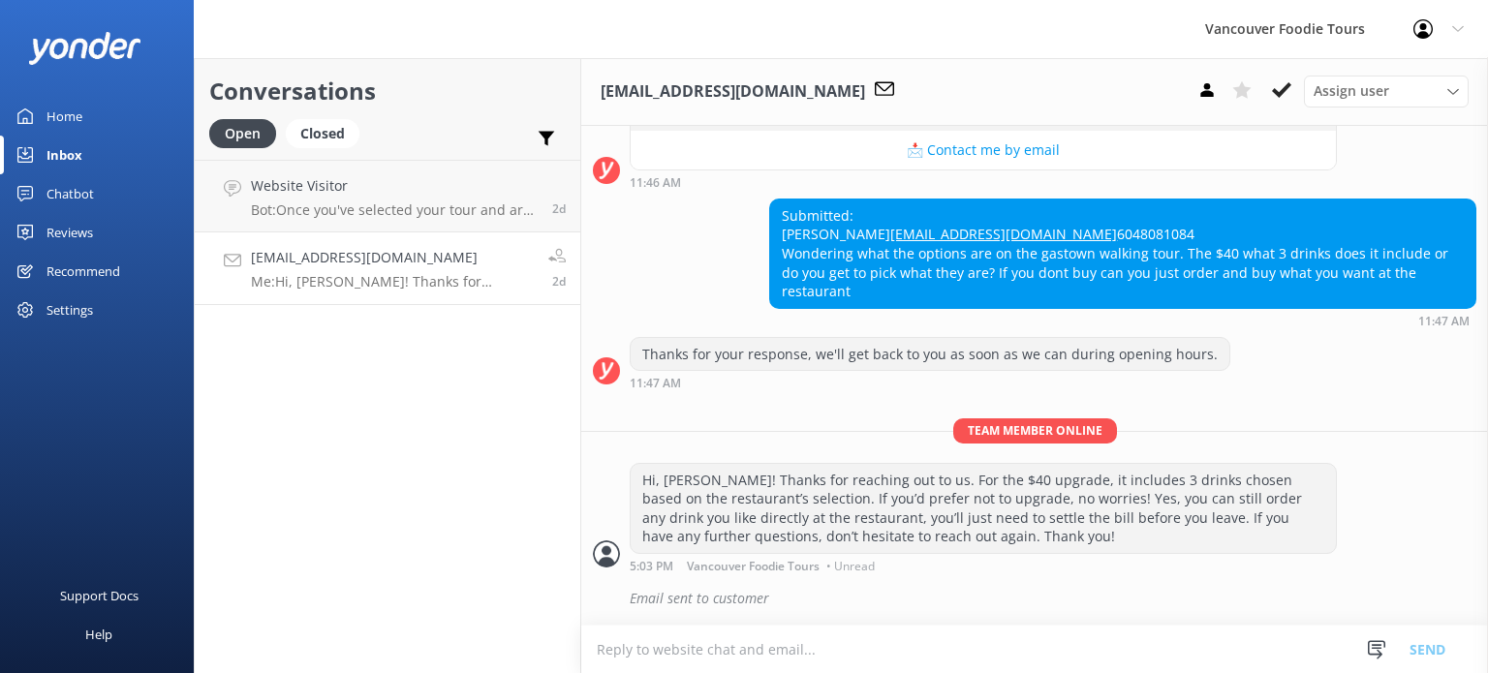
scroll to position [654, 0]
click at [1287, 90] on use at bounding box center [1281, 90] width 19 height 16
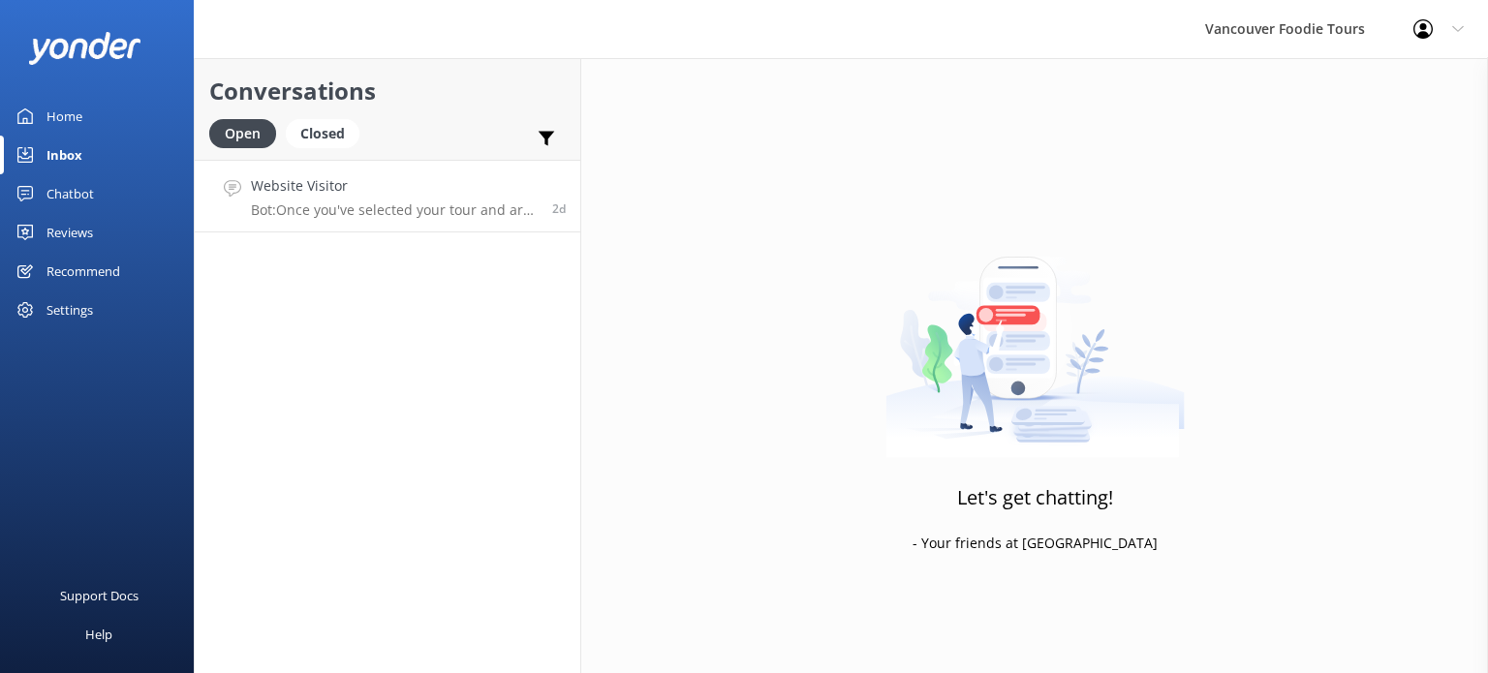
click at [403, 193] on h4 "Website Visitor" at bounding box center [394, 185] width 287 height 21
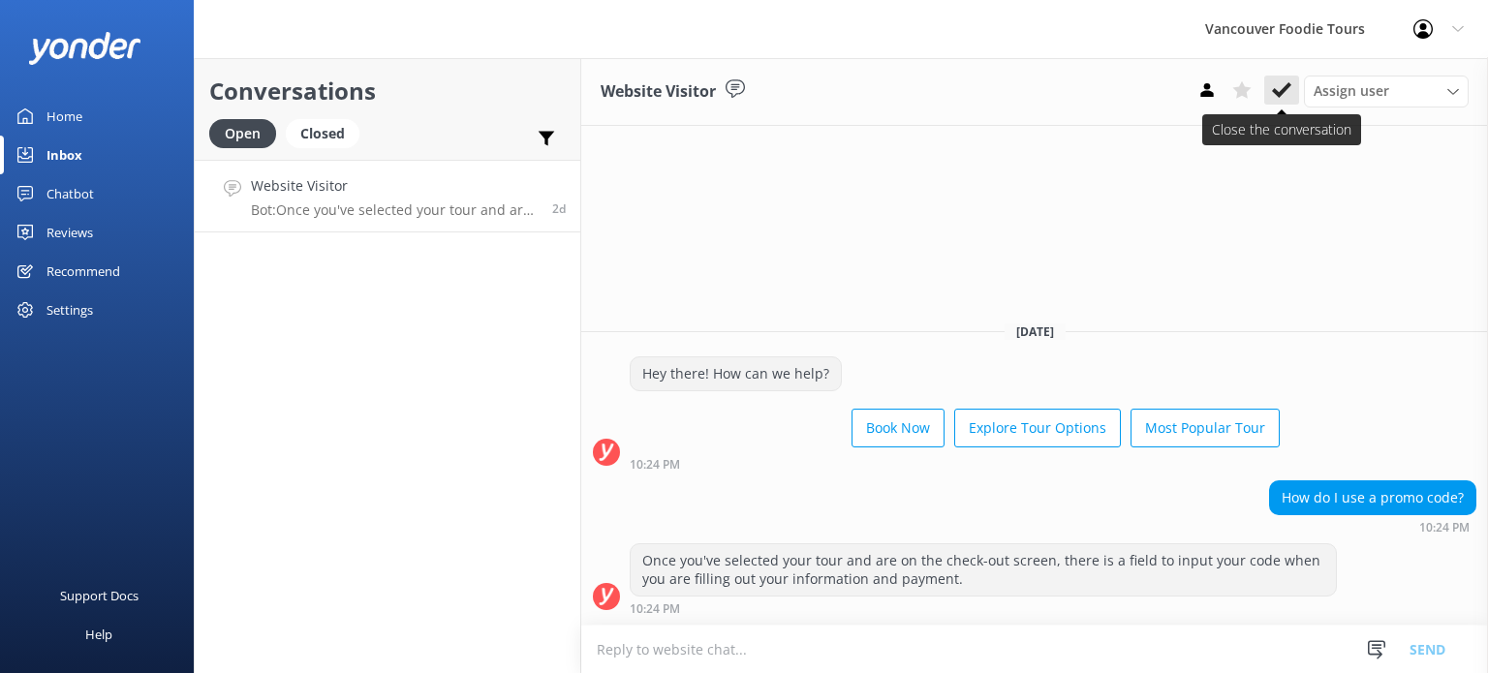
click at [1282, 96] on icon at bounding box center [1281, 89] width 19 height 19
